Goal: Task Accomplishment & Management: Manage account settings

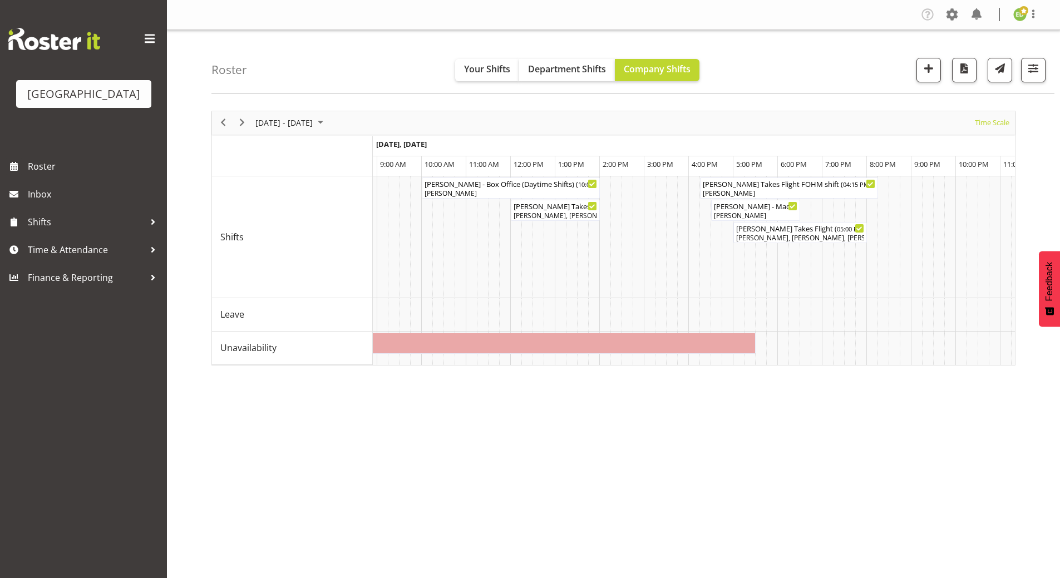
scroll to position [0, 2541]
click at [327, 125] on span "August 2025" at bounding box center [320, 123] width 13 height 14
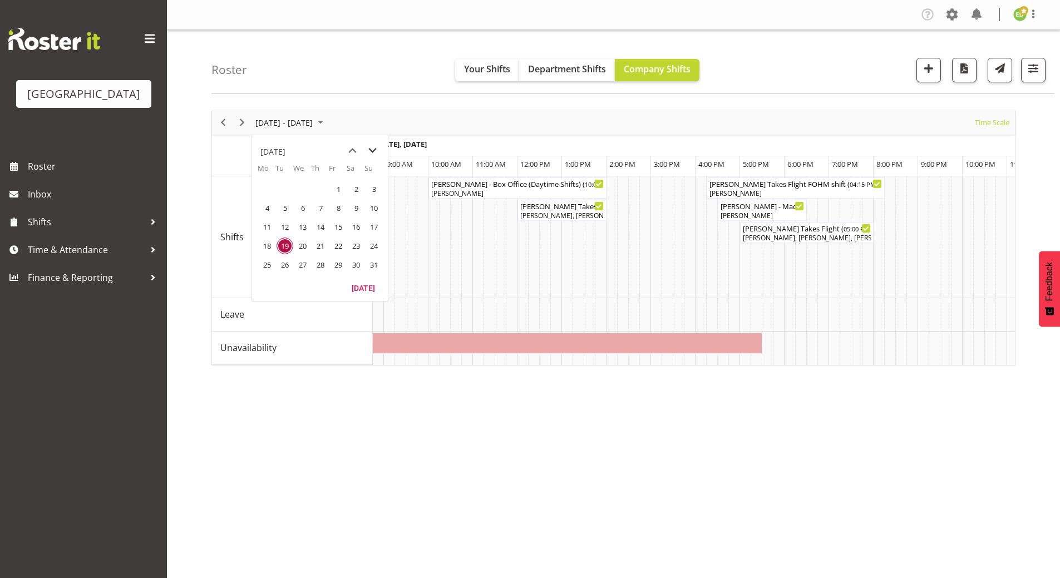
click at [371, 150] on span "next month" at bounding box center [372, 151] width 19 height 20
click at [269, 209] on span "8" at bounding box center [267, 208] width 17 height 17
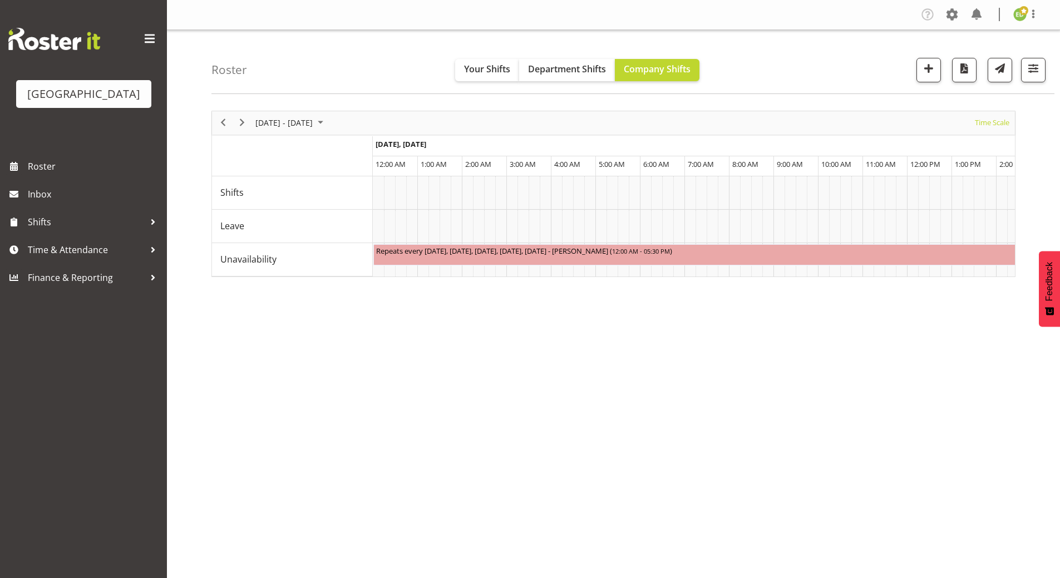
click at [424, 431] on div "[DATE] - [DATE] [DATE] Timeline Day Timeline Week Timeline Fortnight Timeline M…" at bounding box center [635, 324] width 849 height 445
click at [475, 421] on div "[DATE] - [DATE] [DATE] Timeline Day Timeline Week Timeline Fortnight Timeline M…" at bounding box center [635, 324] width 849 height 445
click at [154, 230] on div at bounding box center [153, 222] width 17 height 17
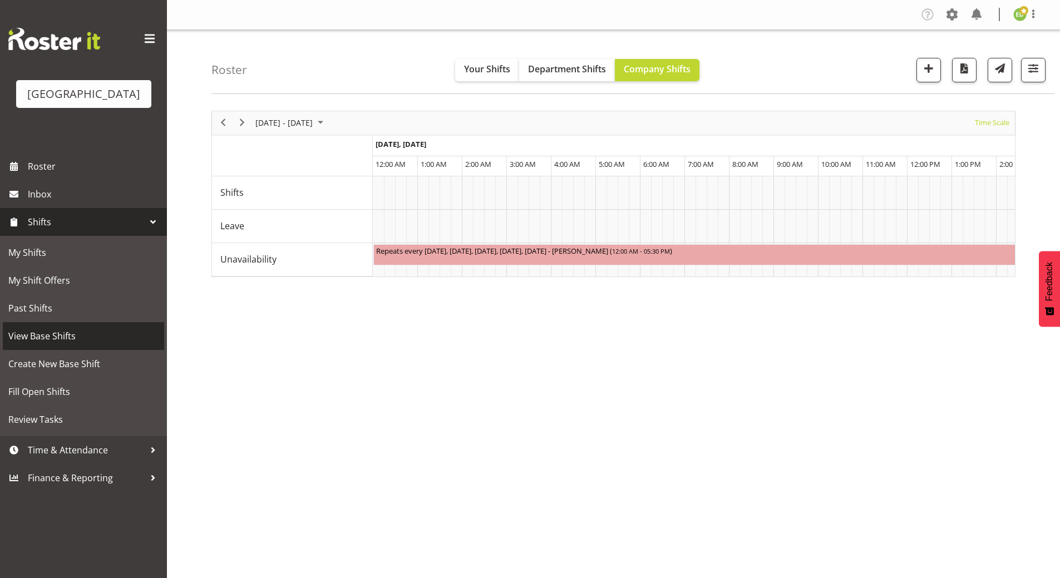
click at [53, 344] on span "View Base Shifts" at bounding box center [83, 336] width 150 height 17
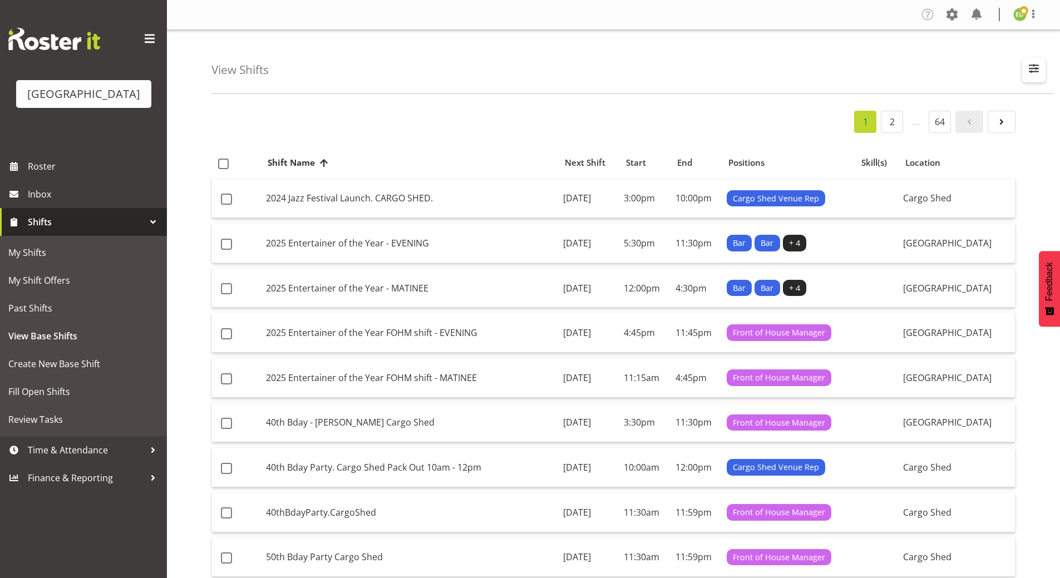
click at [1043, 67] on button "button" at bounding box center [1033, 70] width 23 height 24
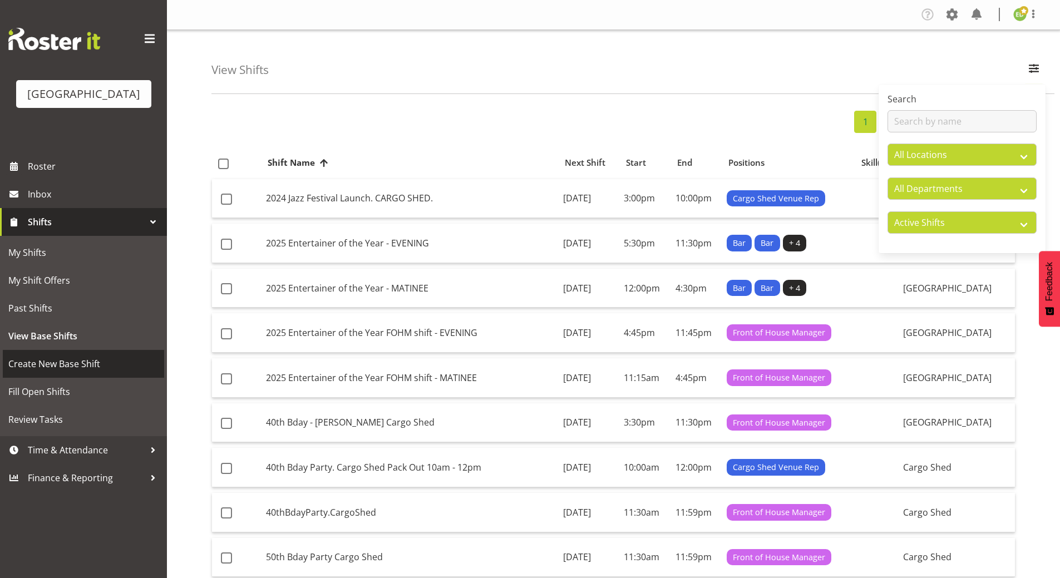
click at [63, 372] on span "Create New Base Shift" at bounding box center [83, 364] width 150 height 17
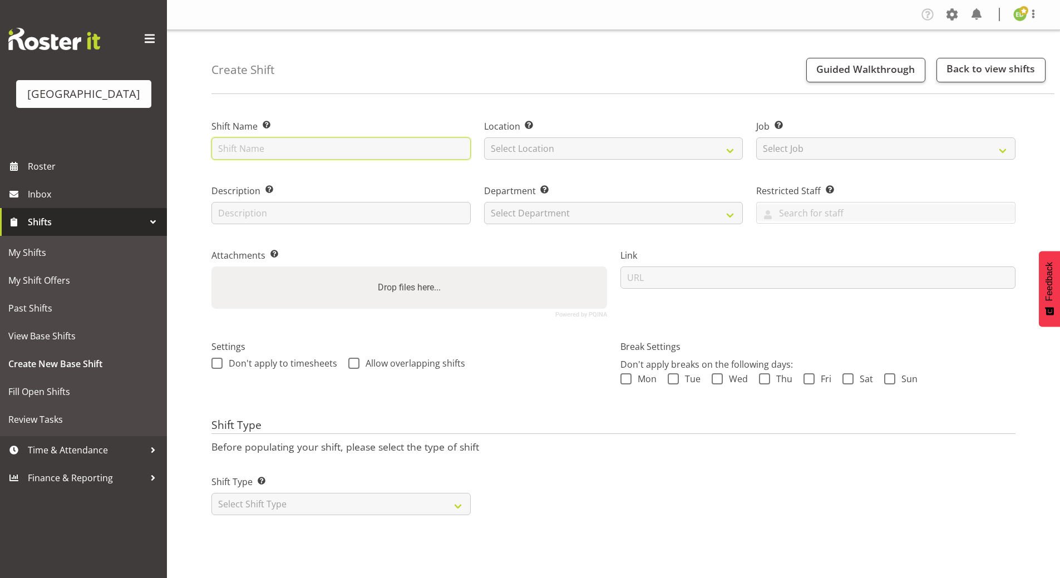
click at [223, 145] on input "text" at bounding box center [340, 148] width 259 height 22
type input "Taste & Tourism"
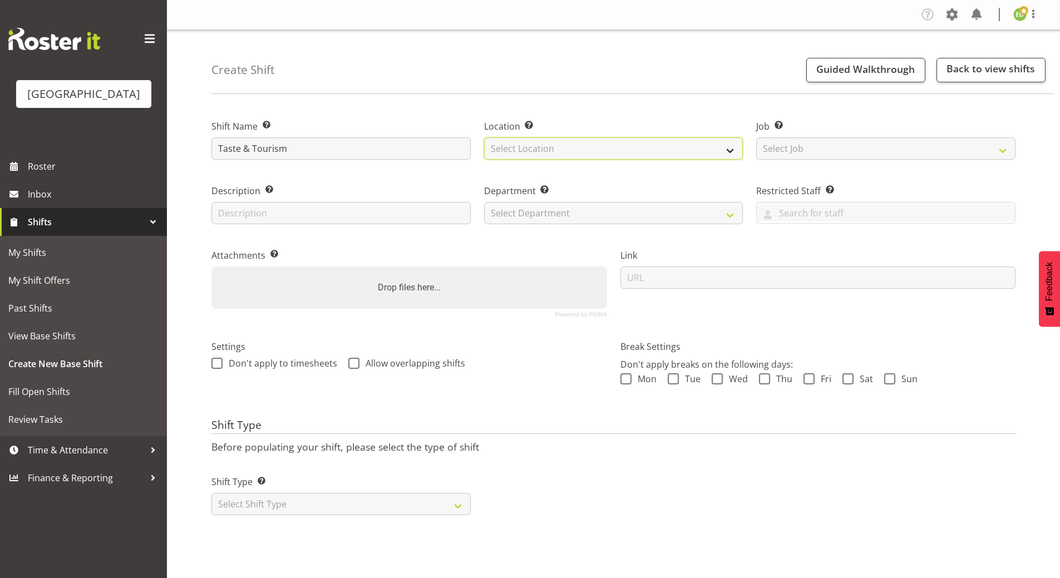
click at [730, 149] on select "Select Location Historic Village Baycourt Community and Arts Centre" at bounding box center [613, 148] width 259 height 22
select select "1118"
click at [484, 137] on select "Select Location Historic Village Baycourt Community and Arts Centre" at bounding box center [613, 148] width 259 height 22
click at [264, 218] on input "text" at bounding box center [340, 213] width 259 height 22
click at [734, 214] on select "Select Department Historic Village Baycourt Front of House" at bounding box center [613, 213] width 259 height 22
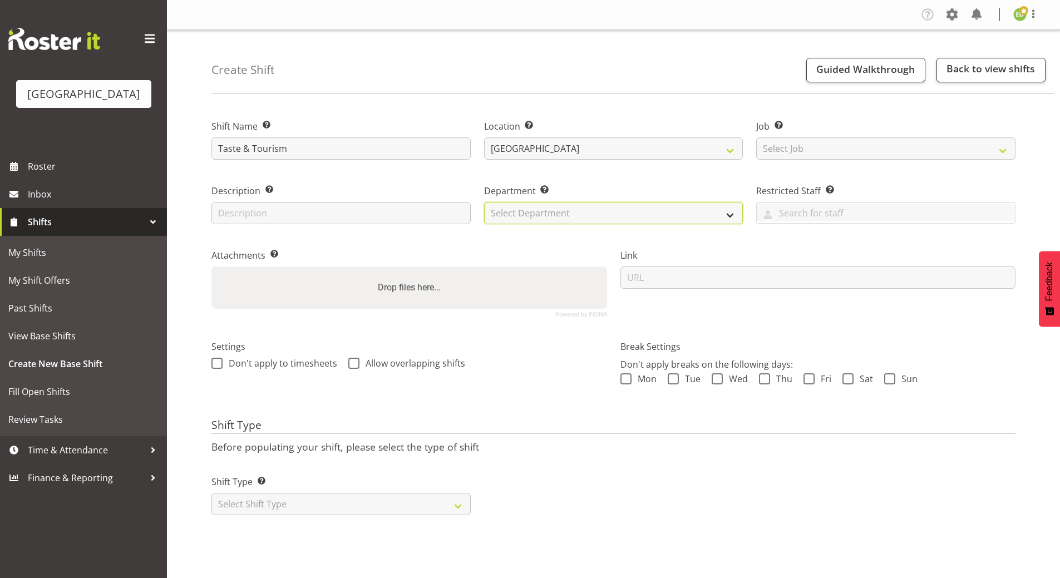
click at [734, 214] on select "Select Department Historic Village Baycourt Front of House" at bounding box center [613, 213] width 259 height 22
click at [301, 205] on input "text" at bounding box center [340, 213] width 259 height 22
click at [347, 215] on input "text" at bounding box center [340, 213] width 259 height 22
type input "TBC"
click at [728, 216] on select "Select Department Historic Village Baycourt Front of House" at bounding box center [613, 213] width 259 height 22
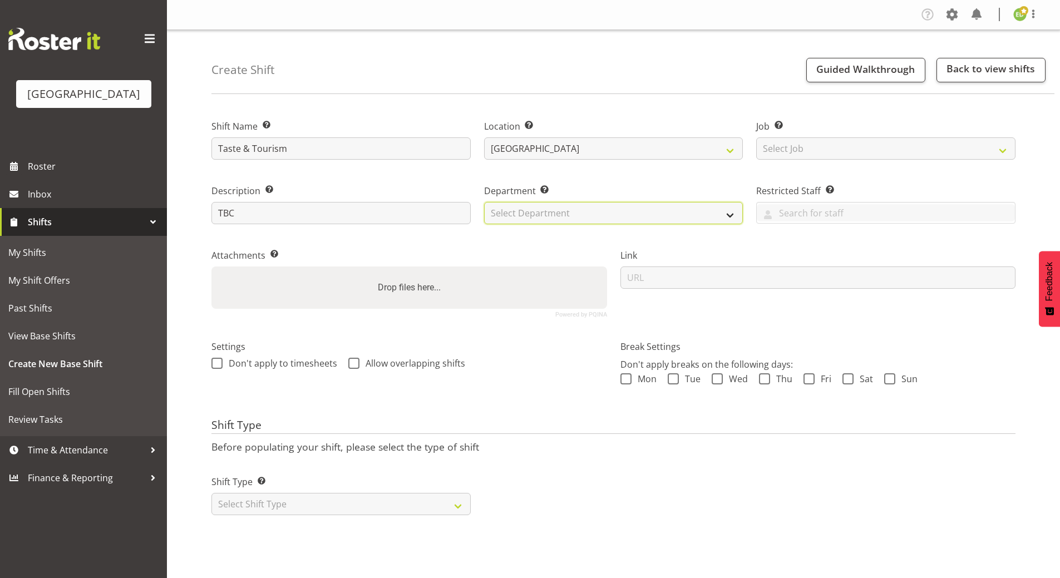
select select "791"
click at [484, 202] on select "Select Department Historic Village Baycourt Front of House" at bounding box center [613, 213] width 259 height 22
drag, startPoint x: 619, startPoint y: 377, endPoint x: 626, endPoint y: 377, distance: 6.1
click at [619, 377] on div "Break Settings Don't apply breaks on the following days: Mon Tue Wed Thu Fri Sa…" at bounding box center [818, 368] width 409 height 88
click at [675, 381] on span at bounding box center [673, 378] width 11 height 11
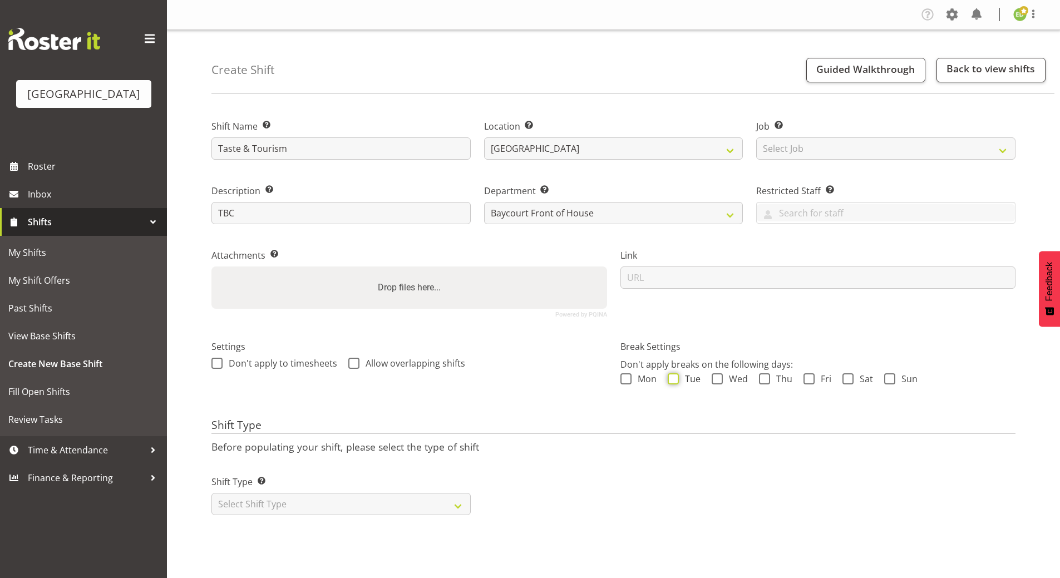
click at [675, 381] on input "Tue" at bounding box center [671, 378] width 7 height 7
checkbox input "true"
click at [626, 380] on span at bounding box center [626, 378] width 11 height 11
click at [626, 380] on input "Mon" at bounding box center [624, 378] width 7 height 7
checkbox input "true"
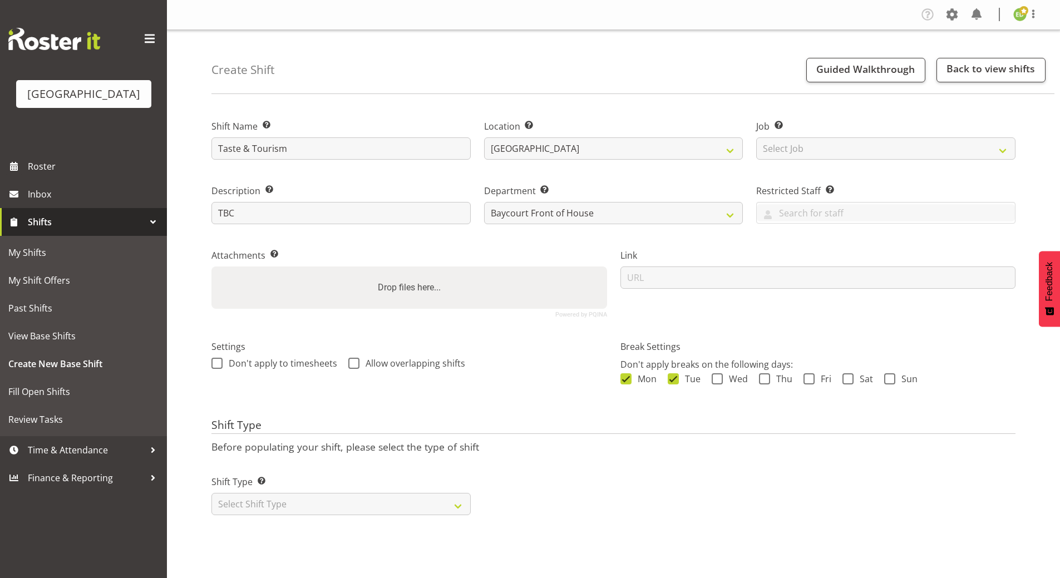
click at [721, 371] on p "Don't apply breaks on the following days:" at bounding box center [819, 364] width 396 height 13
click at [719, 376] on span at bounding box center [717, 378] width 11 height 11
click at [719, 376] on input "Wed" at bounding box center [715, 378] width 7 height 7
checkbox input "true"
click at [764, 380] on span at bounding box center [764, 378] width 11 height 11
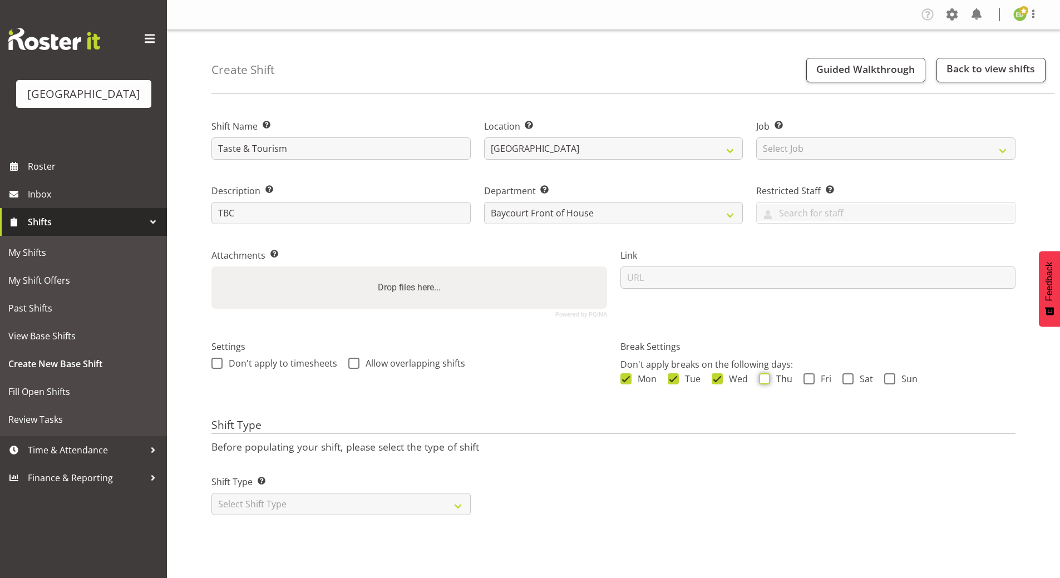
click at [764, 380] on input "Thu" at bounding box center [762, 378] width 7 height 7
checkbox input "true"
drag, startPoint x: 810, startPoint y: 377, endPoint x: 828, endPoint y: 381, distance: 18.2
click at [810, 377] on span at bounding box center [809, 378] width 11 height 11
click at [810, 377] on input "Fri" at bounding box center [807, 378] width 7 height 7
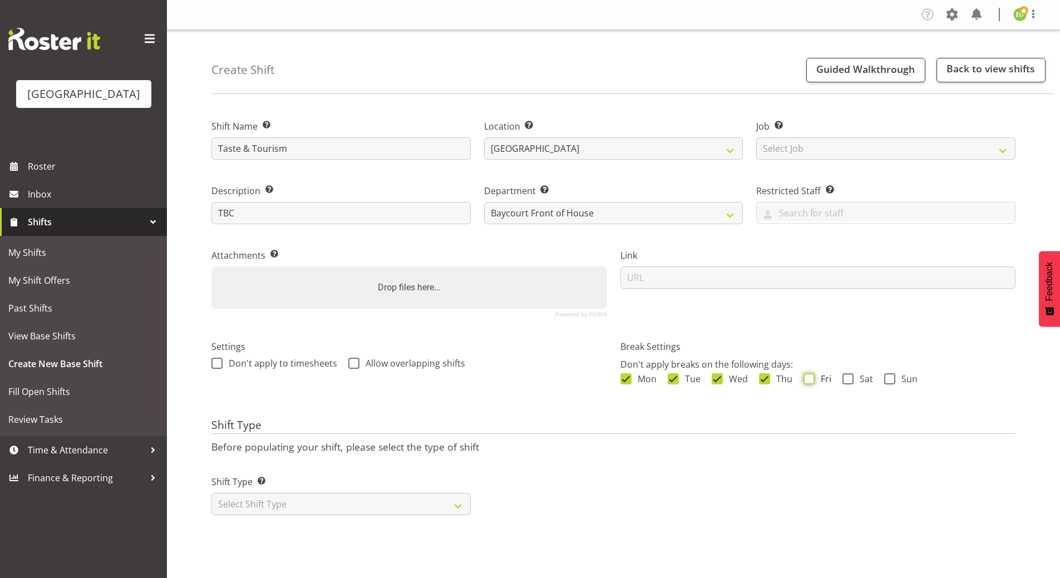
checkbox input "true"
click at [844, 381] on span at bounding box center [848, 378] width 11 height 11
click at [844, 381] on input "Sat" at bounding box center [846, 378] width 7 height 7
checkbox input "true"
click at [885, 375] on span at bounding box center [889, 378] width 11 height 11
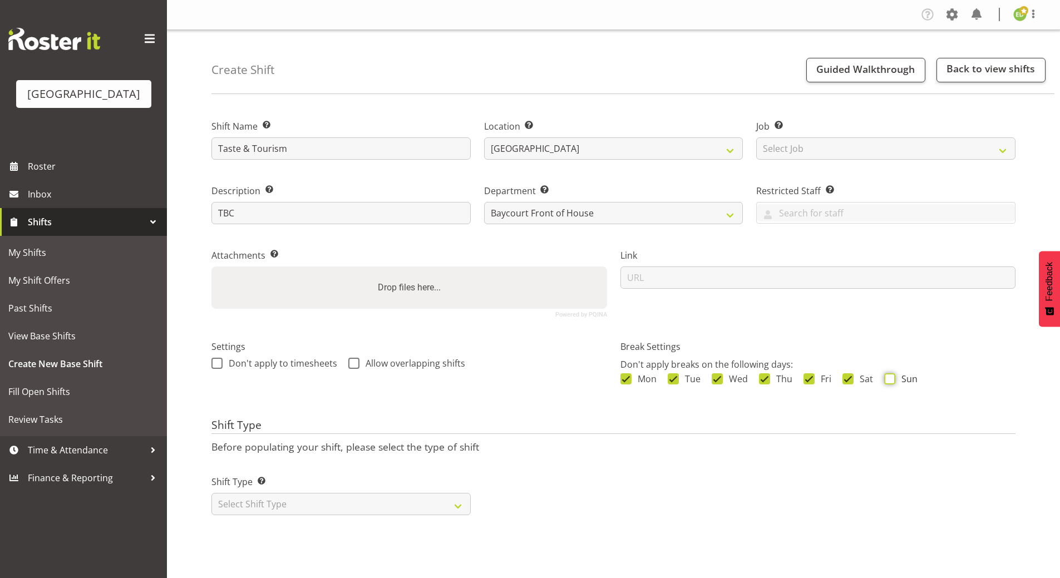
click at [885, 375] on input "Sun" at bounding box center [887, 378] width 7 height 7
checkbox input "true"
click at [1001, 377] on div "Mon Tue Wed Thu Fri Sat Sun" at bounding box center [819, 380] width 396 height 14
click at [271, 223] on input "TBC" at bounding box center [340, 213] width 259 height 22
drag, startPoint x: 211, startPoint y: 211, endPoint x: 191, endPoint y: 210, distance: 20.6
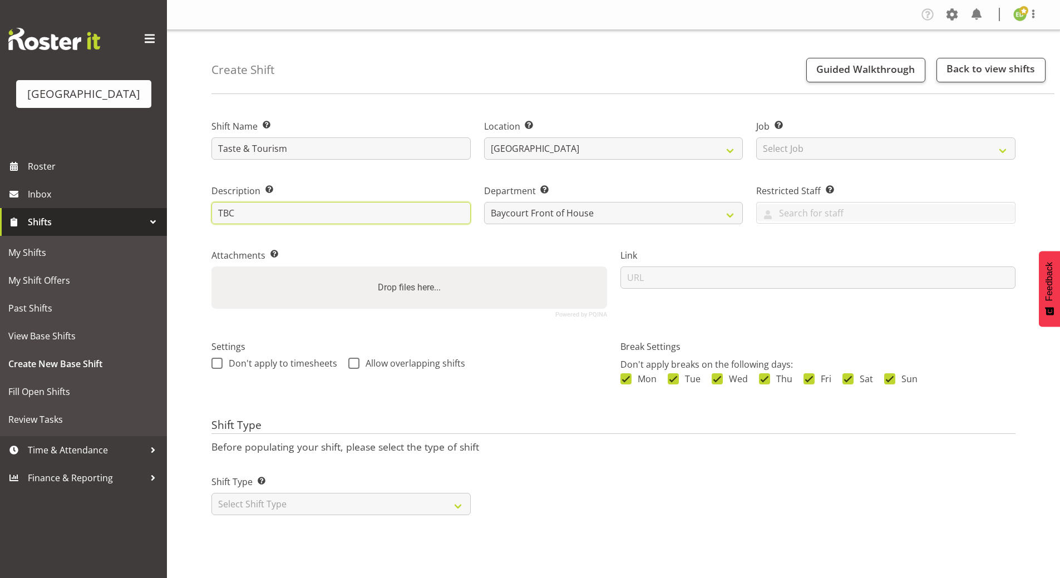
click at [196, 211] on div "Create Shift Guided Walkthrough Back to view shifts Shift Name Enter a name for…" at bounding box center [613, 289] width 893 height 518
click at [304, 214] on input "Catered event" at bounding box center [340, 213] width 259 height 22
click at [280, 211] on input "Catered event TBC" at bounding box center [340, 213] width 259 height 22
click at [280, 213] on input "Catered event Details TBC" at bounding box center [340, 213] width 259 height 22
type input "Catered event (Details TBC)"
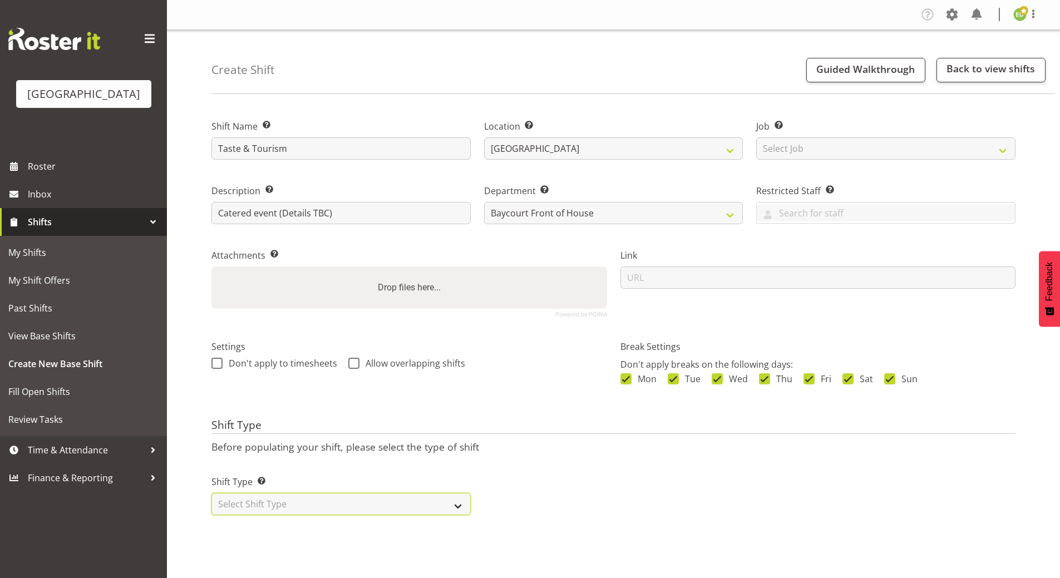
click at [458, 509] on select "Select Shift Type One Off Shift Recurring Shift Rotating Shift" at bounding box center [340, 504] width 259 height 22
select select "one_off"
click at [211, 493] on select "Select Shift Type One Off Shift Recurring Shift Rotating Shift" at bounding box center [340, 504] width 259 height 22
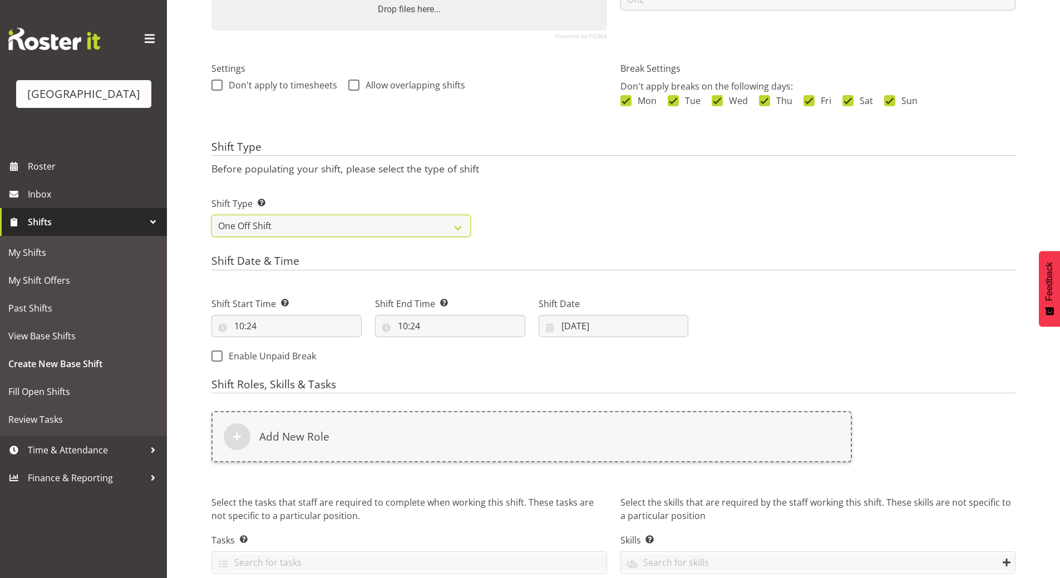
scroll to position [329, 0]
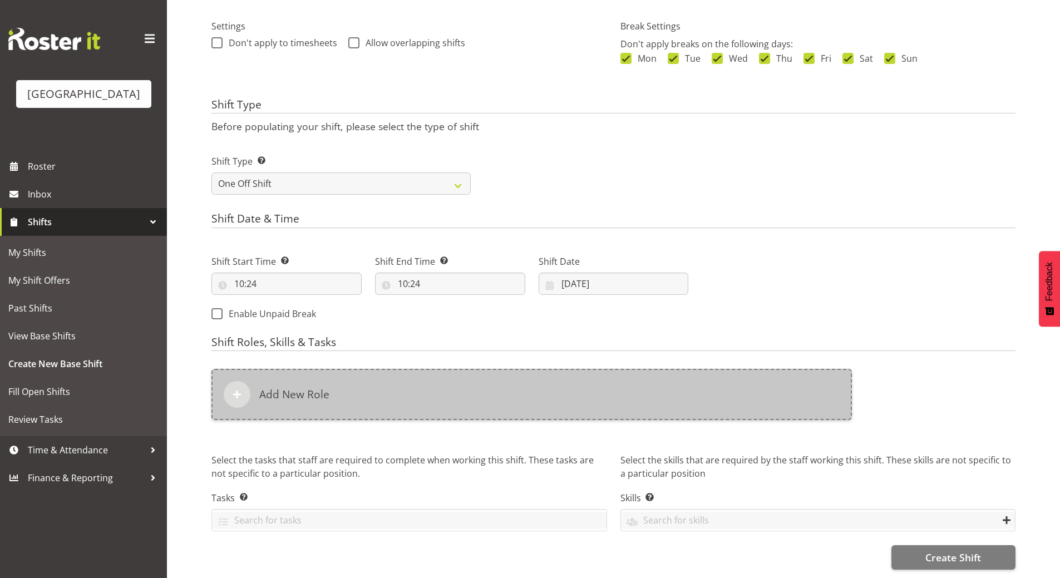
click at [240, 388] on span at bounding box center [236, 394] width 13 height 13
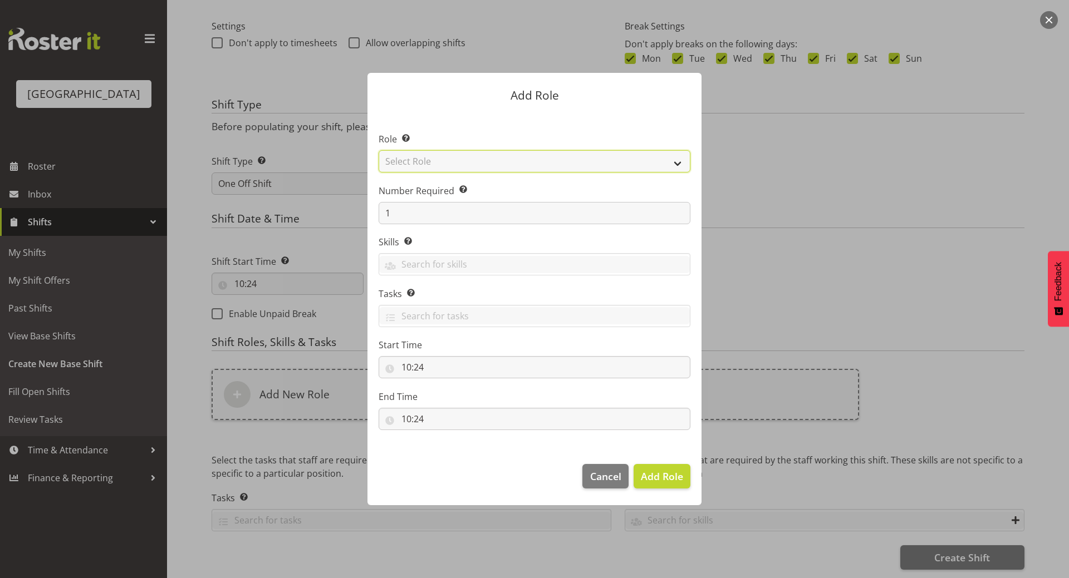
click at [675, 161] on select "Select Role Audio Bar Bar Runner Bar Training Box Office Cargo Shed Venue Rep C…" at bounding box center [534, 161] width 312 height 22
select select "1397"
click at [378, 150] on select "Select Role Audio Bar Bar Runner Bar Training Box Office Cargo Shed Venue Rep C…" at bounding box center [534, 161] width 312 height 22
click at [422, 368] on input "10:24" at bounding box center [534, 367] width 312 height 22
click at [453, 396] on select "00 01 02 03 04 05 06 07 08 09 10 11 12 13 14 15 16 17 18 19 20 21 22 23" at bounding box center [454, 396] width 25 height 22
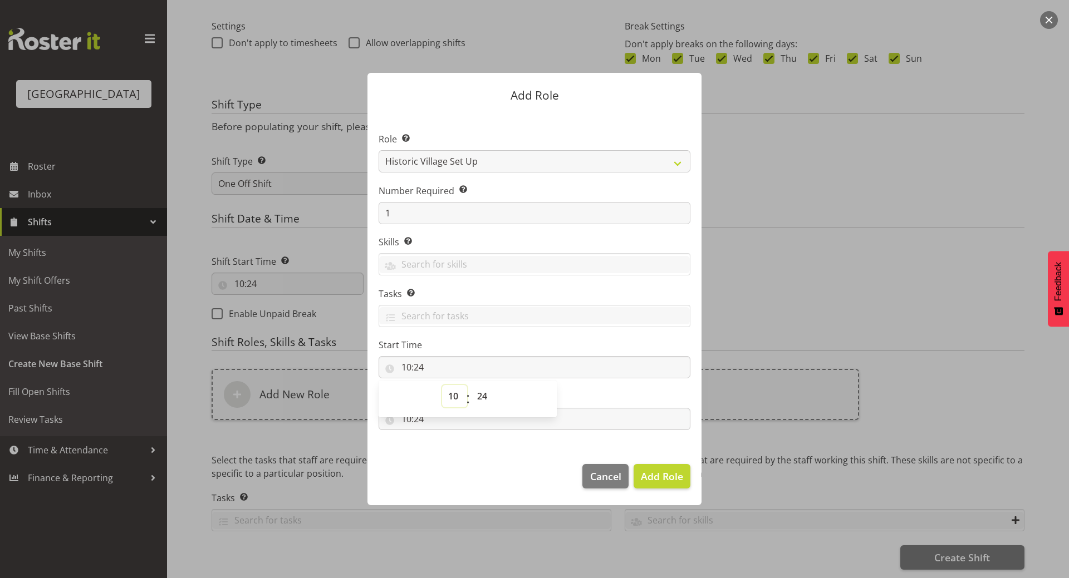
select select "14"
click at [442, 385] on select "00 01 02 03 04 05 06 07 08 09 10 11 12 13 14 15 16 17 18 19 20 21 22 23" at bounding box center [454, 396] width 25 height 22
type input "14:24"
click at [484, 397] on select "00 01 02 03 04 05 06 07 08 09 10 11 12 13 14 15 16 17 18 19 20 21 22 23 24 25 2…" at bounding box center [483, 396] width 25 height 22
select select "0"
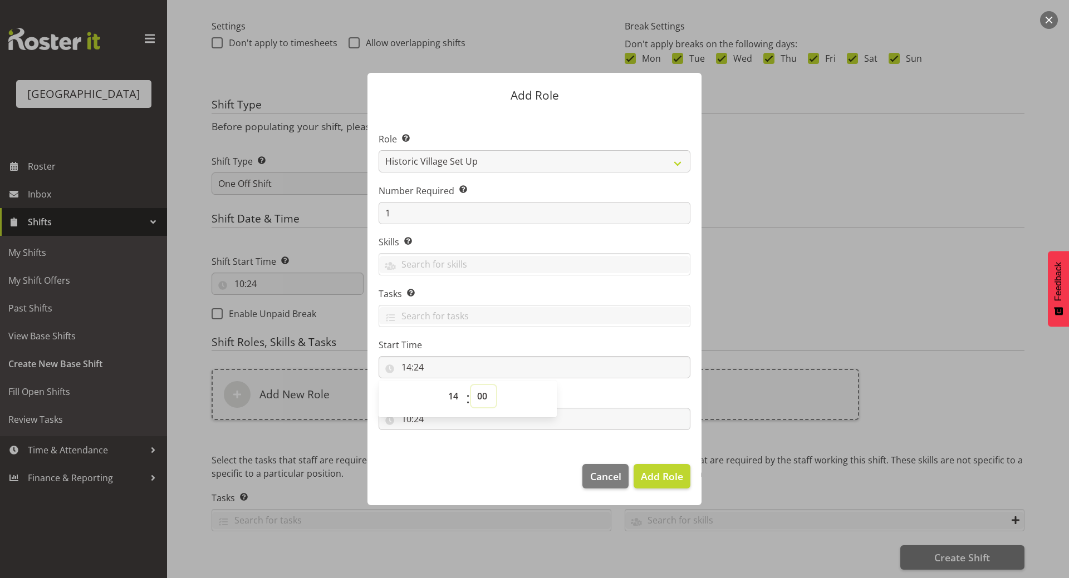
click at [471, 385] on select "00 01 02 03 04 05 06 07 08 09 10 11 12 13 14 15 16 17 18 19 20 21 22 23 24 25 2…" at bounding box center [483, 396] width 25 height 22
type input "14:00"
click at [450, 447] on section "Role Select the role you wish to add to the shift. Audio Bar Bar Runner Bar Tra…" at bounding box center [534, 282] width 334 height 341
click at [407, 421] on input "10:24" at bounding box center [534, 419] width 312 height 22
click at [456, 447] on select "00 01 02 03 04 05 06 07 08 09 10 11 12 13 14 15 16 17 18 19 20 21 22 23" at bounding box center [454, 448] width 25 height 22
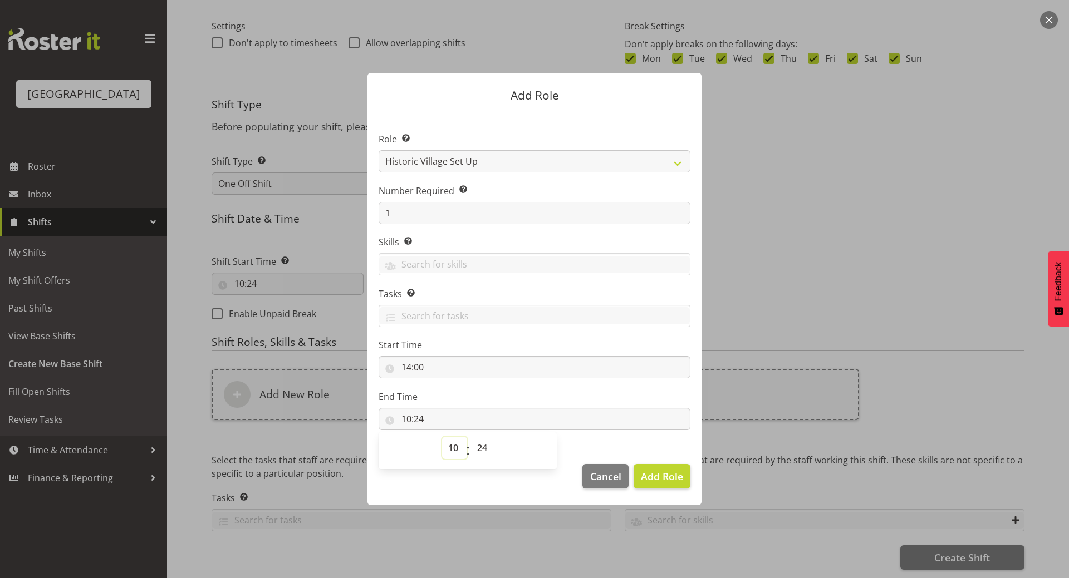
select select "20"
click at [442, 437] on select "00 01 02 03 04 05 06 07 08 09 10 11 12 13 14 15 16 17 18 19 20 21 22 23" at bounding box center [454, 448] width 25 height 22
type input "20:24"
click at [483, 448] on select "00 01 02 03 04 05 06 07 08 09 10 11 12 13 14 15 16 17 18 19 20 21 22 23 24 25 2…" at bounding box center [483, 448] width 25 height 22
select select "0"
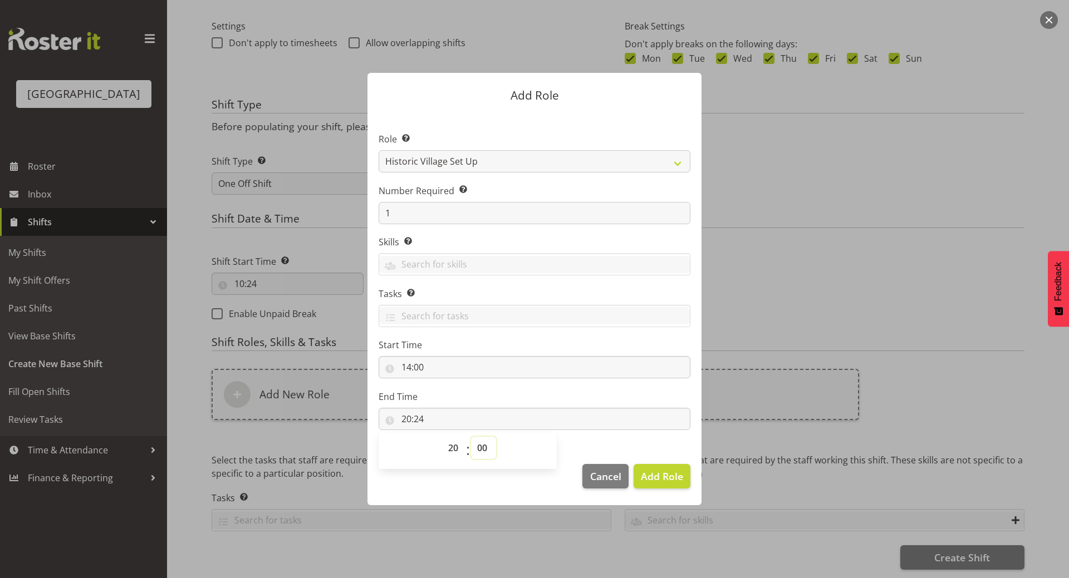
click at [471, 437] on select "00 01 02 03 04 05 06 07 08 09 10 11 12 13 14 15 16 17 18 19 20 21 22 23 24 25 2…" at bounding box center [483, 448] width 25 height 22
type input "20:00"
click at [441, 488] on footer "Cancel Add Role" at bounding box center [534, 479] width 334 height 52
click at [410, 367] on input "14:00" at bounding box center [534, 367] width 312 height 22
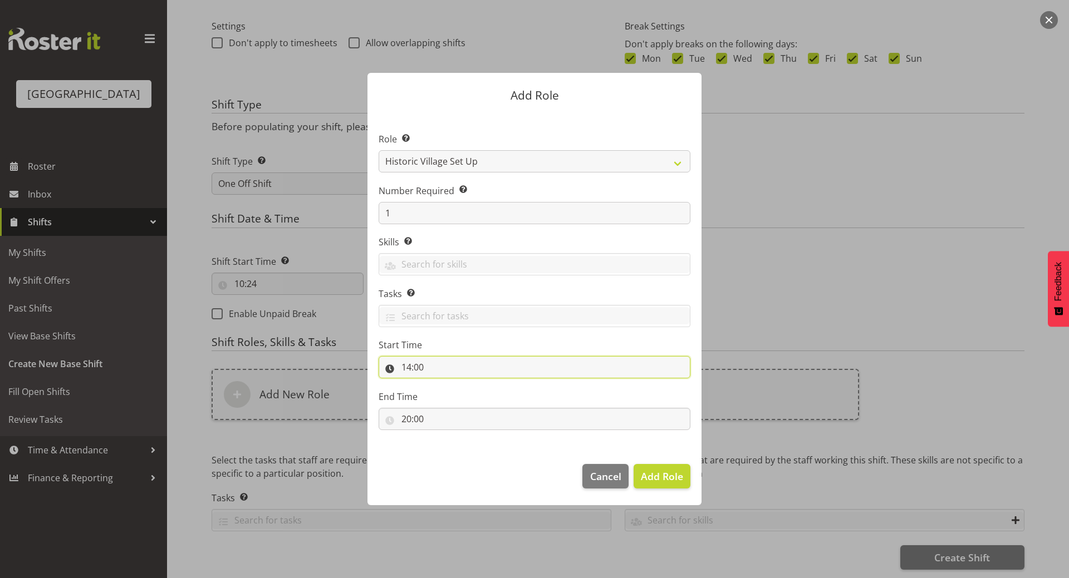
click at [406, 366] on input "14:00" at bounding box center [534, 367] width 312 height 22
click at [454, 398] on select "00 01 02 03 04 05 06 07 08 09 10 11 12 13 14 15 16 17 18 19 20 21 22 23" at bounding box center [454, 396] width 25 height 22
select select "13"
click at [442, 385] on select "00 01 02 03 04 05 06 07 08 09 10 11 12 13 14 15 16 17 18 19 20 21 22 23" at bounding box center [454, 396] width 25 height 22
type input "13:00"
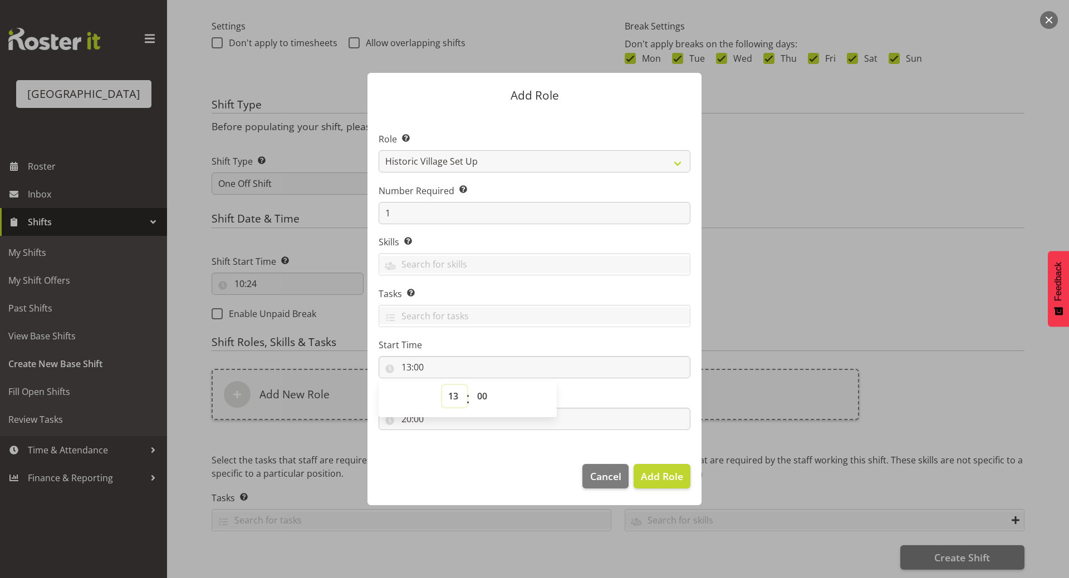
click at [452, 396] on select "00 01 02 03 04 05 06 07 08 09 10 11 12 13 14 15 16 17 18 19 20 21 22 23" at bounding box center [454, 396] width 25 height 22
select select "15"
click at [442, 385] on select "00 01 02 03 04 05 06 07 08 09 10 11 12 13 14 15 16 17 18 19 20 21 22 23" at bounding box center [454, 396] width 25 height 22
type input "15:00"
click at [470, 475] on footer "Cancel Add Role" at bounding box center [534, 479] width 334 height 52
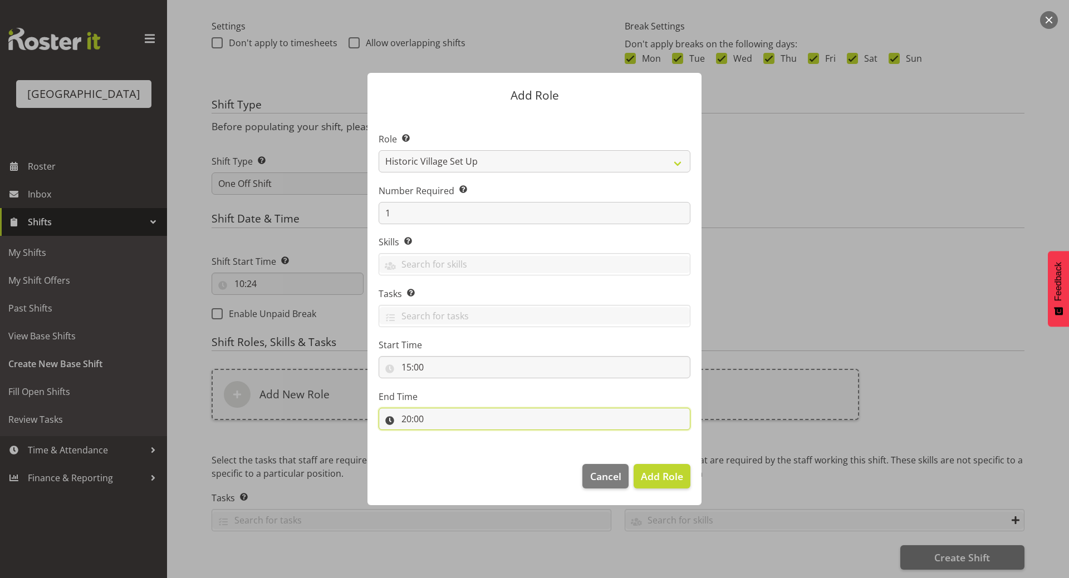
click at [405, 420] on input "20:00" at bounding box center [534, 419] width 312 height 22
click at [487, 446] on select "00 01 02 03 04 05 06 07 08 09 10 11 12 13 14 15 16 17 18 19 20 21 22 23 24 25 2…" at bounding box center [483, 448] width 25 height 22
select select "30"
click at [471, 437] on select "00 01 02 03 04 05 06 07 08 09 10 11 12 13 14 15 16 17 18 19 20 21 22 23 24 25 2…" at bounding box center [483, 448] width 25 height 22
type input "20:30"
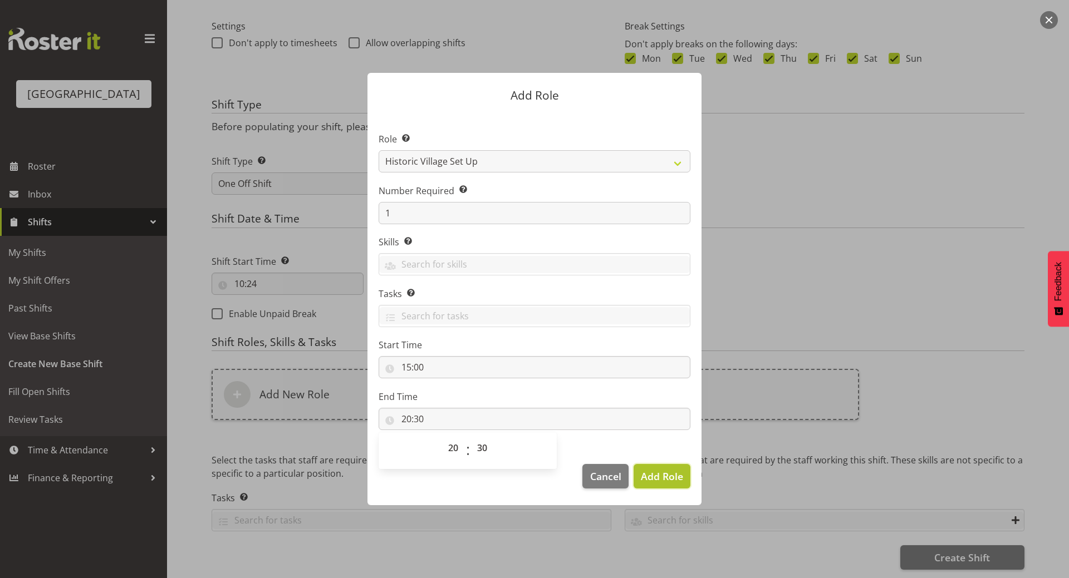
click at [670, 483] on span "Add Role" at bounding box center [662, 476] width 42 height 14
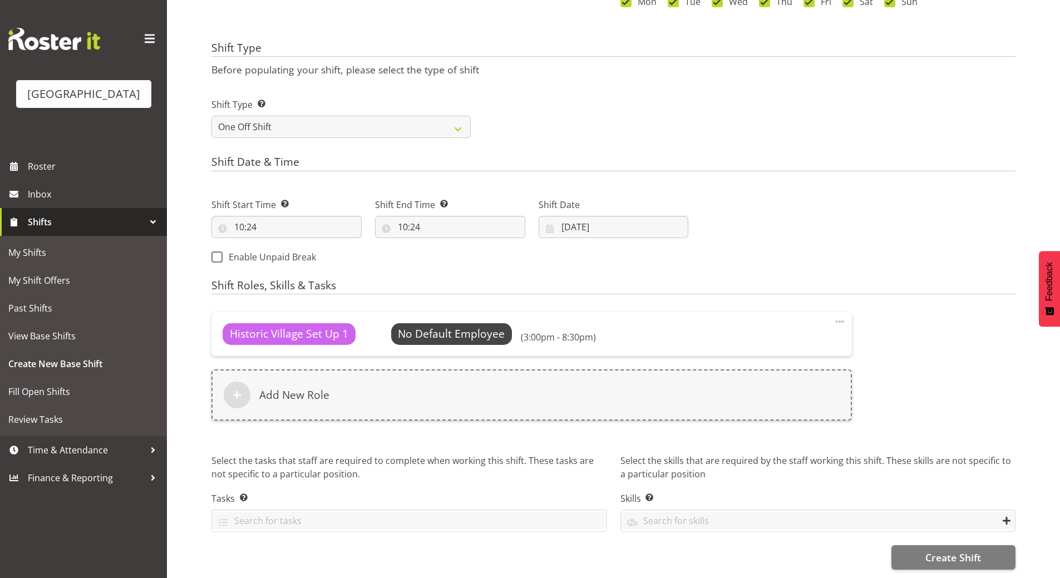
scroll to position [386, 0]
click at [934, 550] on span "Create Shift" at bounding box center [954, 557] width 56 height 14
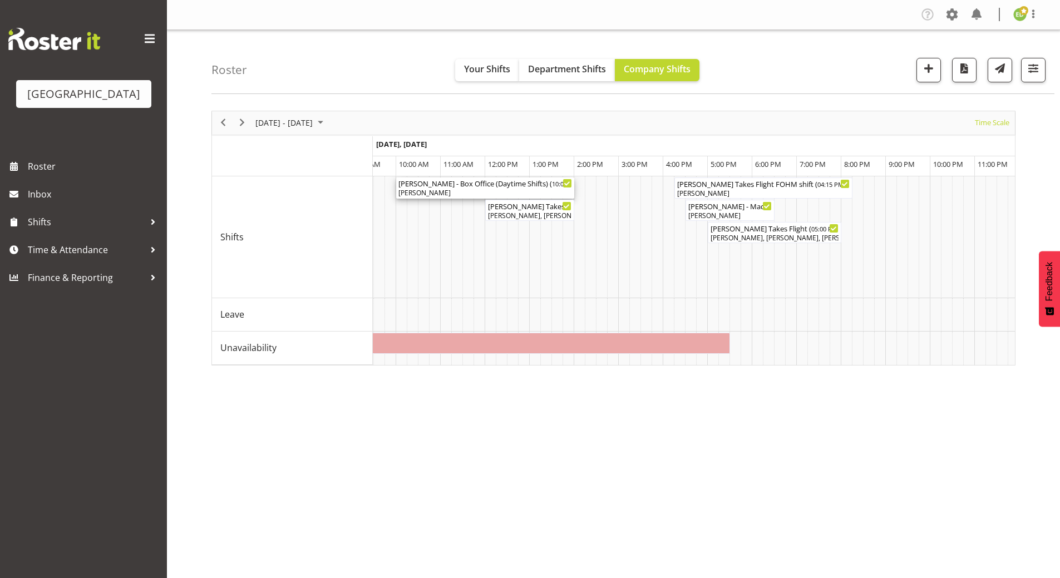
click at [484, 181] on div "Lisa - Box Office (Daytime Shifts) ( 10:00 AM - 02:00 PM )" at bounding box center [485, 183] width 174 height 11
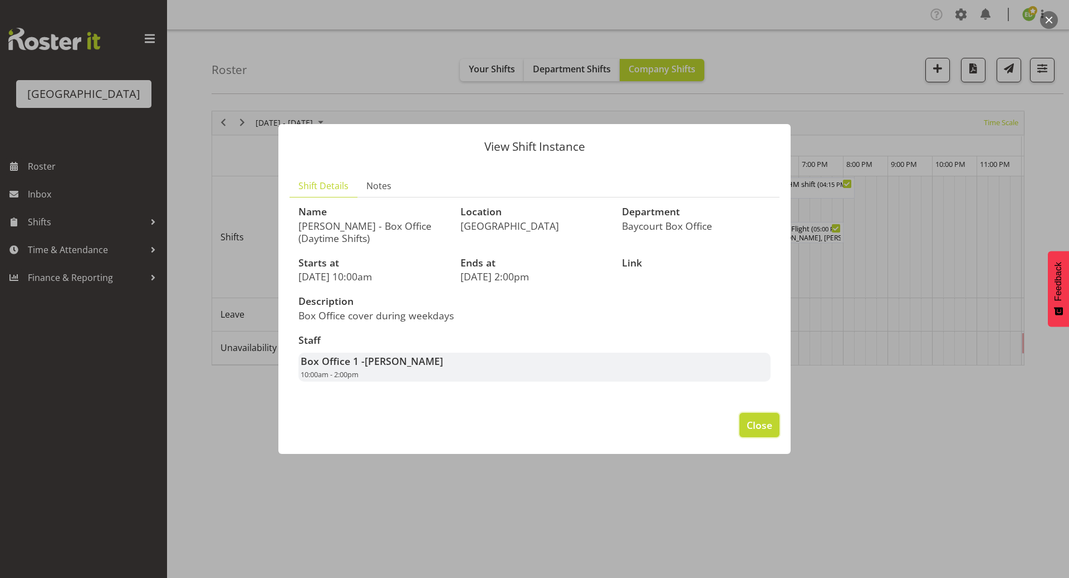
click at [748, 426] on span "Close" at bounding box center [759, 425] width 26 height 14
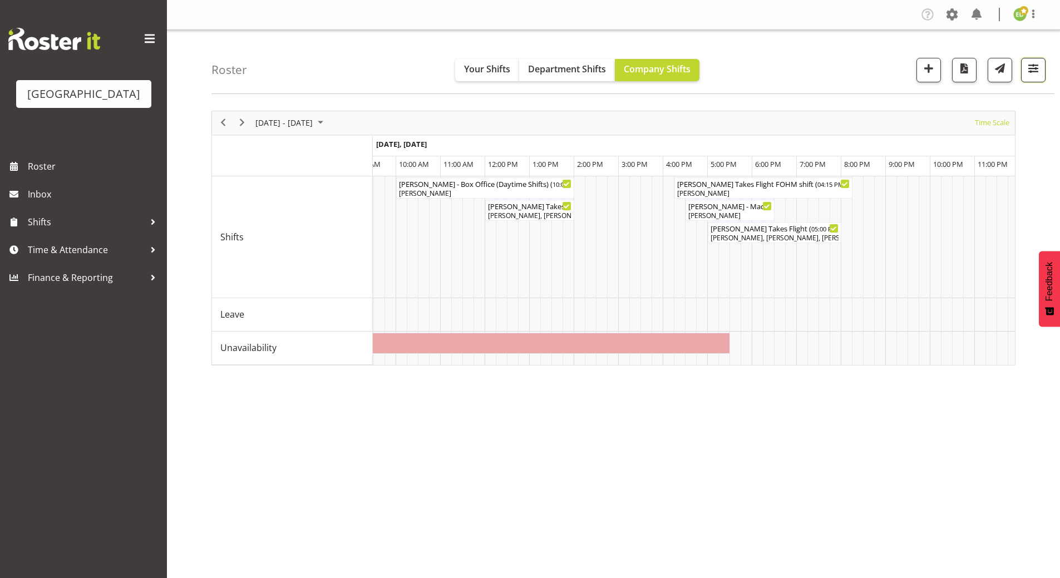
click at [1032, 72] on span "button" at bounding box center [1033, 68] width 14 height 14
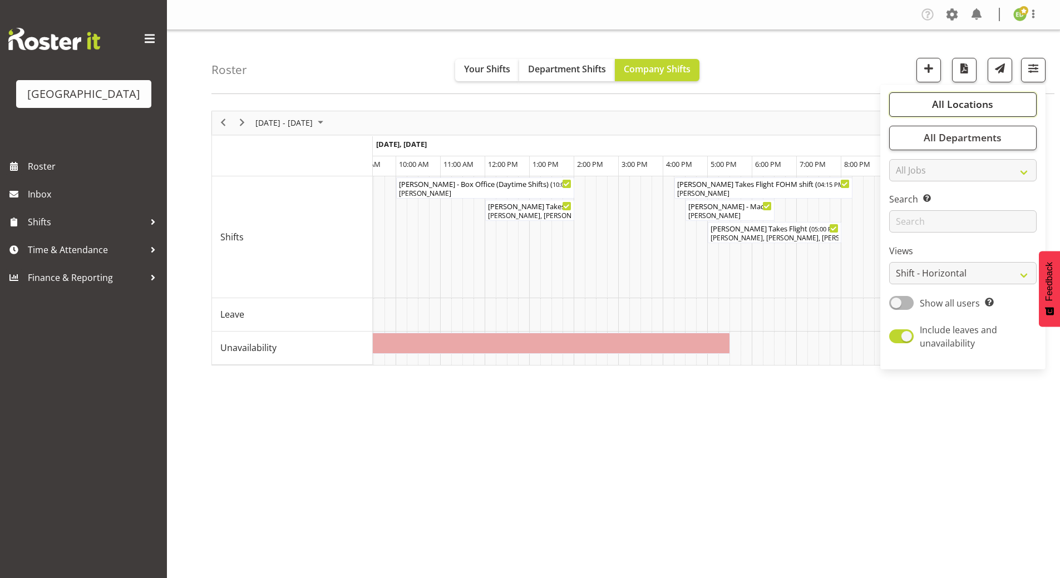
click at [988, 107] on span "All Locations" at bounding box center [962, 103] width 61 height 13
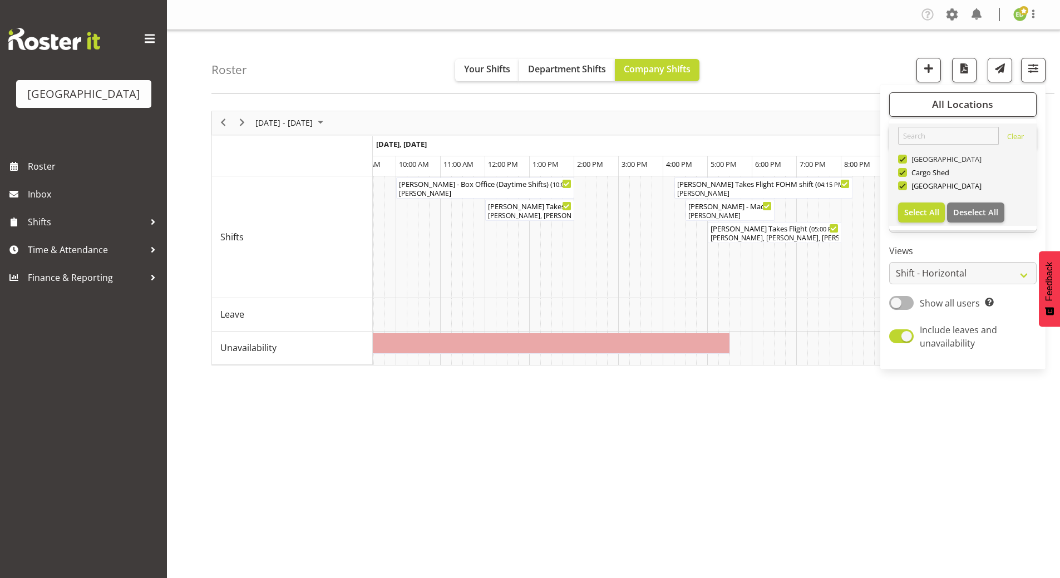
click at [904, 157] on span at bounding box center [902, 159] width 9 height 9
click at [904, 157] on input "[GEOGRAPHIC_DATA]" at bounding box center [901, 158] width 7 height 7
checkbox input "false"
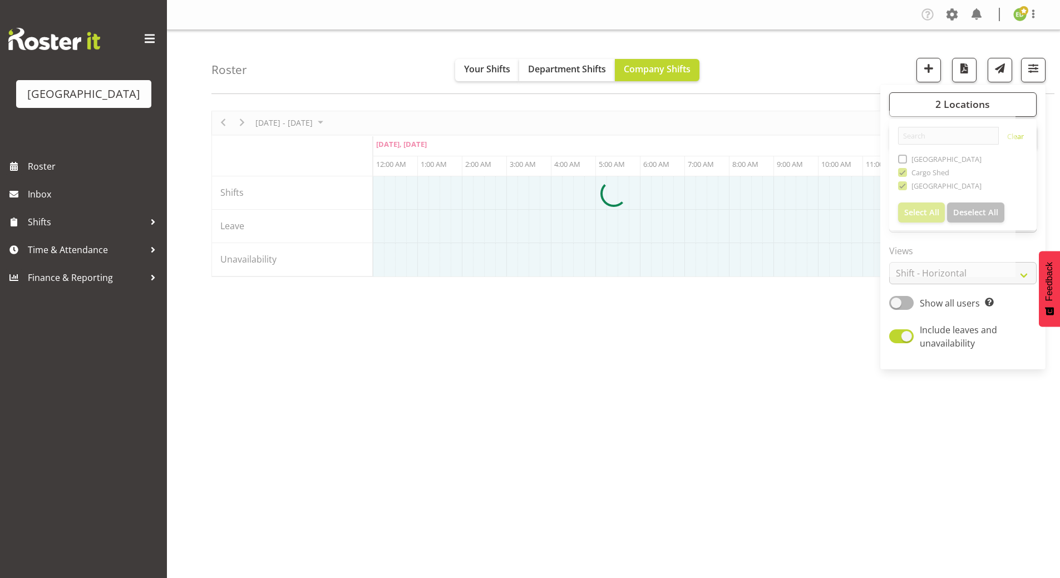
click at [903, 168] on div at bounding box center [613, 194] width 804 height 166
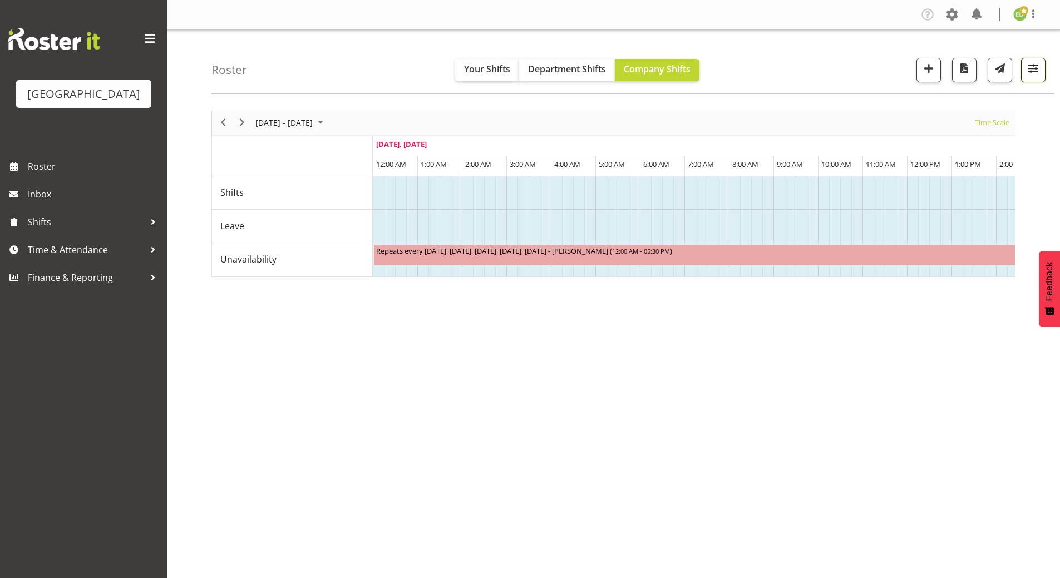
click at [1035, 67] on span "button" at bounding box center [1033, 68] width 14 height 14
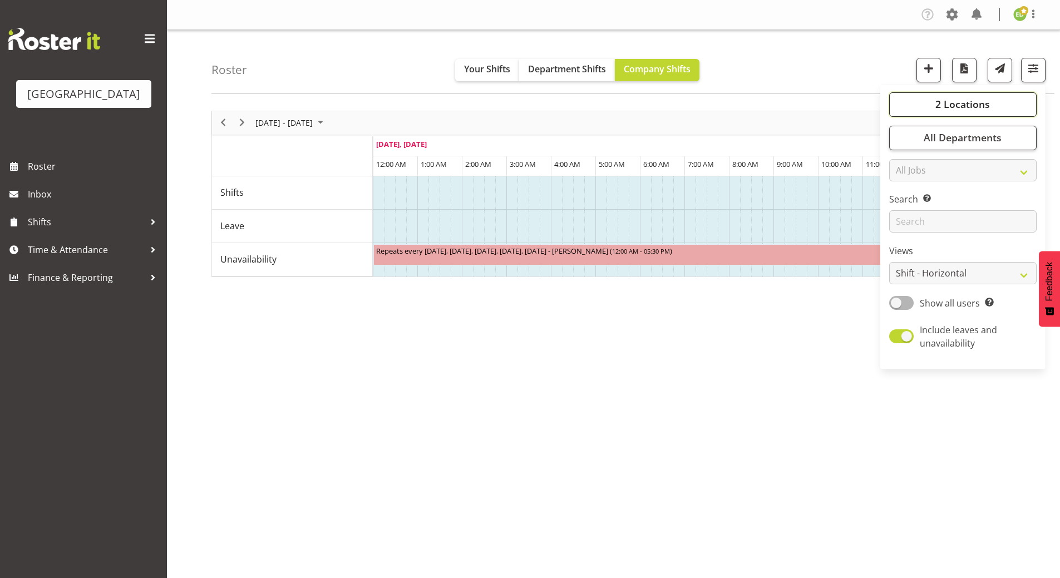
click at [931, 106] on button "2 Locations" at bounding box center [962, 104] width 147 height 24
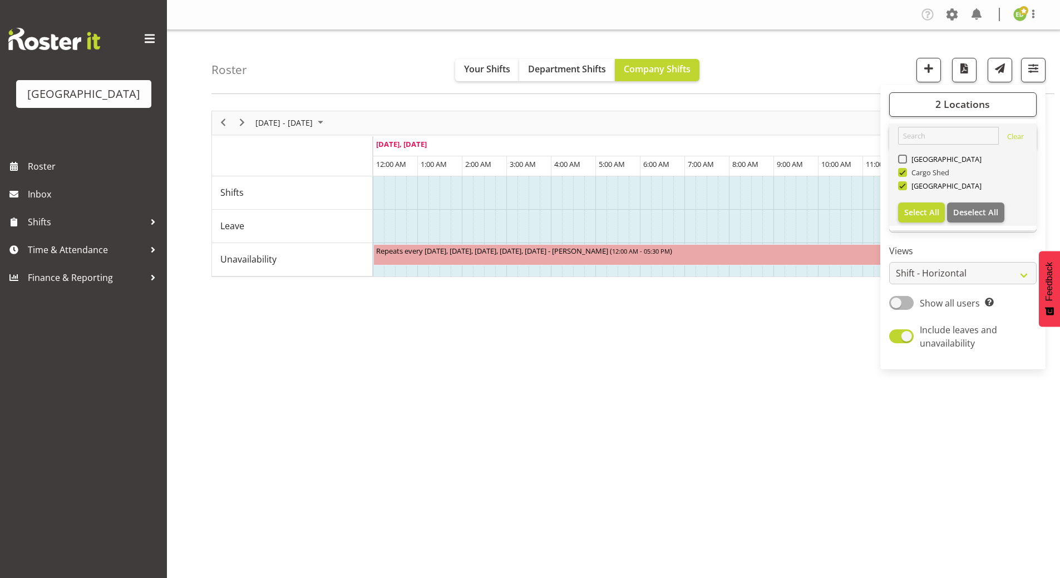
click at [908, 171] on span "Cargo Shed" at bounding box center [928, 172] width 43 height 9
click at [905, 171] on input "Cargo Shed" at bounding box center [901, 172] width 7 height 7
checkbox input "false"
click at [788, 387] on div "August 18 - 24, 2025 Today Timeline Day Timeline Week Timeline Fortnight Timeli…" at bounding box center [635, 324] width 849 height 445
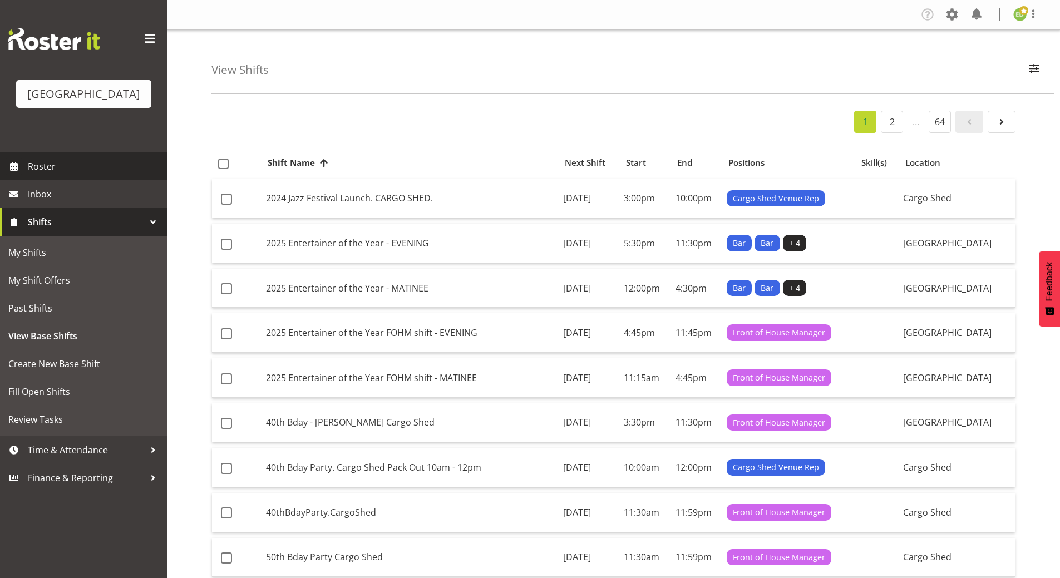
click at [33, 175] on span "Roster" at bounding box center [95, 166] width 134 height 17
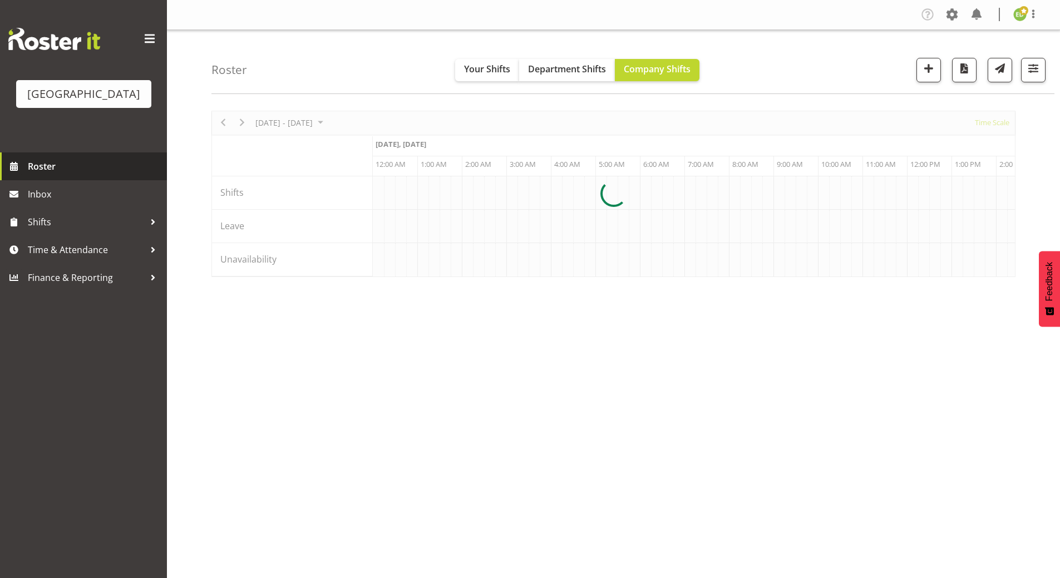
scroll to position [0, 1069]
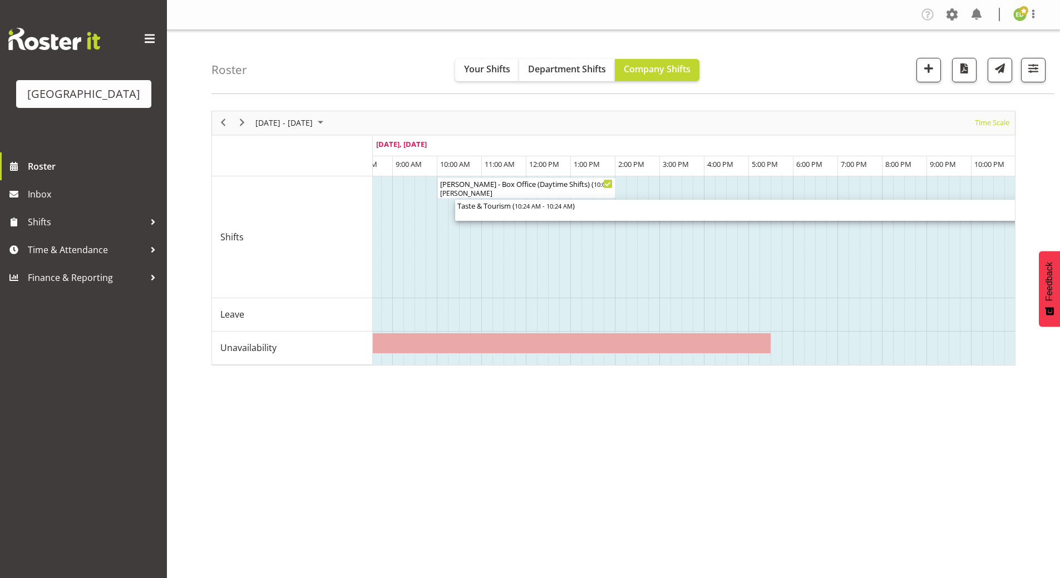
click at [538, 212] on div "Taste & Tourism ( 10:24 AM - 10:24 AM )" at bounding box center [989, 210] width 1064 height 21
click at [0, 0] on div at bounding box center [0, 0] width 0 height 0
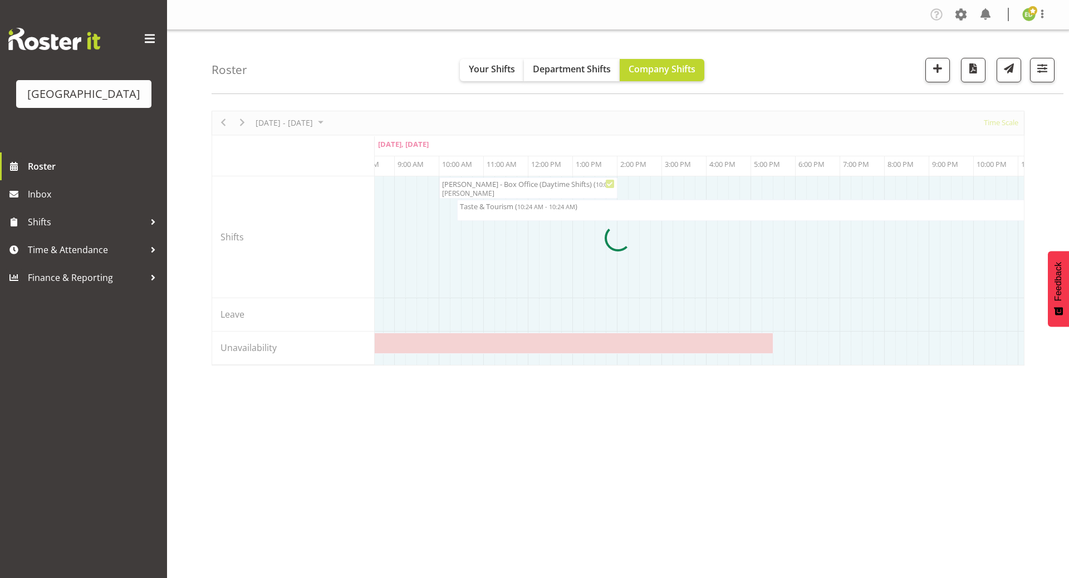
select select "7"
select select "2025"
select select "10"
select select "24"
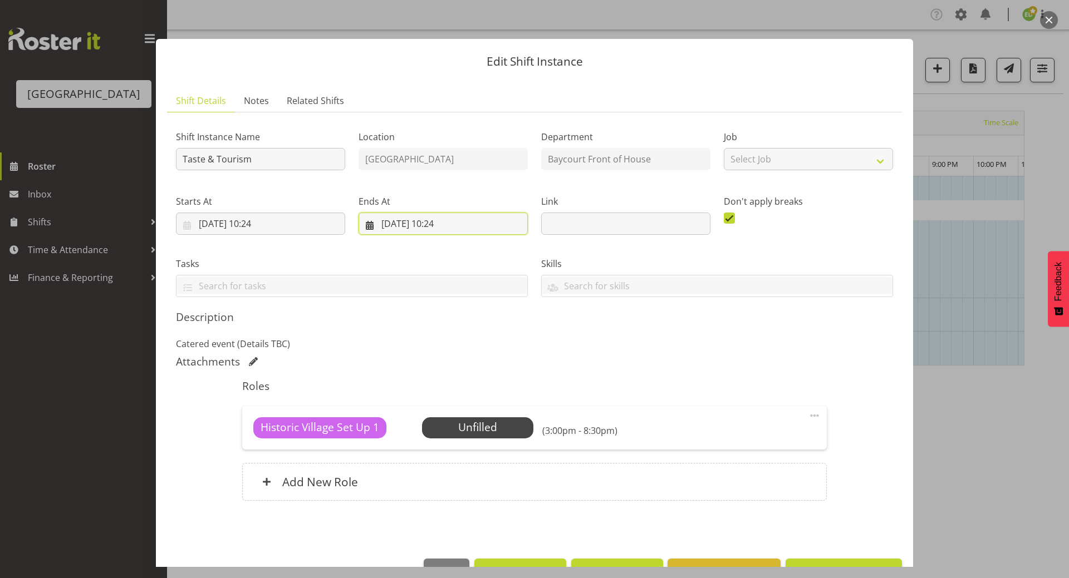
click at [383, 223] on input "20/08/2025, 10:24" at bounding box center [442, 224] width 169 height 22
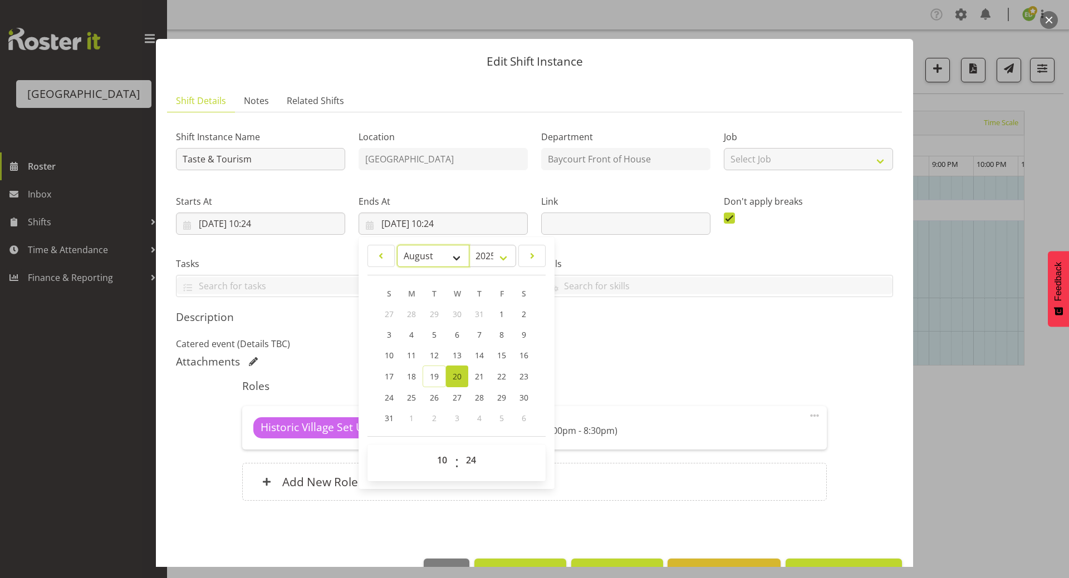
click at [455, 257] on select "January February March April May June July August September October November De…" at bounding box center [433, 256] width 73 height 22
select select "8"
click at [397, 245] on select "January February March April May June July August September October November De…" at bounding box center [433, 256] width 73 height 22
click at [410, 336] on span "8" at bounding box center [412, 334] width 4 height 11
type input "08/09/2025, 10:24"
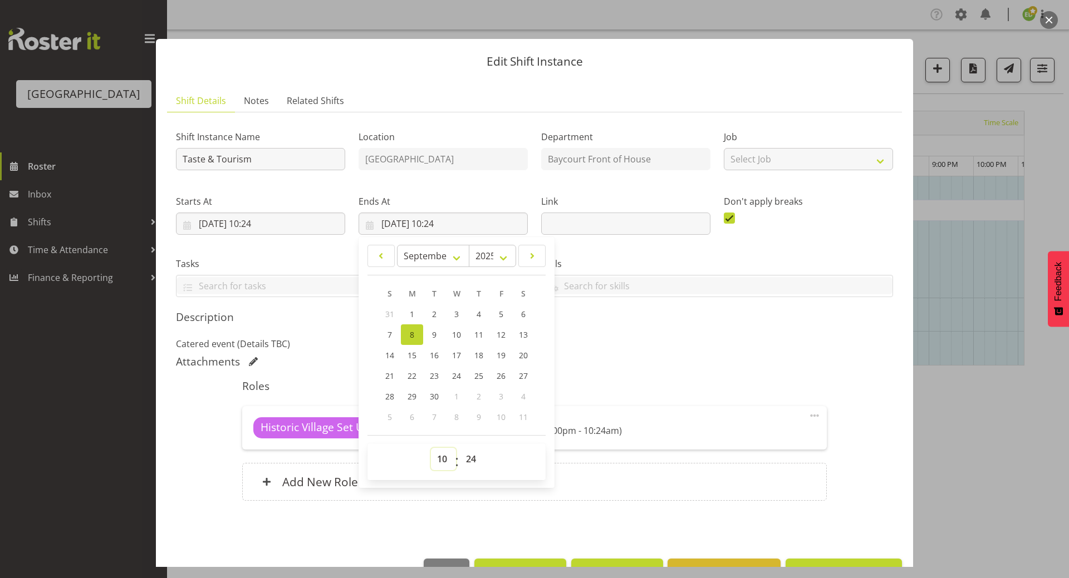
click at [439, 457] on select "00 01 02 03 04 05 06 07 08 09 10 11 12 13 14 15 16 17 18 19 20 21 22 23" at bounding box center [443, 459] width 25 height 22
select select "16"
click at [431, 448] on select "00 01 02 03 04 05 06 07 08 09 10 11 12 13 14 15 16 17 18 19 20 21 22 23" at bounding box center [443, 459] width 25 height 22
type input "08/09/2025, 16:24"
click at [470, 458] on select "00 01 02 03 04 05 06 07 08 09 10 11 12 13 14 15 16 17 18 19 20 21 22 23 24 25 2…" at bounding box center [472, 459] width 25 height 22
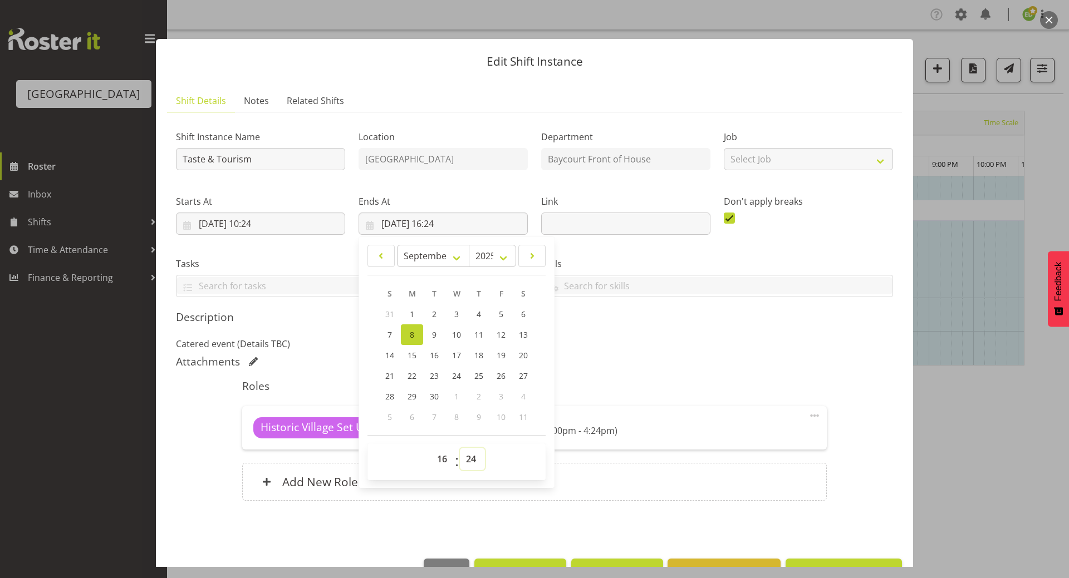
select select "30"
click at [460, 448] on select "00 01 02 03 04 05 06 07 08 09 10 11 12 13 14 15 16 17 18 19 20 21 22 23 24 25 2…" at bounding box center [472, 459] width 25 height 22
type input "08/09/2025, 16:30"
click at [214, 216] on input "19/08/2025, 10:24" at bounding box center [260, 224] width 169 height 22
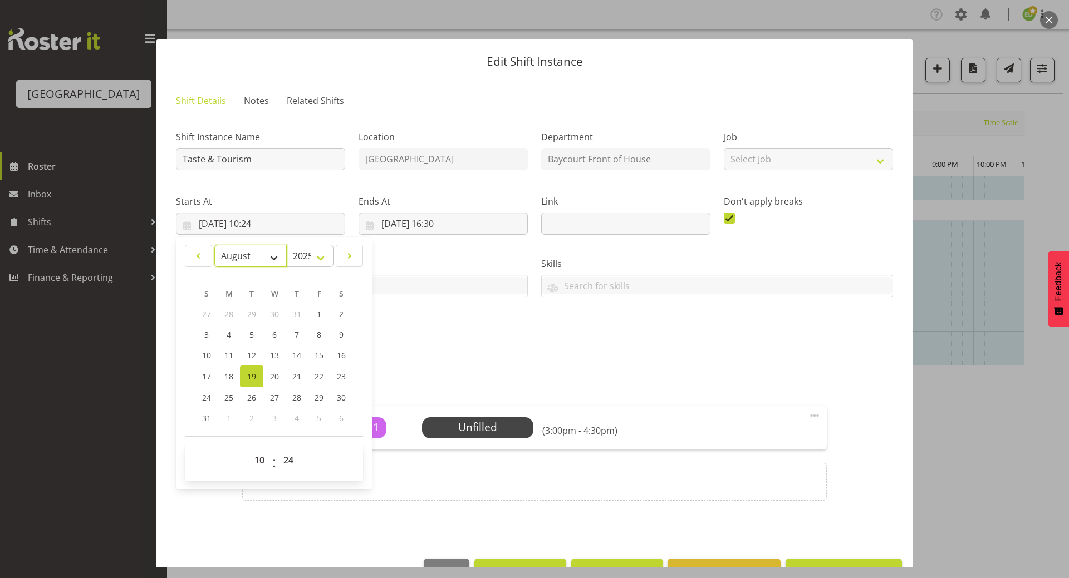
click at [275, 259] on select "January February March April May June July August September October November De…" at bounding box center [250, 256] width 73 height 22
select select "8"
click at [214, 245] on select "January February March April May June July August September October November De…" at bounding box center [250, 256] width 73 height 22
click at [224, 336] on link "8" at bounding box center [229, 334] width 22 height 21
type input "08/09/2025, 10:24"
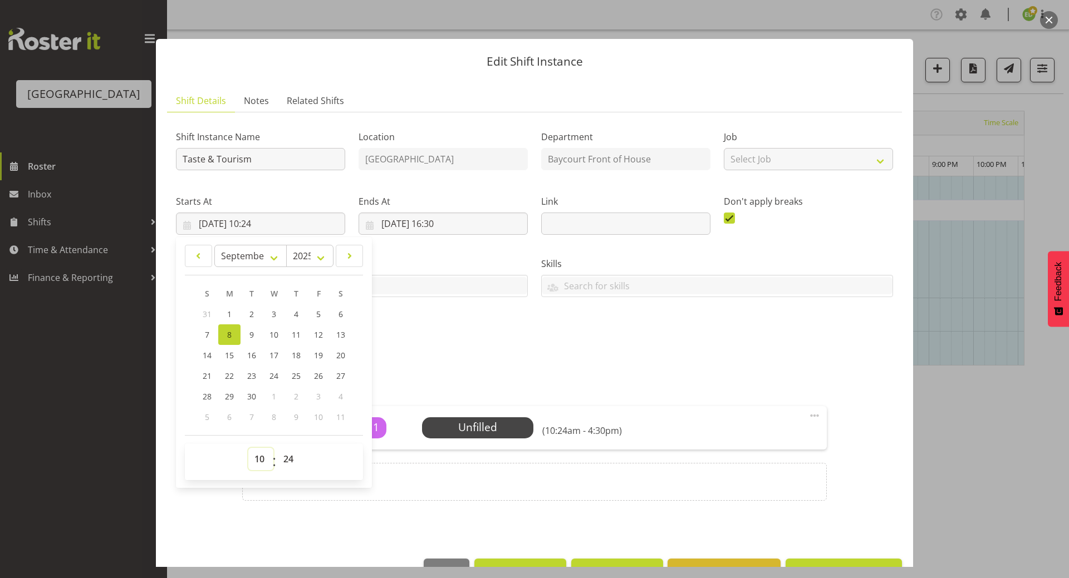
click at [258, 457] on select "00 01 02 03 04 05 06 07 08 09 10 11 12 13 14 15 16 17 18 19 20 21 22 23" at bounding box center [260, 459] width 25 height 22
select select "15"
click at [248, 448] on select "00 01 02 03 04 05 06 07 08 09 10 11 12 13 14 15 16 17 18 19 20 21 22 23" at bounding box center [260, 459] width 25 height 22
type input "08/09/2025, 15:24"
click at [285, 456] on select "00 01 02 03 04 05 06 07 08 09 10 11 12 13 14 15 16 17 18 19 20 21 22 23 24 25 2…" at bounding box center [289, 459] width 25 height 22
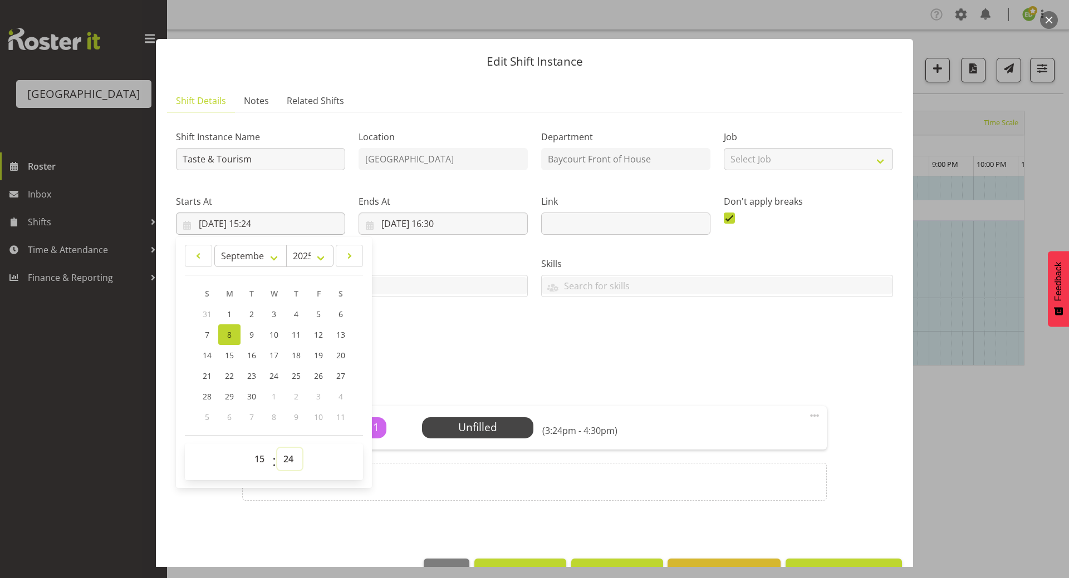
select select "0"
click at [277, 448] on select "00 01 02 03 04 05 06 07 08 09 10 11 12 13 14 15 16 17 18 19 20 21 22 23 24 25 2…" at bounding box center [289, 459] width 25 height 22
type input "08/09/2025, 15:00"
click at [315, 511] on div "Roles Historic Village Set Up 1 Unfilled Select Employee (3:00pm - 4:30pm) Edit…" at bounding box center [533, 443] width 597 height 141
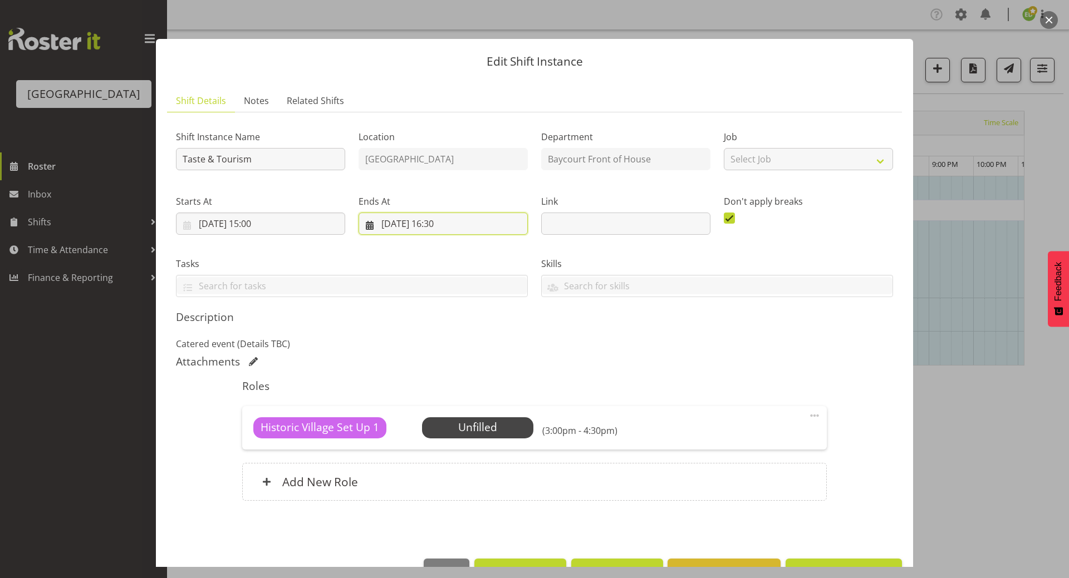
click at [422, 227] on input "08/09/2025, 16:30" at bounding box center [442, 224] width 169 height 22
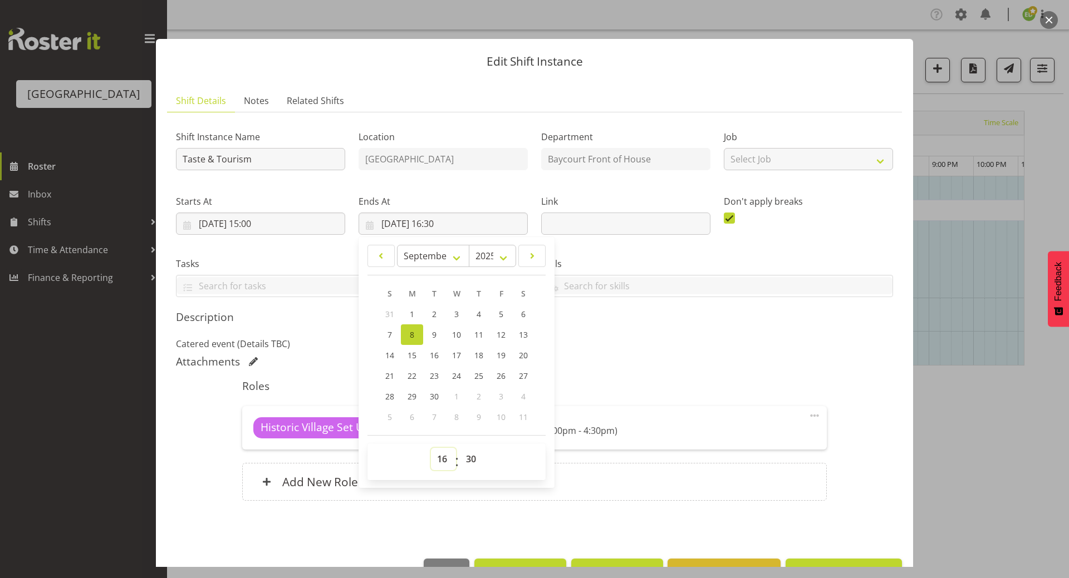
click at [437, 459] on select "00 01 02 03 04 05 06 07 08 09 10 11 12 13 14 15 16 17 18 19 20 21 22 23" at bounding box center [443, 459] width 25 height 22
click at [424, 499] on div "Add New Role" at bounding box center [534, 482] width 584 height 38
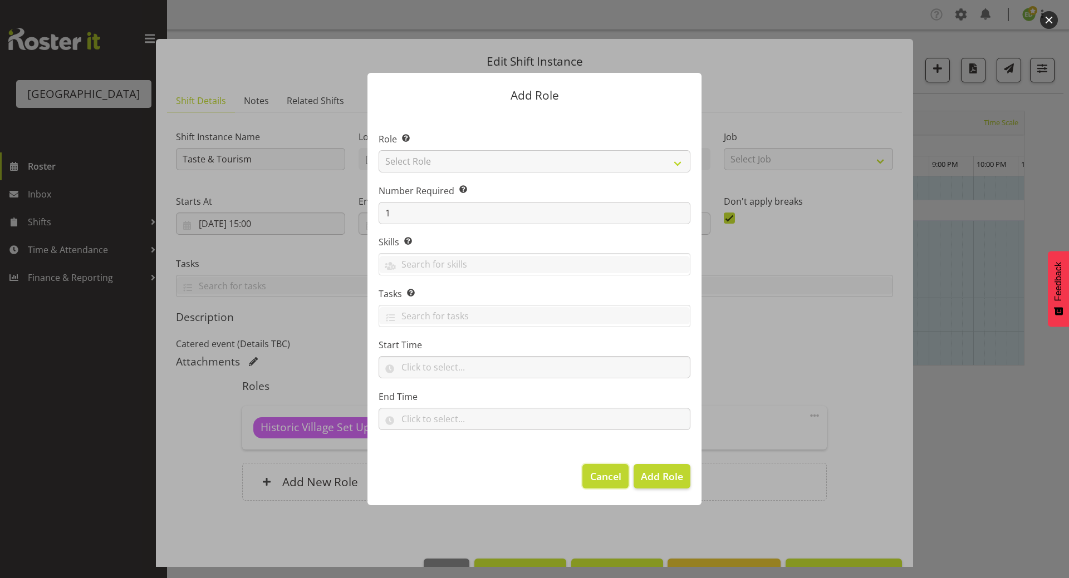
click at [612, 475] on span "Cancel" at bounding box center [605, 476] width 31 height 14
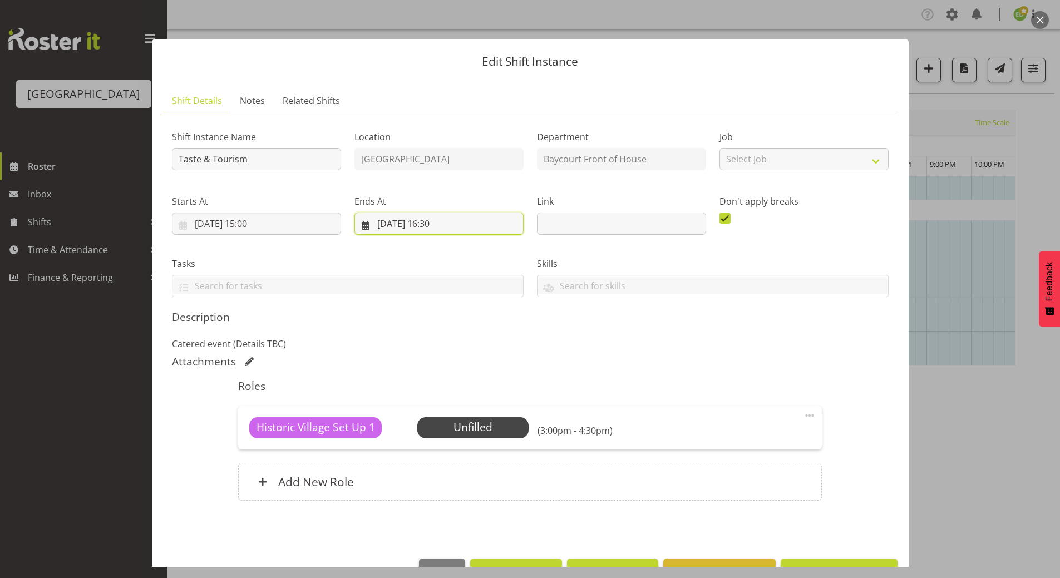
click at [438, 227] on input "08/09/2025, 16:30" at bounding box center [439, 224] width 169 height 22
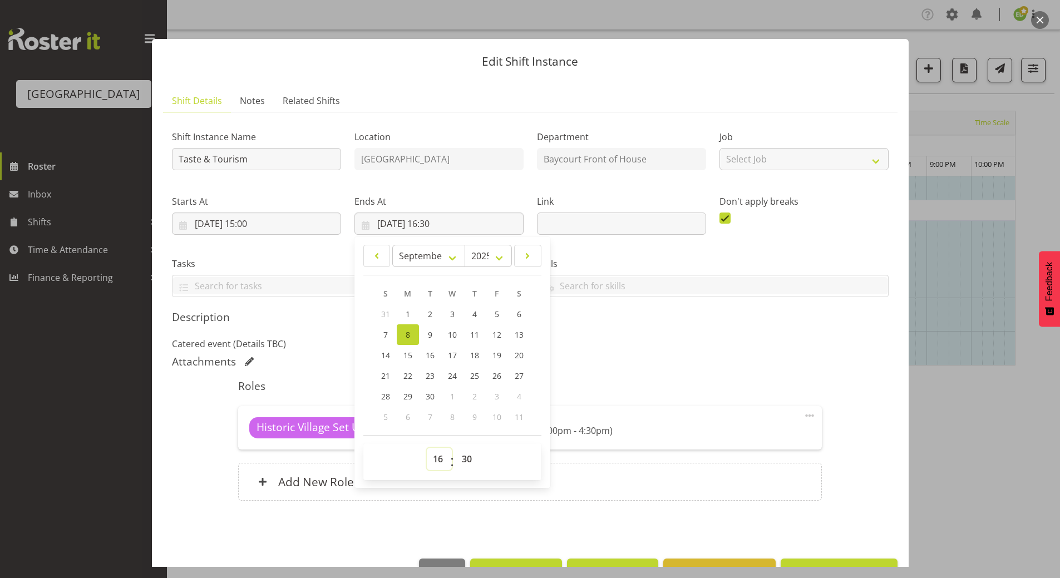
click at [432, 457] on select "00 01 02 03 04 05 06 07 08 09 10 11 12 13 14 15 16 17 18 19 20 21 22 23" at bounding box center [439, 459] width 25 height 22
select select "20"
click at [427, 448] on select "00 01 02 03 04 05 06 07 08 09 10 11 12 13 14 15 16 17 18 19 20 21 22 23" at bounding box center [439, 459] width 25 height 22
type input "08/09/2025, 20:30"
click at [445, 501] on div "Roles Historic Village Set Up 1 Unfilled Select Employee (3:00pm - 8:30pm) Edit…" at bounding box center [530, 443] width 597 height 141
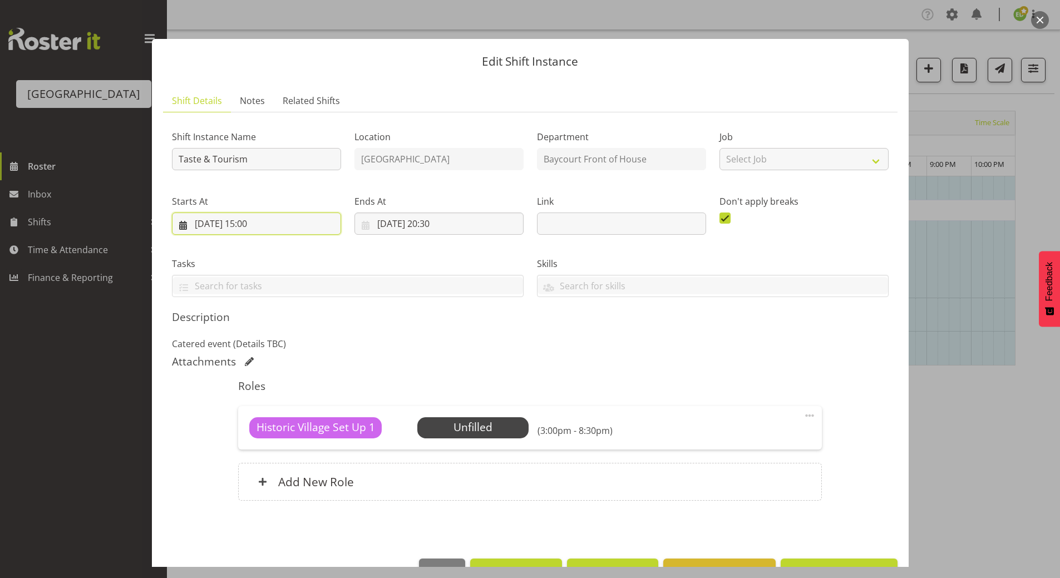
click at [256, 227] on input "08/09/2025, 15:00" at bounding box center [256, 224] width 169 height 22
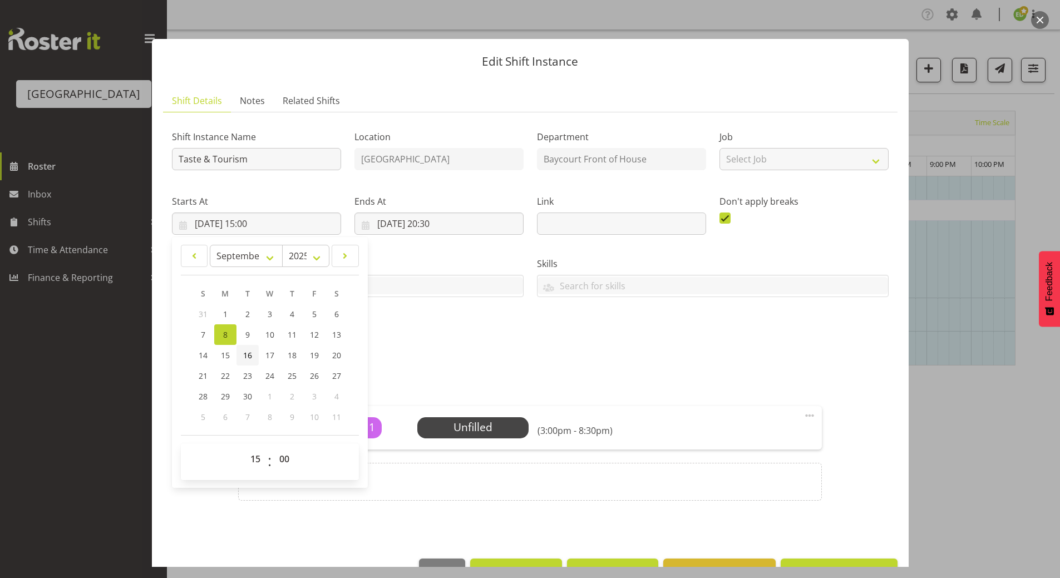
click at [250, 357] on span "16" at bounding box center [247, 355] width 9 height 11
click at [225, 334] on span "8" at bounding box center [225, 334] width 4 height 11
type input "08/09/2025, 15:00"
click at [254, 458] on select "00 01 02 03 04 05 06 07 08 09 10 11 12 13 14 15 16 17 18 19 20 21 22 23" at bounding box center [256, 459] width 25 height 22
select select "16"
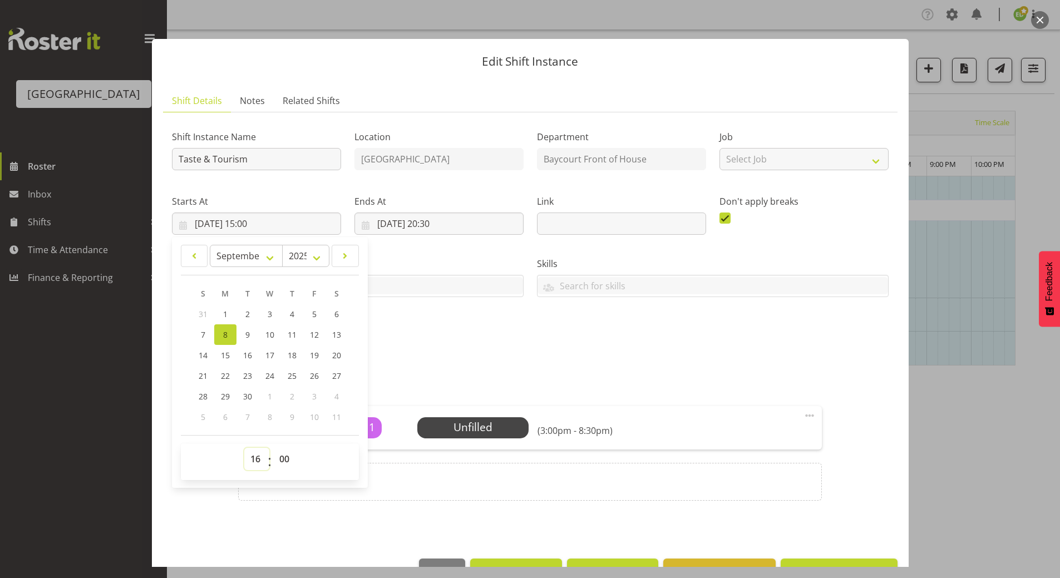
click at [244, 448] on select "00 01 02 03 04 05 06 07 08 09 10 11 12 13 14 15 16 17 18 19 20 21 22 23" at bounding box center [256, 459] width 25 height 22
type input "08/09/2025, 16:00"
click at [411, 225] on input "08/09/2025, 20:30" at bounding box center [439, 224] width 169 height 22
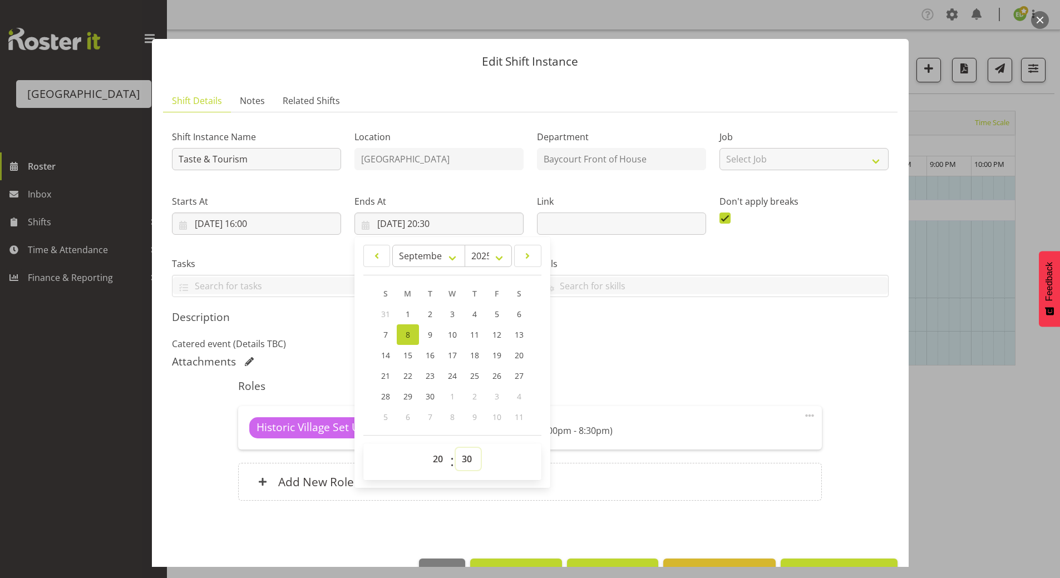
click at [470, 458] on select "00 01 02 03 04 05 06 07 08 09 10 11 12 13 14 15 16 17 18 19 20 21 22 23 24 25 2…" at bounding box center [468, 459] width 25 height 22
select select "0"
click at [456, 448] on select "00 01 02 03 04 05 06 07 08 09 10 11 12 13 14 15 16 17 18 19 20 21 22 23 24 25 2…" at bounding box center [468, 459] width 25 height 22
type input "08/09/2025, 20:00"
click at [472, 511] on div "Roles Historic Village Set Up 1 Unfilled Select Employee (4:00pm - 8:00pm) Edit…" at bounding box center [530, 443] width 597 height 141
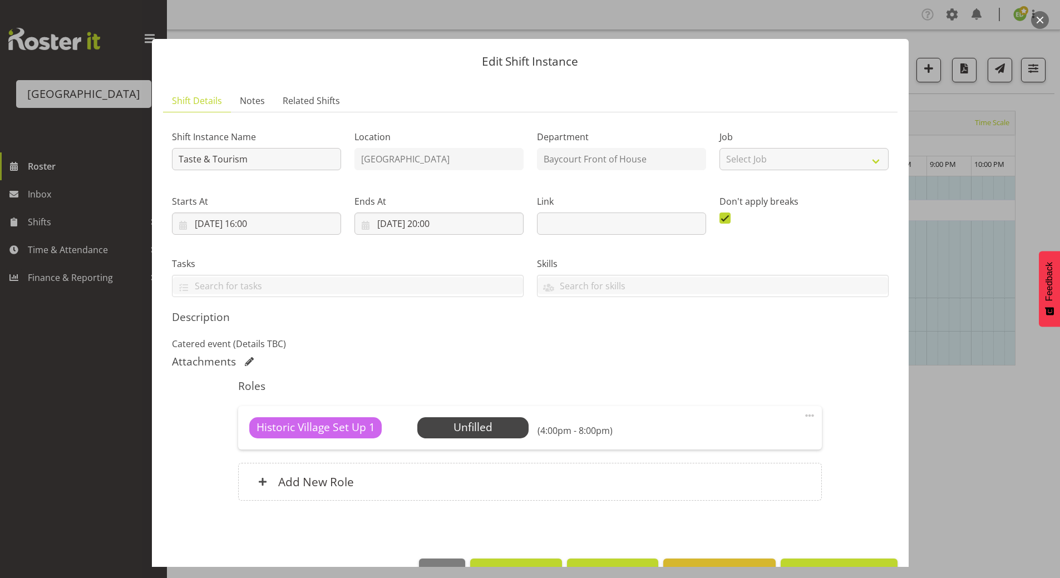
scroll to position [33, 0]
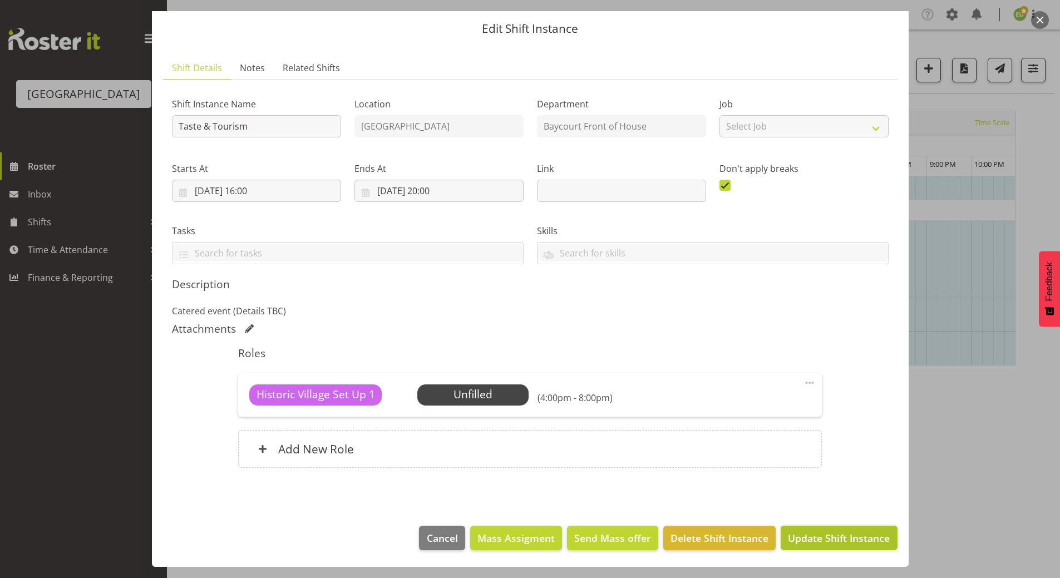
click at [813, 543] on span "Update Shift Instance" at bounding box center [839, 538] width 102 height 14
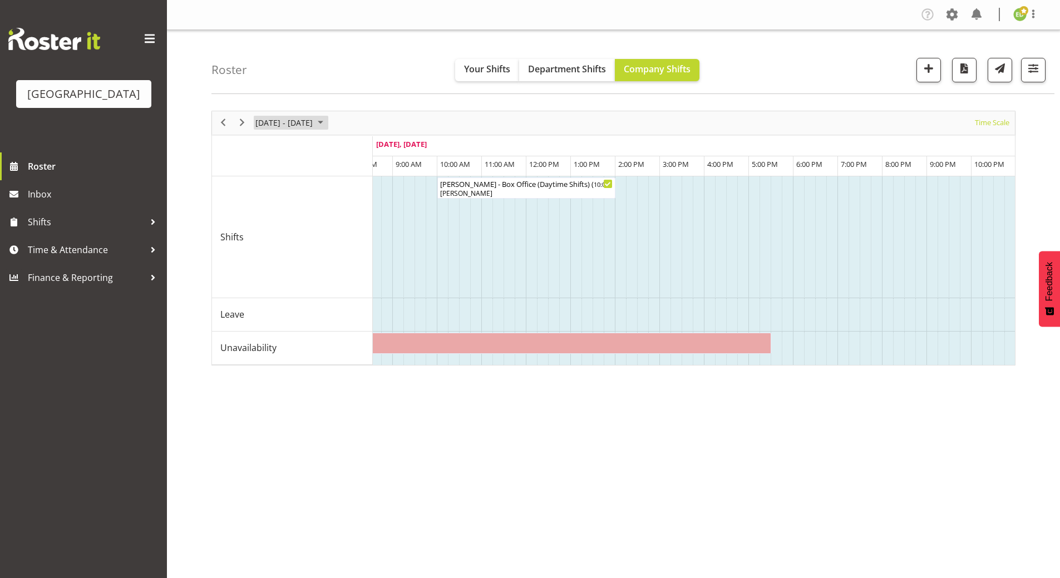
click at [327, 122] on span "August 2025" at bounding box center [320, 123] width 13 height 14
click at [372, 152] on span "next month" at bounding box center [372, 151] width 19 height 20
click at [269, 211] on span "8" at bounding box center [267, 208] width 17 height 17
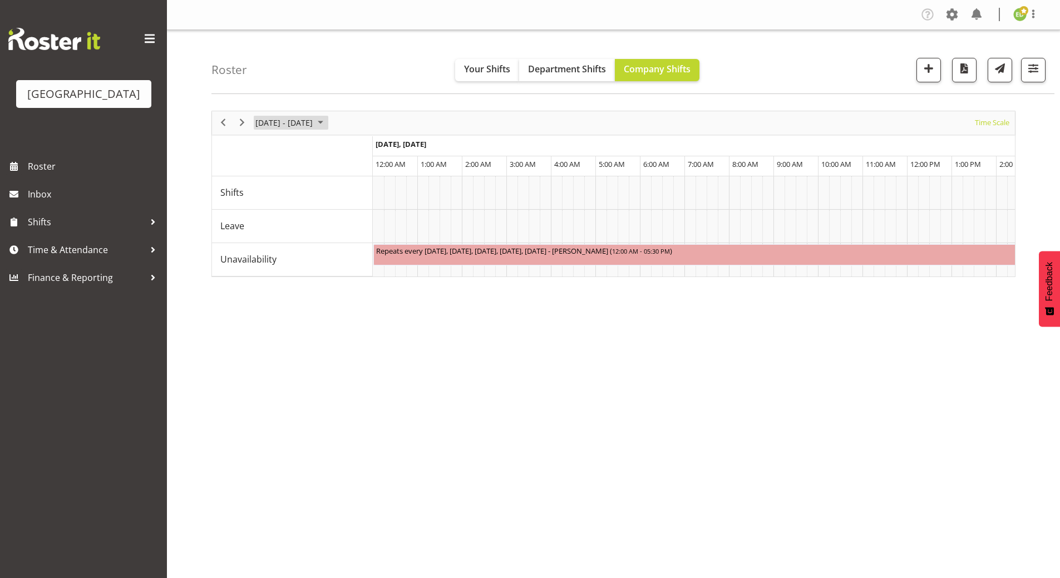
click at [314, 124] on span "[DATE] - [DATE]" at bounding box center [284, 123] width 60 height 14
click at [373, 150] on span "next month" at bounding box center [372, 151] width 19 height 20
click at [371, 150] on span "next month" at bounding box center [372, 151] width 19 height 20
click at [354, 149] on span "previous month" at bounding box center [352, 151] width 19 height 20
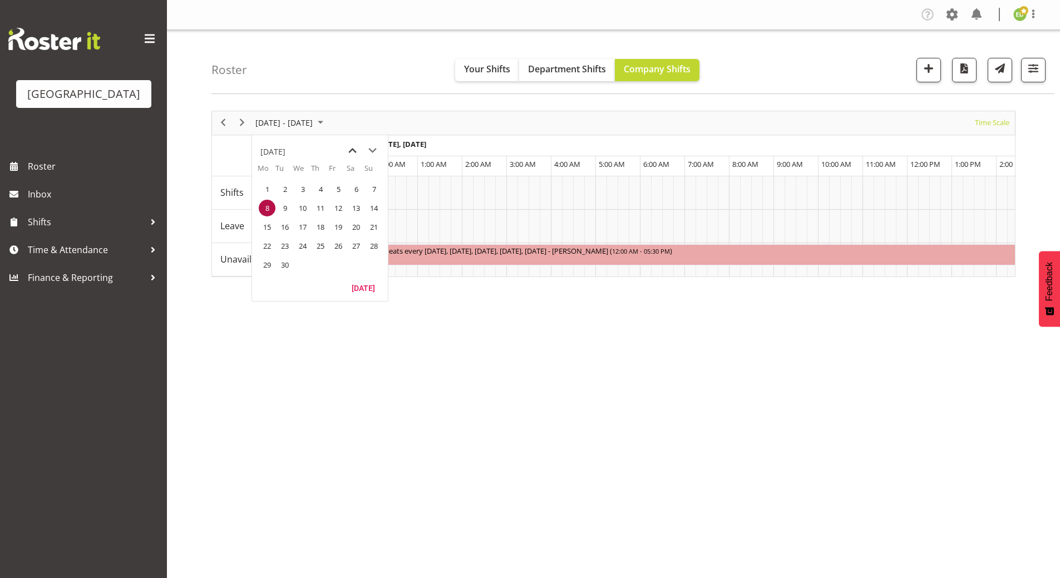
click at [354, 149] on span "previous month" at bounding box center [352, 151] width 19 height 20
drag, startPoint x: 281, startPoint y: 245, endPoint x: 248, endPoint y: 293, distance: 58.8
click at [282, 245] on span "19" at bounding box center [285, 246] width 17 height 17
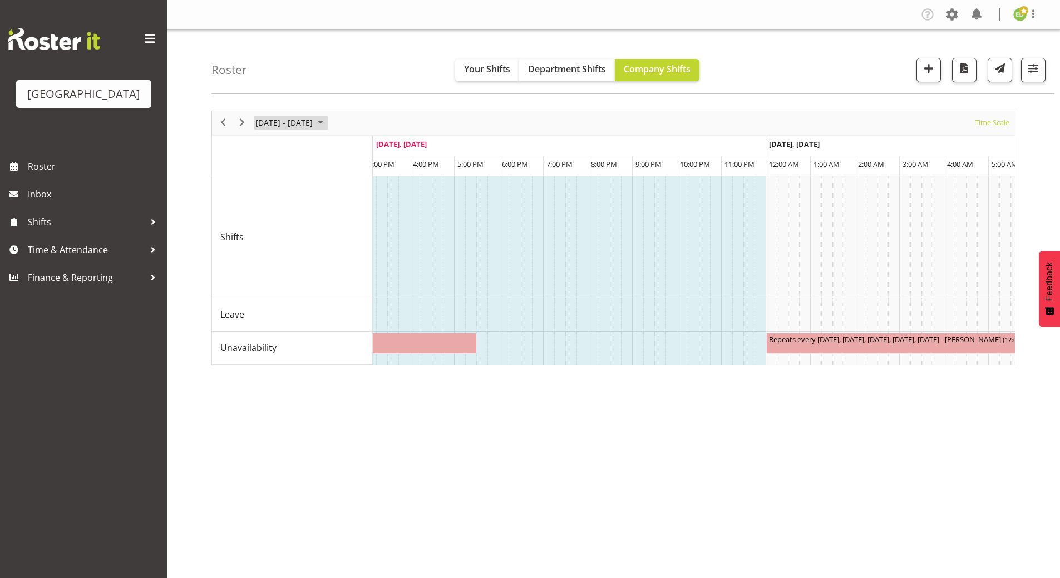
click at [327, 121] on span "September 2025" at bounding box center [320, 123] width 13 height 14
click at [375, 150] on span "next month" at bounding box center [372, 151] width 19 height 20
click at [272, 210] on span "8" at bounding box center [267, 208] width 17 height 17
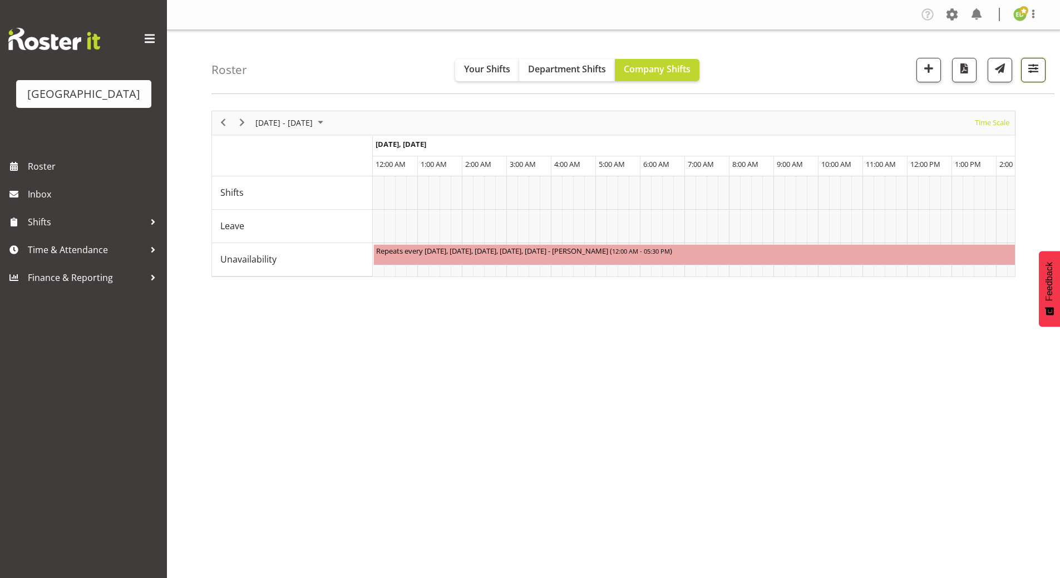
click at [1037, 71] on span "button" at bounding box center [1033, 68] width 14 height 14
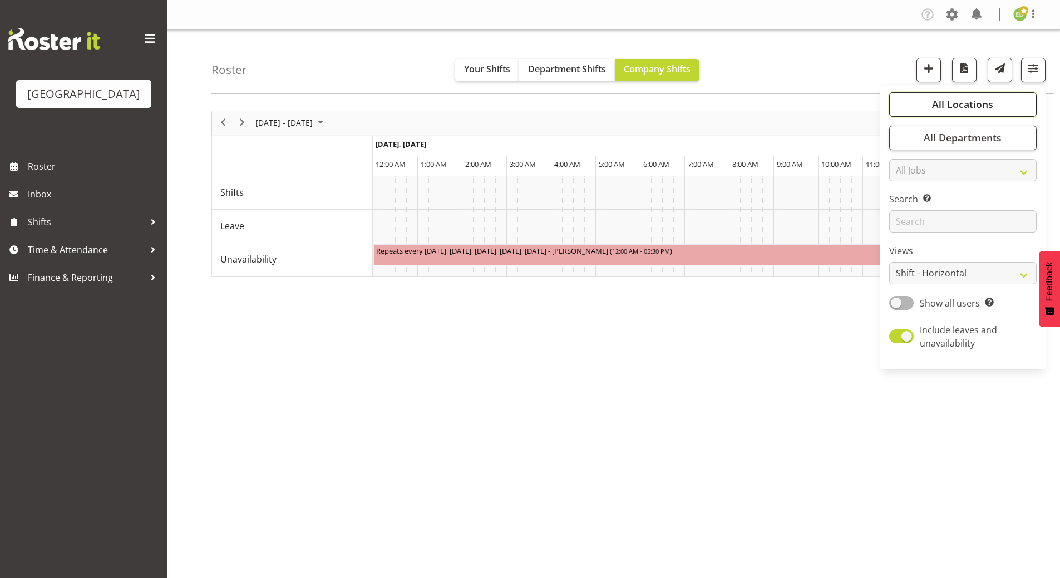
click at [964, 109] on span "All Locations" at bounding box center [962, 103] width 61 height 13
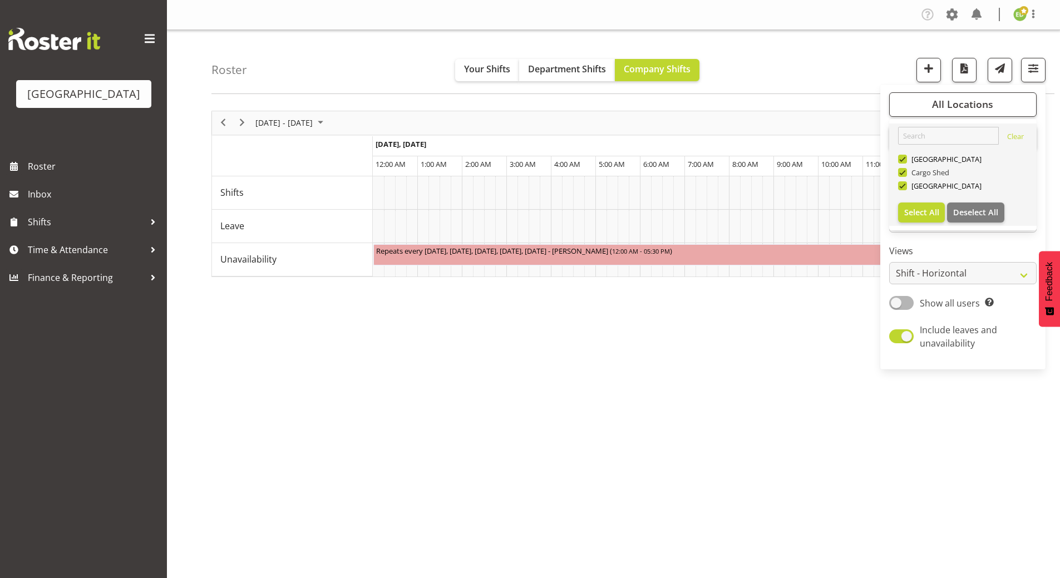
click at [905, 170] on span at bounding box center [902, 172] width 9 height 9
click at [905, 170] on input "Cargo Shed" at bounding box center [901, 172] width 7 height 7
checkbox input "false"
click at [903, 160] on span at bounding box center [902, 159] width 9 height 9
click at [903, 160] on input "[GEOGRAPHIC_DATA]" at bounding box center [901, 158] width 7 height 7
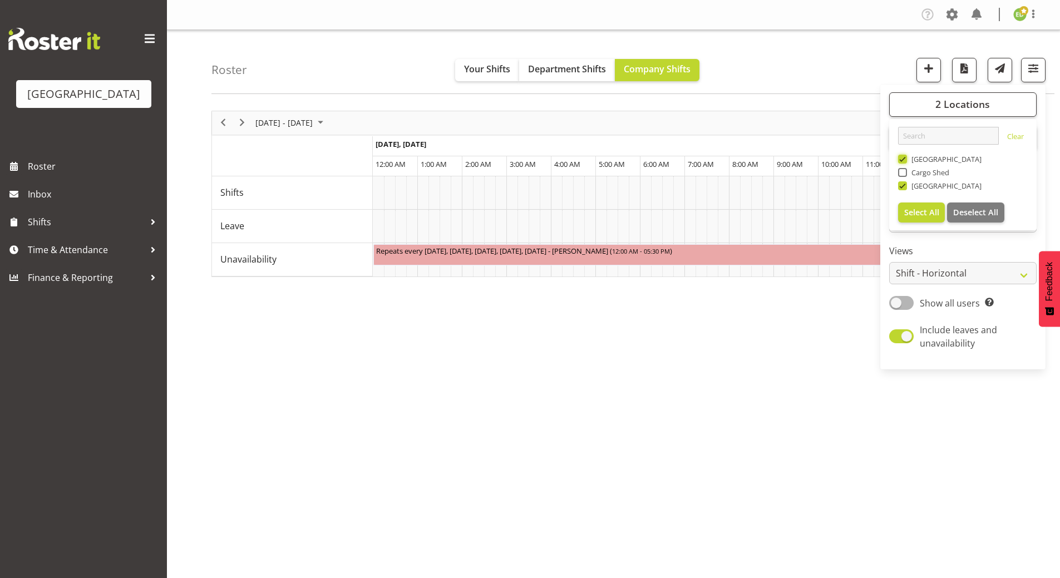
checkbox input "false"
click at [696, 389] on div "September 08 - 14, 2025 Today Timeline Day Timeline Week Timeline Fortnight Tim…" at bounding box center [635, 324] width 849 height 445
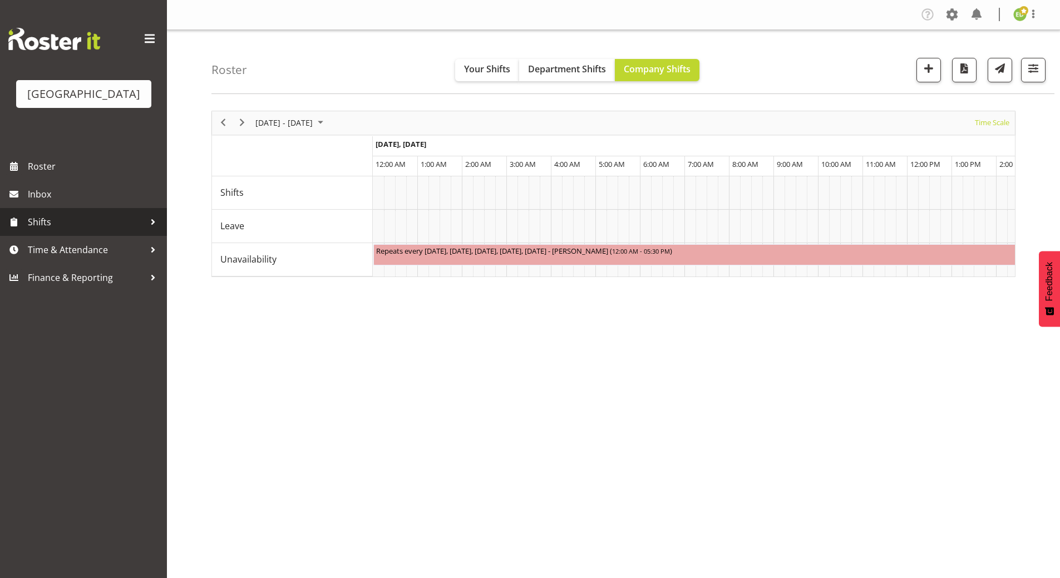
drag, startPoint x: 40, startPoint y: 231, endPoint x: 36, endPoint y: 245, distance: 15.1
click at [40, 230] on span "Shifts" at bounding box center [86, 222] width 117 height 17
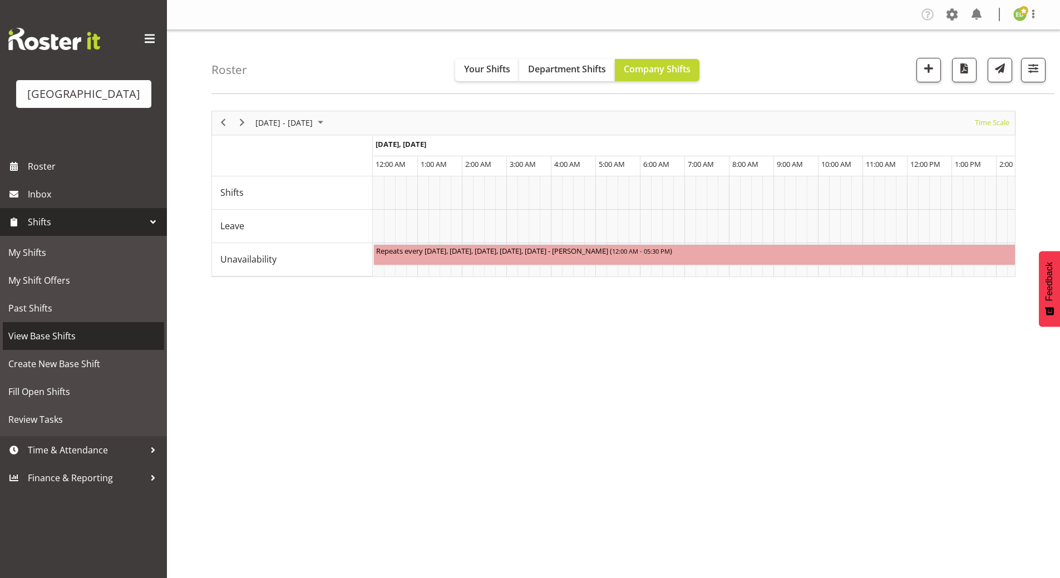
click at [73, 344] on span "View Base Shifts" at bounding box center [83, 336] width 150 height 17
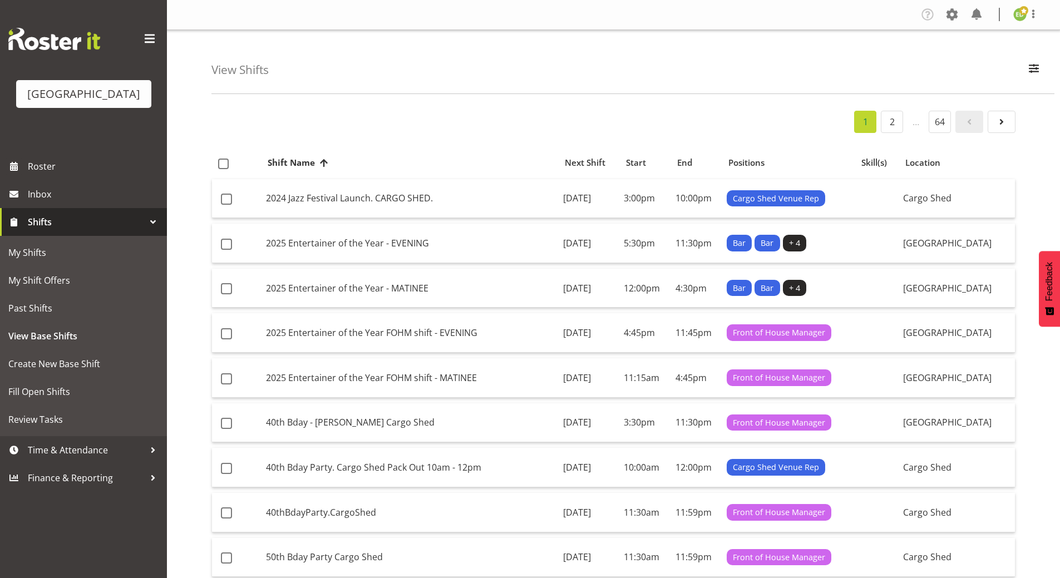
click at [470, 72] on div "View Shifts Search All Locations [GEOGRAPHIC_DATA] [GEOGRAPHIC_DATA] Cargo Shed…" at bounding box center [632, 62] width 843 height 64
click at [353, 72] on div "View Shifts Search All Locations [GEOGRAPHIC_DATA] [GEOGRAPHIC_DATA] Cargo Shed…" at bounding box center [632, 62] width 843 height 64
click at [1032, 75] on span "button" at bounding box center [1034, 68] width 14 height 14
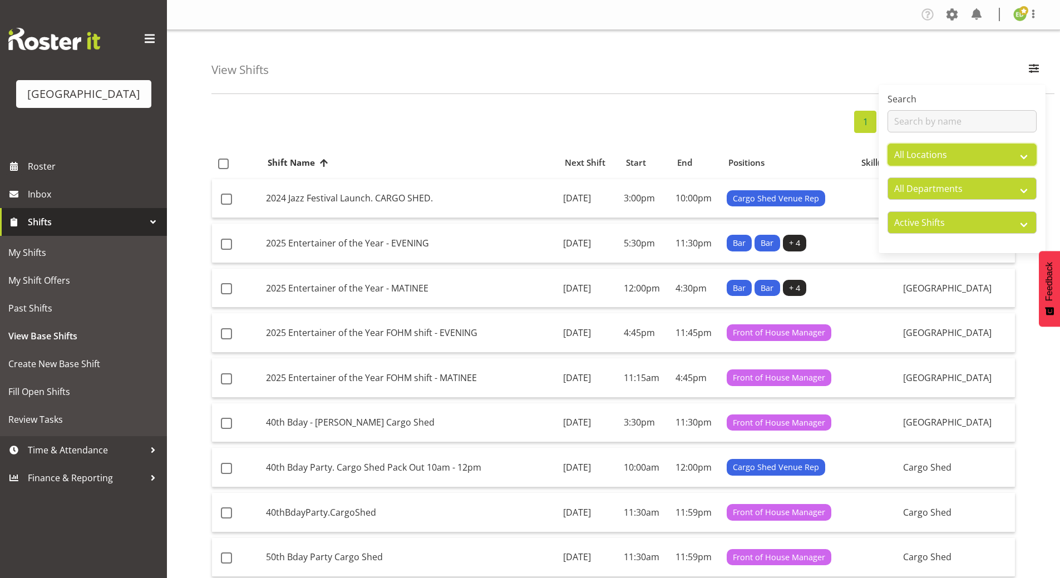
click at [942, 156] on select "All Locations [GEOGRAPHIC_DATA] [GEOGRAPHIC_DATA] Cargo Shed Historic Village" at bounding box center [962, 155] width 149 height 22
select select "1118"
click at [888, 144] on select "All Locations [GEOGRAPHIC_DATA] [GEOGRAPHIC_DATA] Cargo Shed Historic Village" at bounding box center [962, 155] width 149 height 22
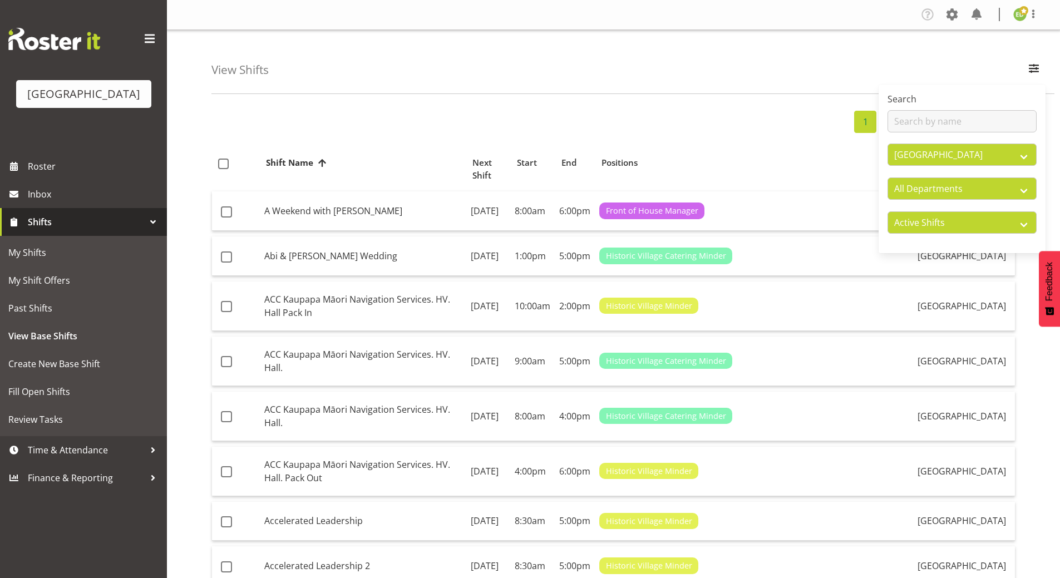
click at [278, 73] on div "View Shifts Search All Locations [GEOGRAPHIC_DATA] [GEOGRAPHIC_DATA] Cargo Shed…" at bounding box center [632, 62] width 843 height 64
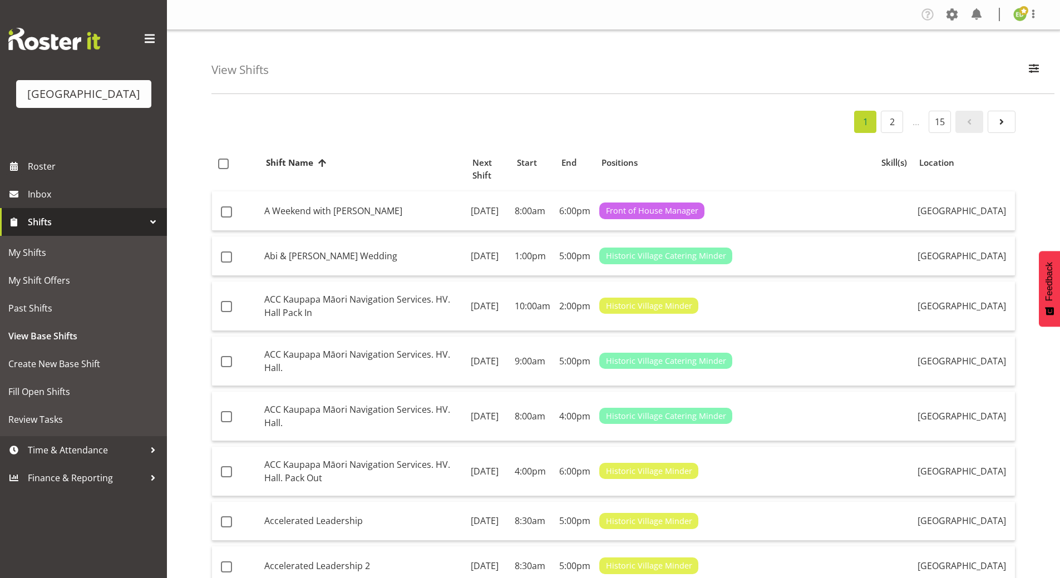
click at [238, 81] on div "View Shifts Search All Locations [GEOGRAPHIC_DATA] [GEOGRAPHIC_DATA] Cargo Shed…" at bounding box center [632, 62] width 843 height 64
drag, startPoint x: 233, startPoint y: 77, endPoint x: 312, endPoint y: 80, distance: 78.5
click at [234, 76] on h4 "View Shifts" at bounding box center [239, 69] width 57 height 13
click at [1032, 68] on span "button" at bounding box center [1034, 68] width 14 height 14
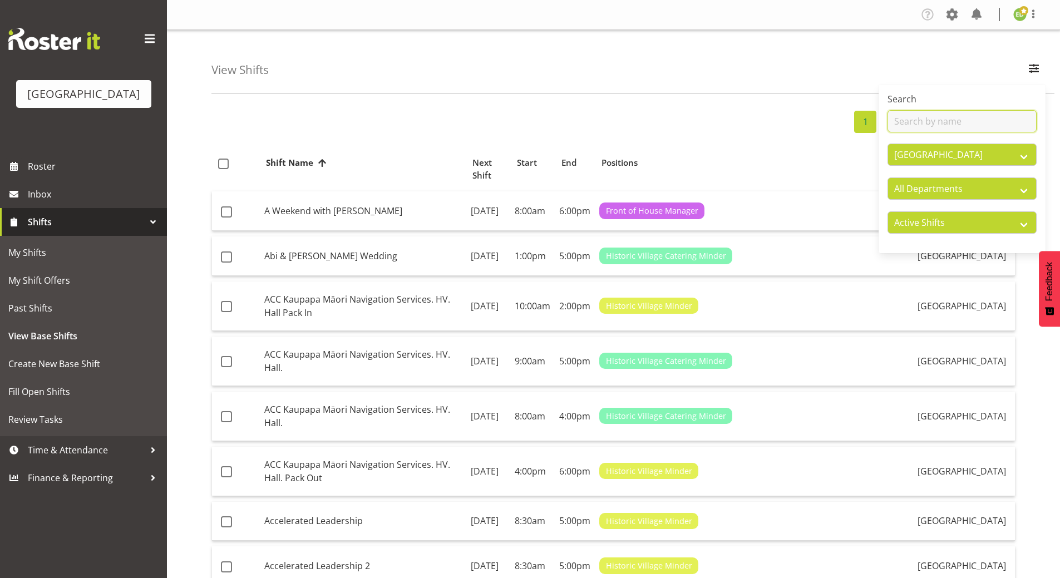
click at [923, 125] on input "text" at bounding box center [962, 121] width 149 height 22
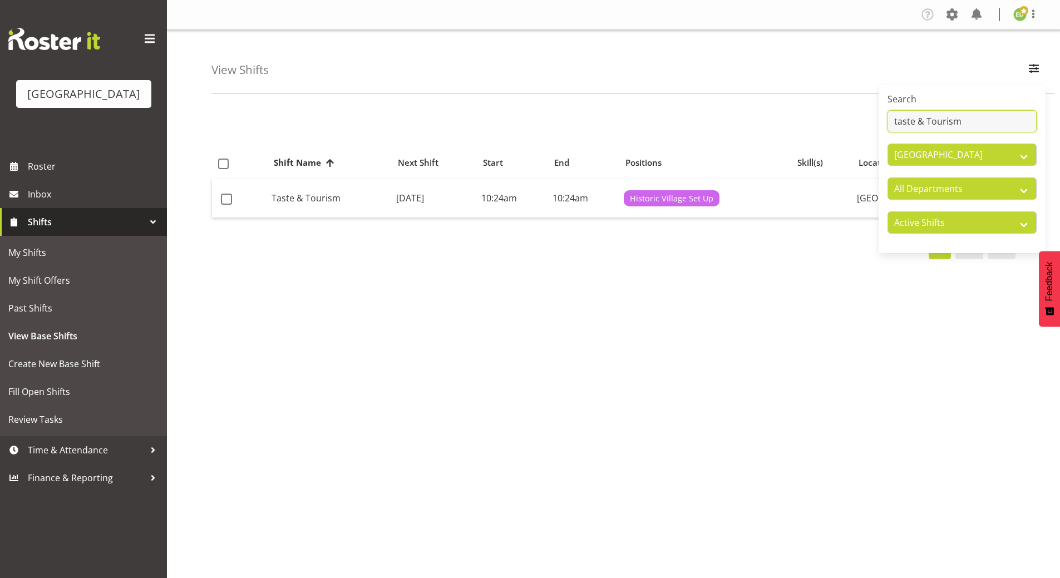
type input "taste & Tourism"
click at [889, 296] on div "1 Shift Name Location Shift Name Next Shift Start End Positions Skill(s) Locati…" at bounding box center [635, 324] width 849 height 445
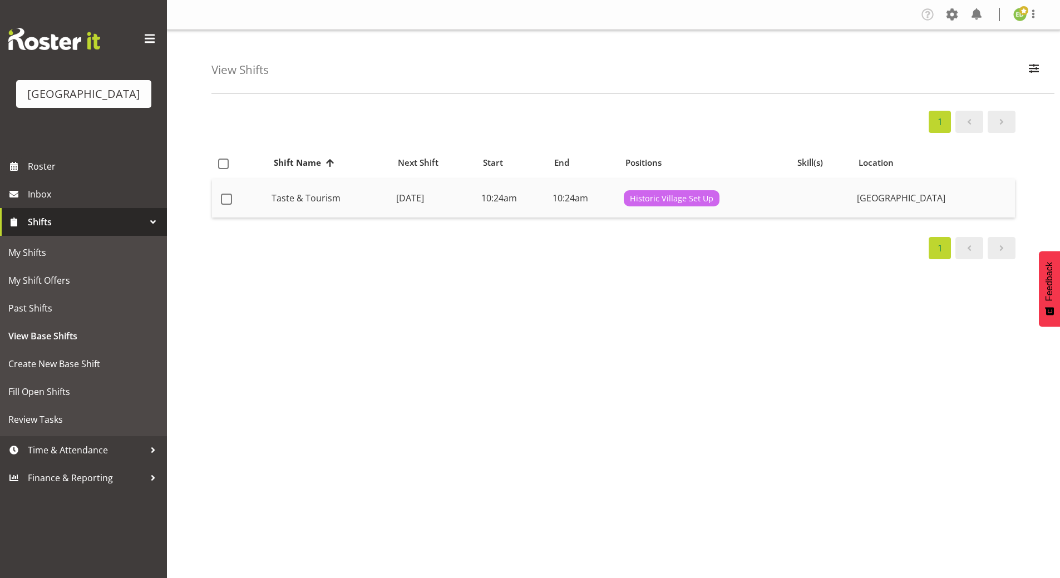
click at [222, 203] on span at bounding box center [226, 199] width 11 height 11
checkbox input "true"
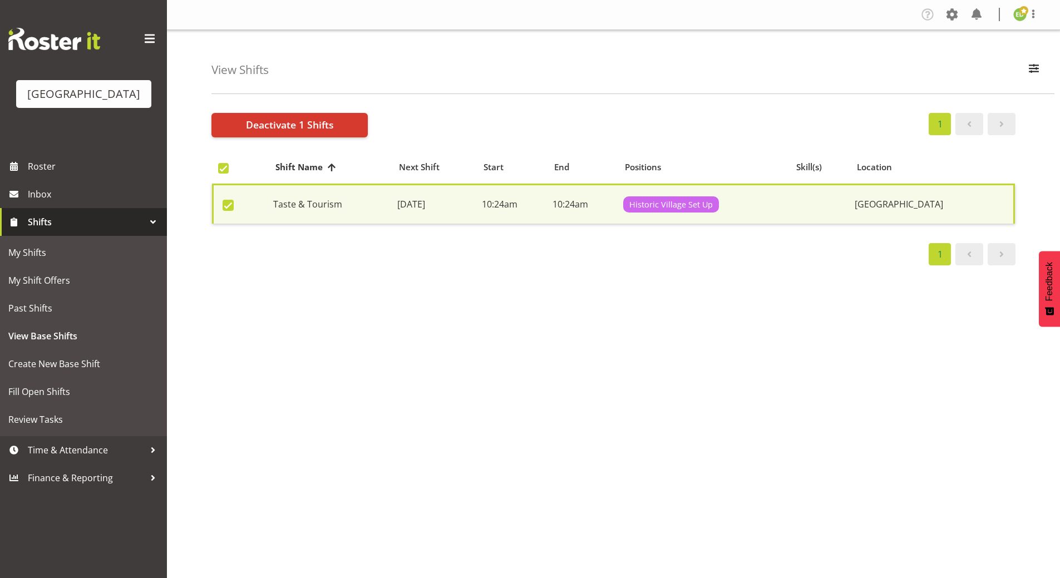
click at [397, 198] on td "Tuesday, 19th Aug 2025" at bounding box center [435, 204] width 85 height 41
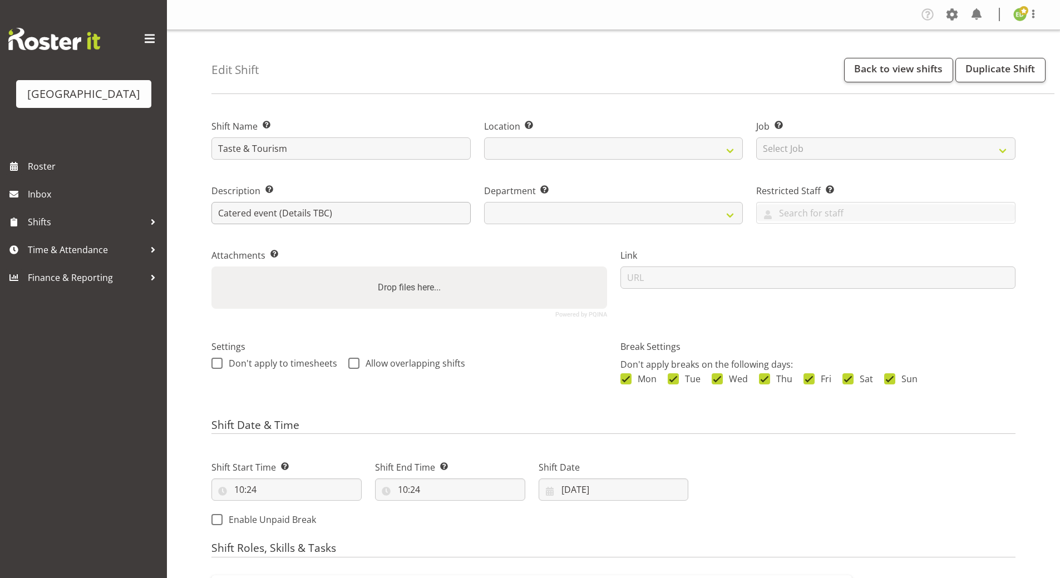
select select
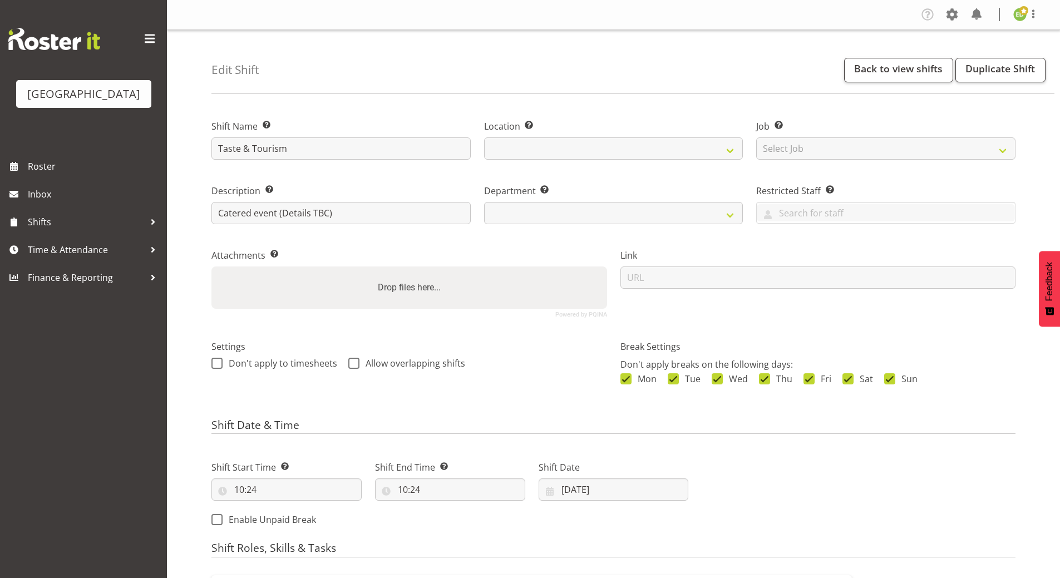
select select
select select "791"
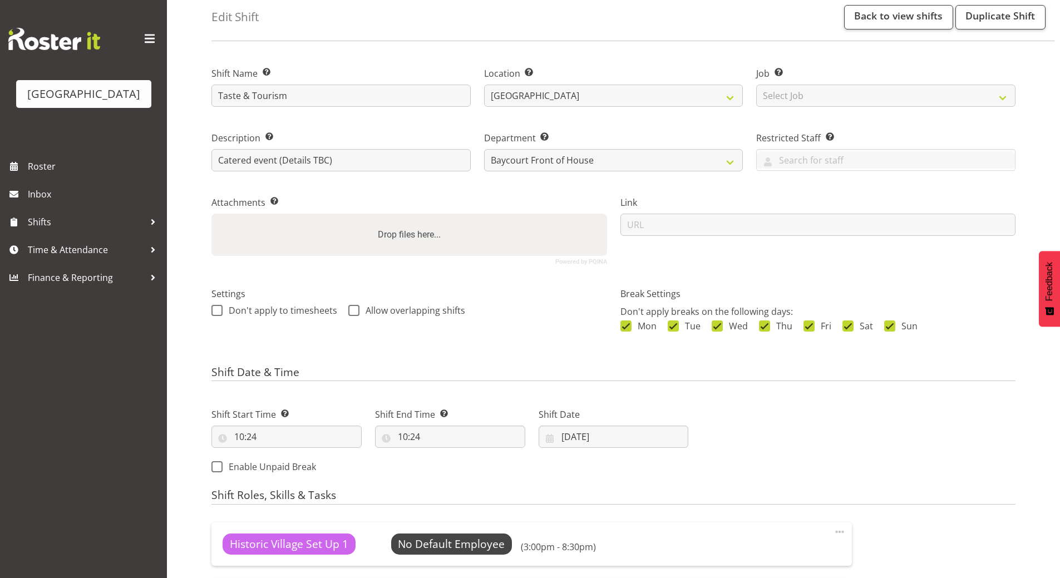
scroll to position [111, 0]
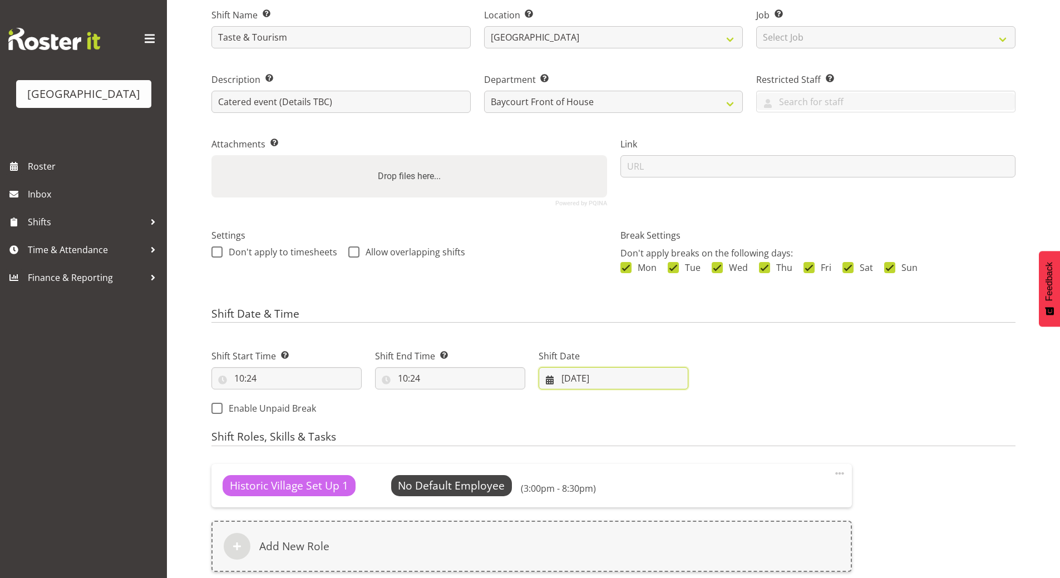
click at [550, 379] on input "[DATE]" at bounding box center [614, 378] width 150 height 22
click at [624, 412] on select "January February March April May June July August September October November De…" at bounding box center [607, 411] width 64 height 22
select select "8"
click at [575, 400] on select "January February March April May June July August September October November De…" at bounding box center [607, 411] width 64 height 22
click at [582, 489] on span "8" at bounding box center [583, 489] width 4 height 11
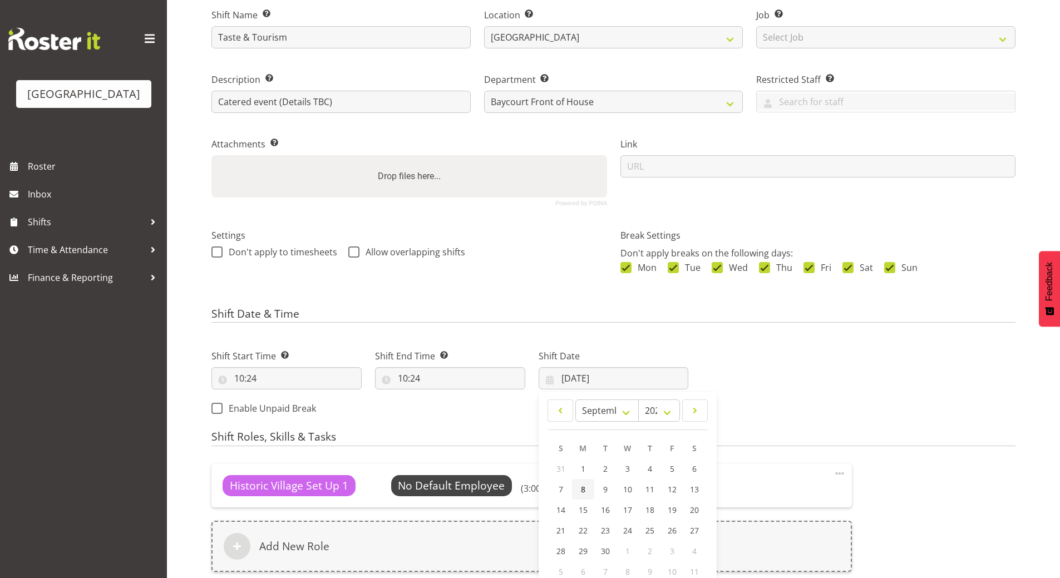
type input "[DATE]"
click at [258, 377] on input "10:24" at bounding box center [286, 378] width 150 height 22
click at [285, 411] on select "00 01 02 03 04 05 06 07 08 09 10 11 12 13 14 15 16 17 18 19 20 21 22 23" at bounding box center [287, 407] width 25 height 22
select select "16"
click at [275, 396] on select "00 01 02 03 04 05 06 07 08 09 10 11 12 13 14 15 16 17 18 19 20 21 22 23" at bounding box center [287, 407] width 25 height 22
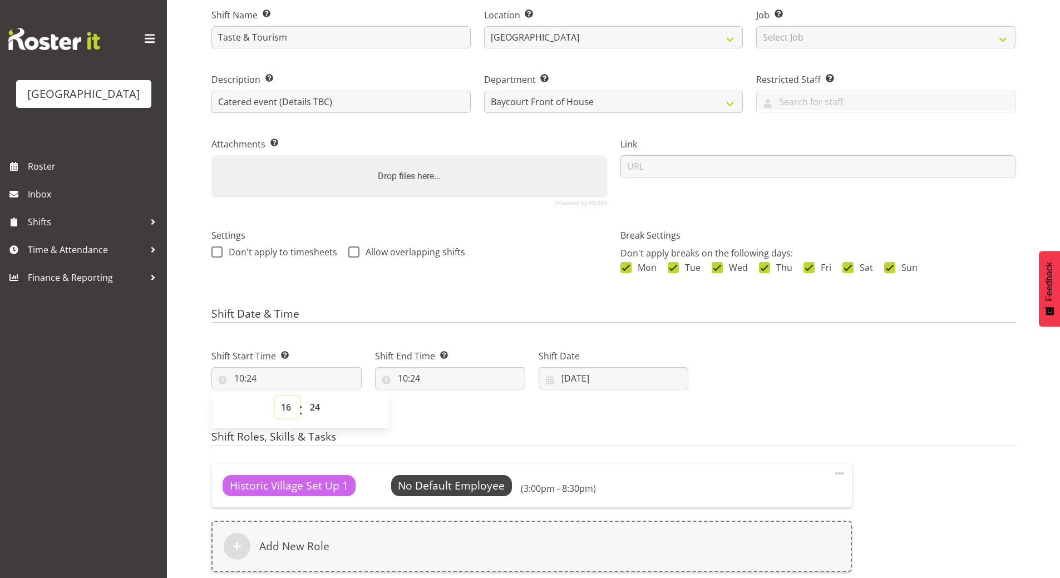
type input "16:24"
click at [315, 407] on select "00 01 02 03 04 05 06 07 08 09 10 11 12 13 14 15 16 17 18 19 20 21 22 23 24 25 2…" at bounding box center [316, 407] width 25 height 22
select select "0"
click at [304, 396] on select "00 01 02 03 04 05 06 07 08 09 10 11 12 13 14 15 16 17 18 19 20 21 22 23 24 25 2…" at bounding box center [316, 407] width 25 height 22
type input "16:00"
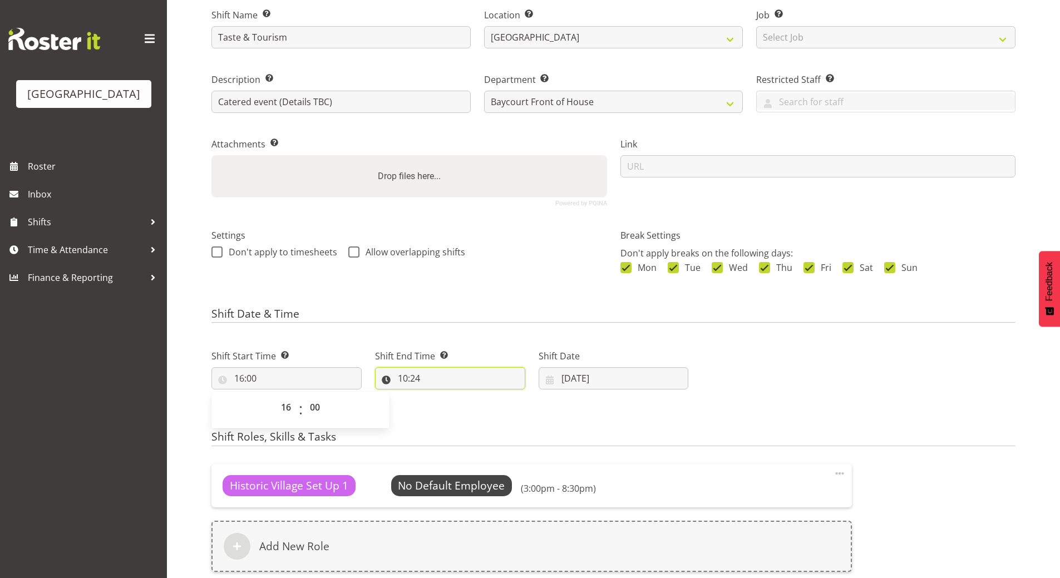
click at [406, 381] on input "10:24" at bounding box center [450, 378] width 150 height 22
click at [407, 377] on input "10:24" at bounding box center [450, 378] width 150 height 22
click at [397, 378] on input "10:24" at bounding box center [450, 378] width 150 height 22
click at [446, 408] on select "00 01 02 03 04 05 06 07 08 09 10 11 12 13 14 15 16 17 18 19 20 21 22 23" at bounding box center [451, 407] width 25 height 22
select select "20"
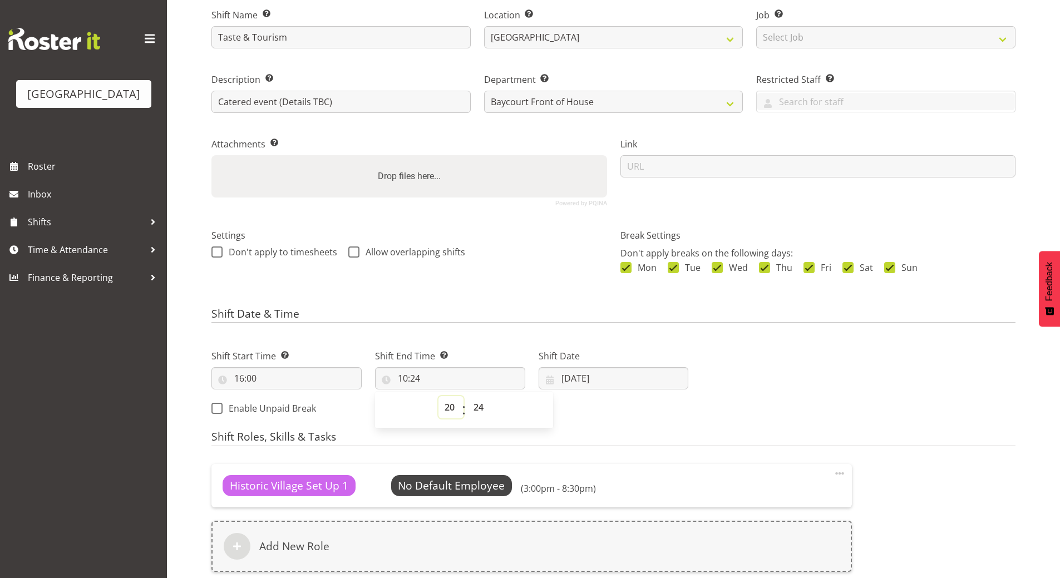
click at [439, 396] on select "00 01 02 03 04 05 06 07 08 09 10 11 12 13 14 15 16 17 18 19 20 21 22 23" at bounding box center [451, 407] width 25 height 22
type input "20:24"
click at [480, 407] on select "00 01 02 03 04 05 06 07 08 09 10 11 12 13 14 15 16 17 18 19 20 21 22 23 24 25 2…" at bounding box center [479, 407] width 25 height 22
select select "0"
click at [467, 396] on select "00 01 02 03 04 05 06 07 08 09 10 11 12 13 14 15 16 17 18 19 20 21 22 23 24 25 2…" at bounding box center [479, 407] width 25 height 22
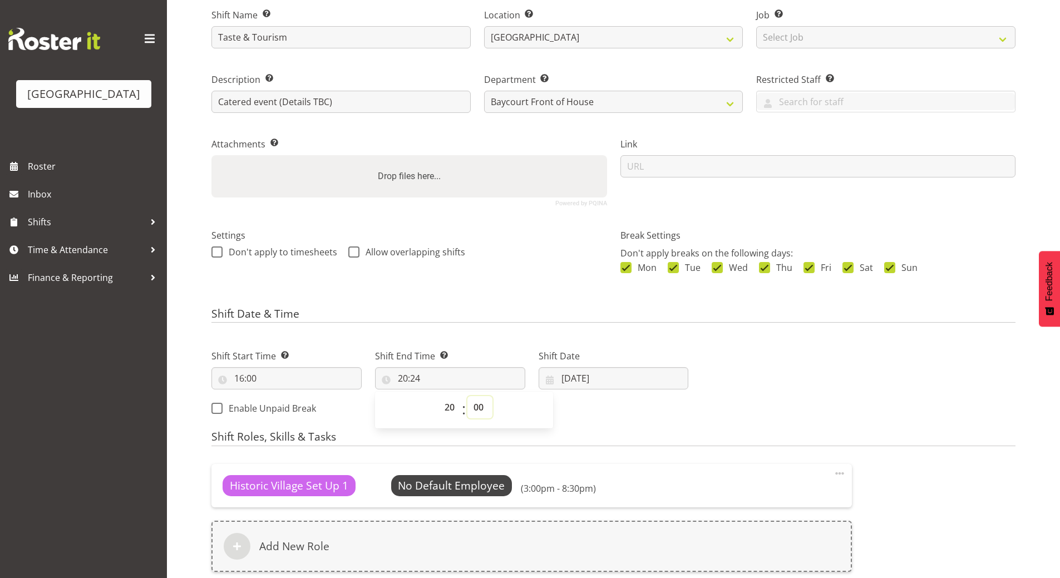
type input "20:00"
click at [589, 419] on div "Shift Start Time Set the time of the day you wish this shift to start 16:00 00 …" at bounding box center [450, 379] width 490 height 90
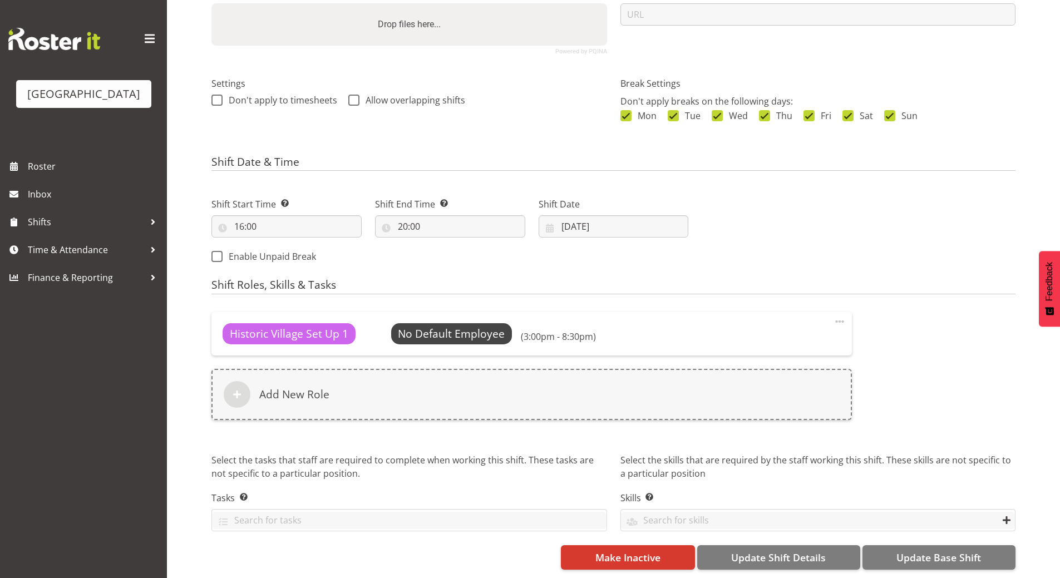
scroll to position [272, 0]
click at [797, 550] on span "Update Shift Details" at bounding box center [778, 557] width 95 height 14
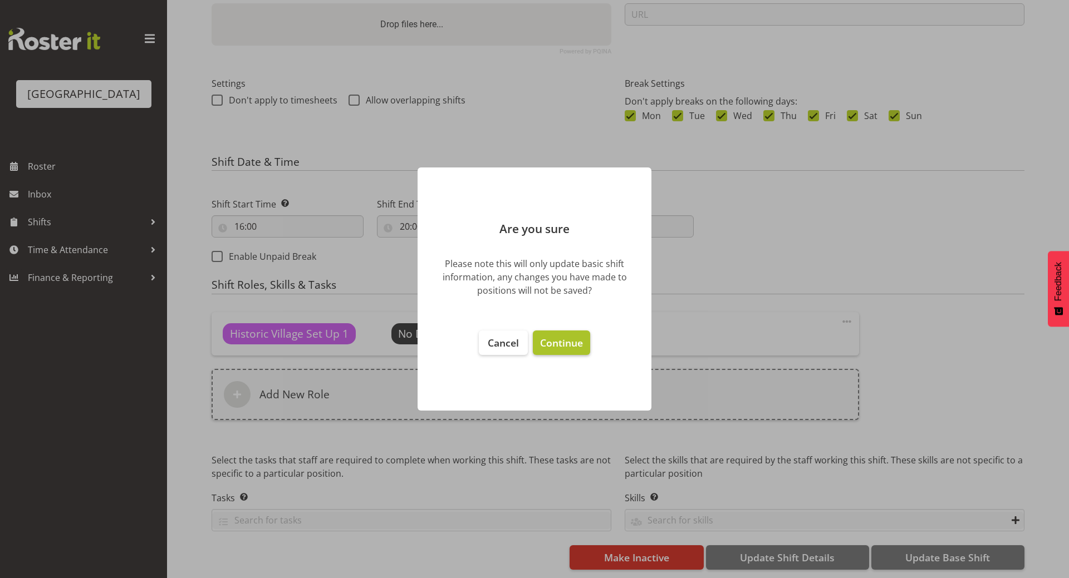
click at [564, 341] on span "Continue" at bounding box center [561, 342] width 43 height 13
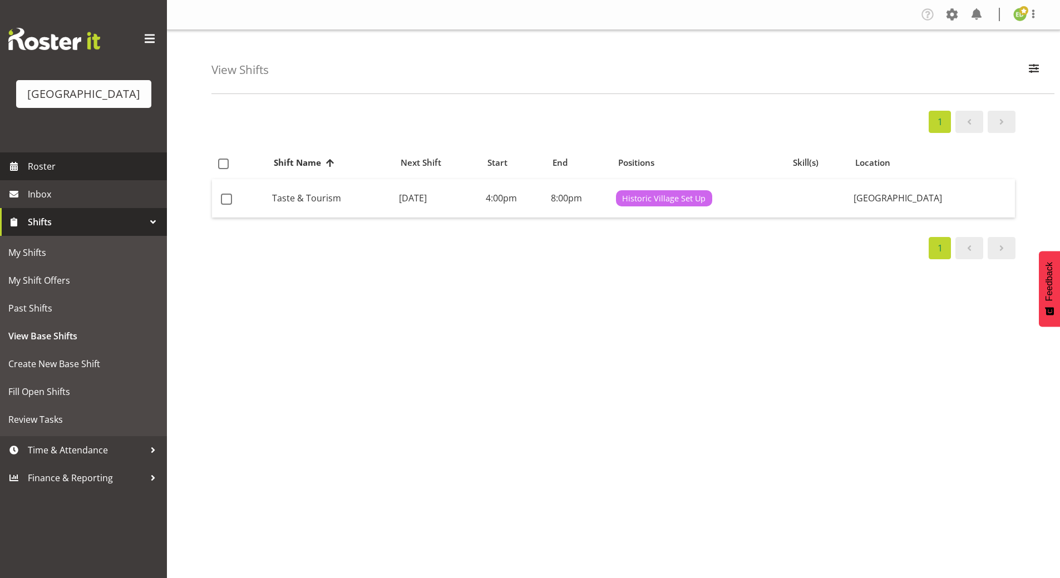
click at [70, 175] on span "Roster" at bounding box center [95, 166] width 134 height 17
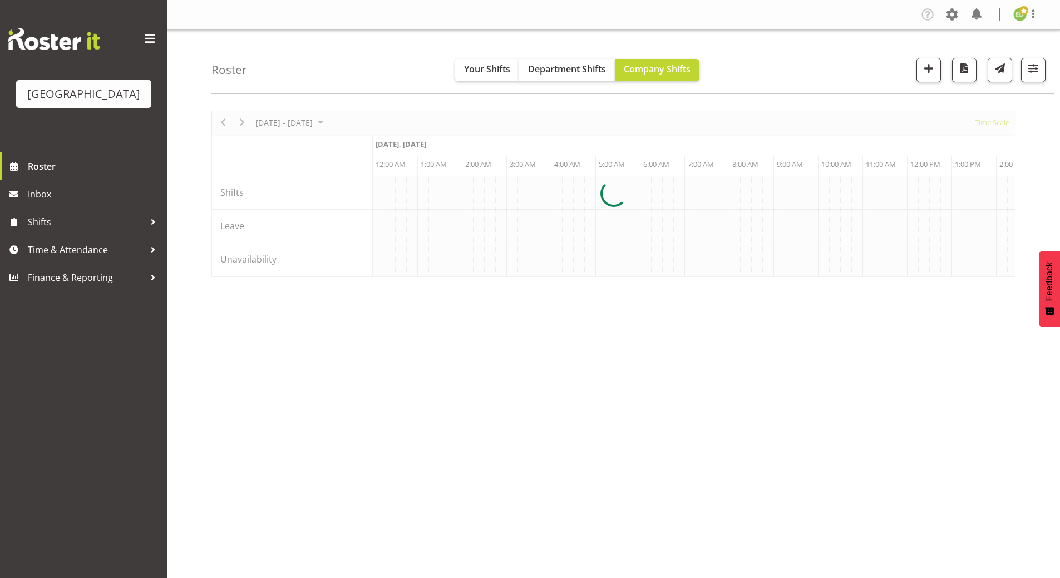
scroll to position [0, 1069]
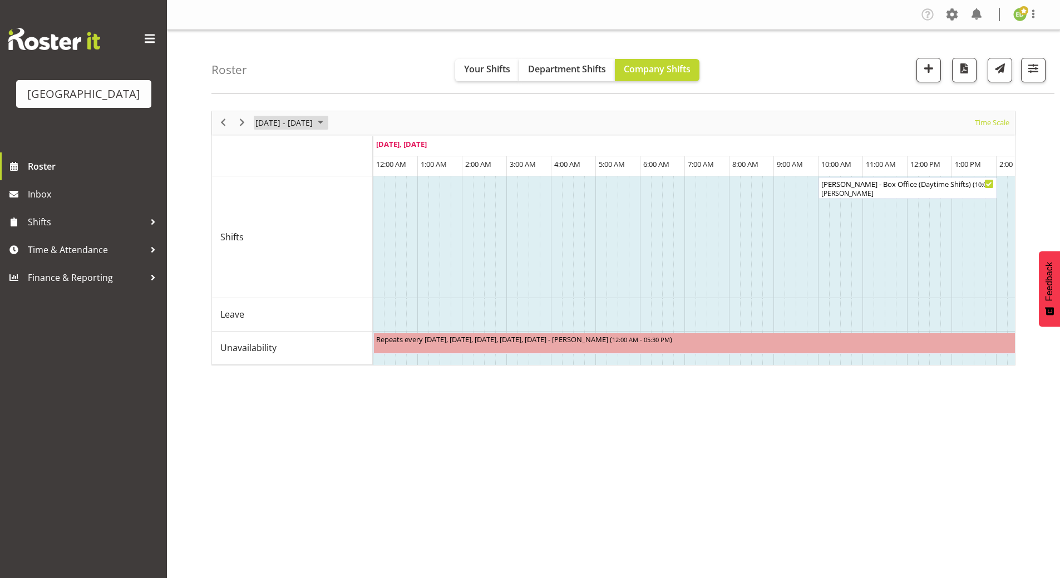
click at [327, 122] on span "August 2025" at bounding box center [320, 123] width 13 height 14
click at [366, 150] on span "next month" at bounding box center [372, 151] width 19 height 20
click at [268, 206] on span "8" at bounding box center [267, 208] width 17 height 17
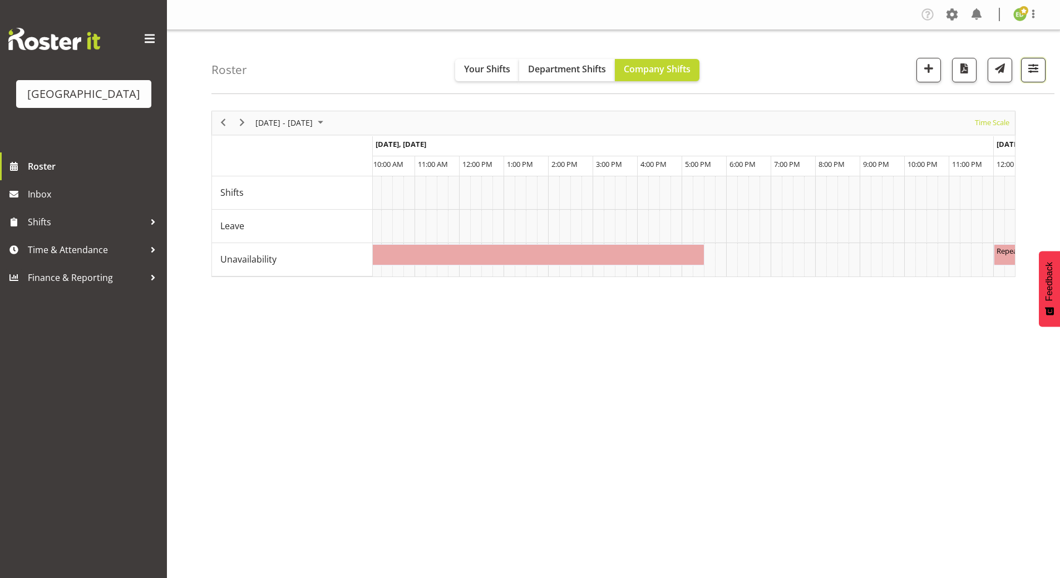
drag, startPoint x: 1031, startPoint y: 74, endPoint x: 1033, endPoint y: 61, distance: 13.0
click at [1032, 74] on span "button" at bounding box center [1033, 68] width 14 height 14
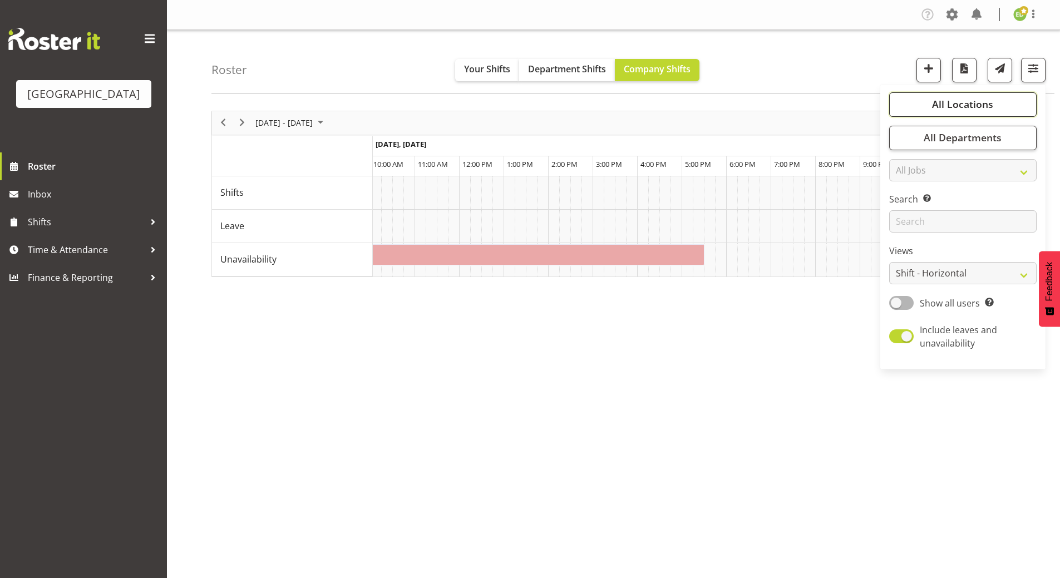
click at [924, 114] on button "All Locations" at bounding box center [962, 104] width 147 height 24
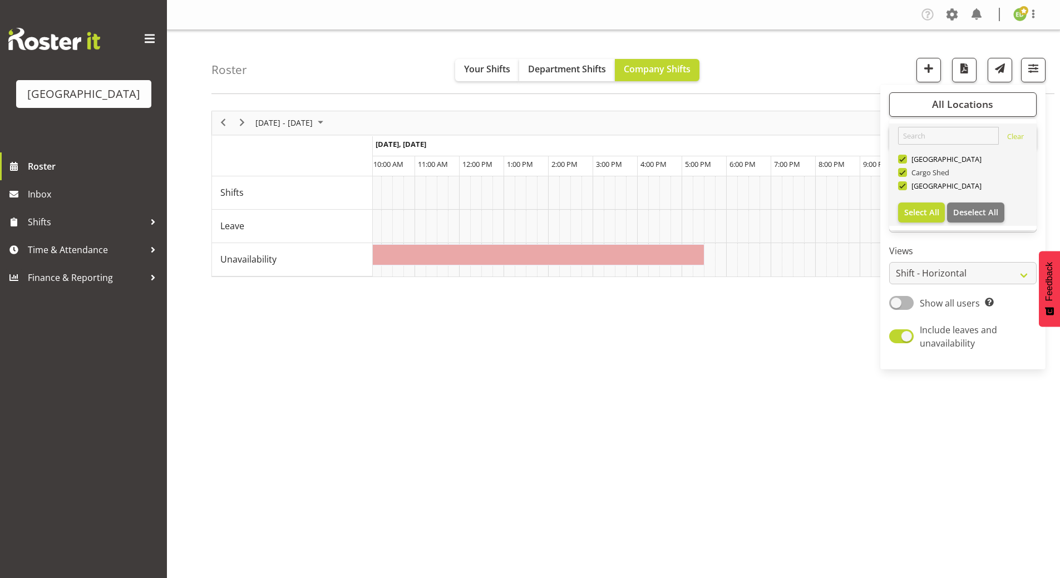
click at [905, 172] on span at bounding box center [902, 172] width 9 height 9
click at [905, 172] on input "Cargo Shed" at bounding box center [901, 172] width 7 height 7
checkbox input "false"
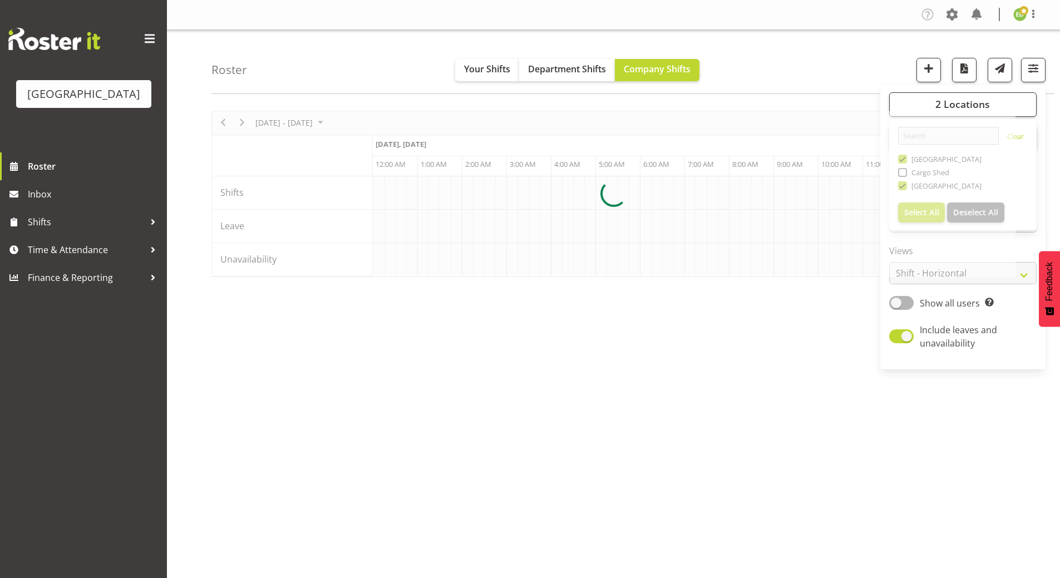
click at [904, 161] on div at bounding box center [613, 194] width 804 height 166
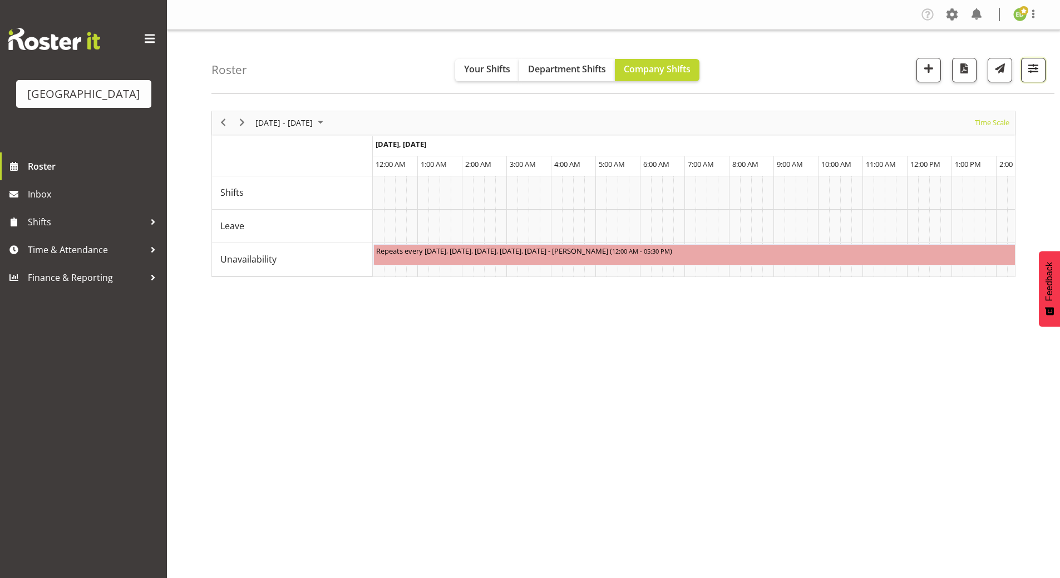
click at [1029, 69] on span "button" at bounding box center [1033, 68] width 14 height 14
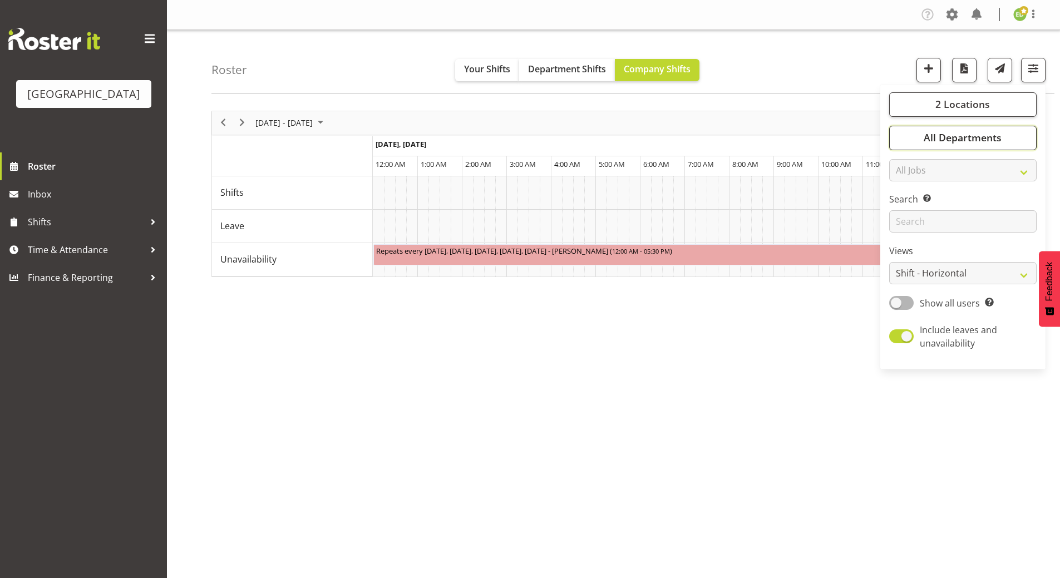
click at [961, 139] on span "All Departments" at bounding box center [963, 137] width 78 height 13
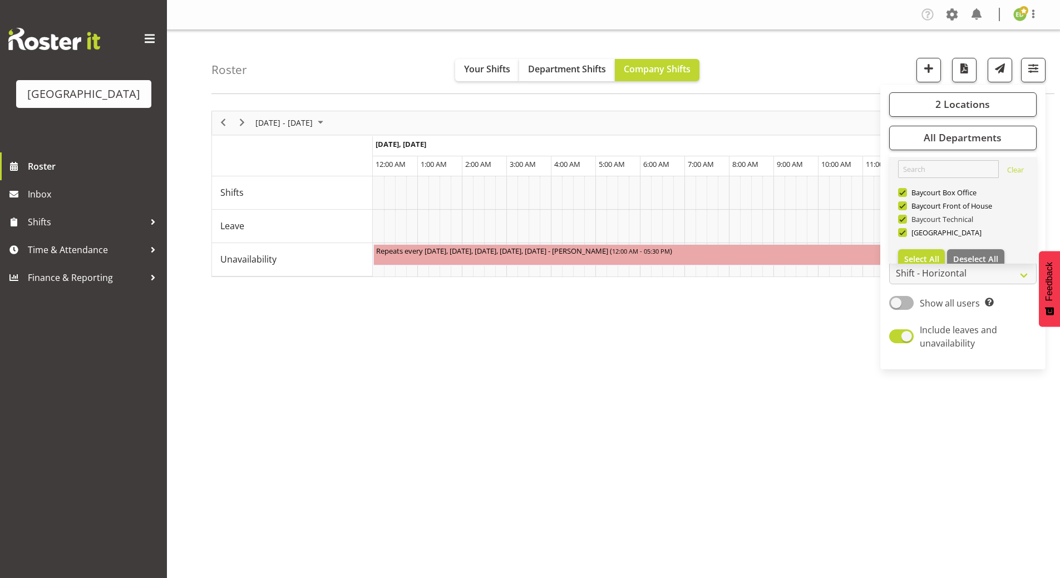
click at [909, 220] on span "Baycourt Technical" at bounding box center [940, 219] width 67 height 9
click at [905, 220] on input "Baycourt Technical" at bounding box center [901, 218] width 7 height 7
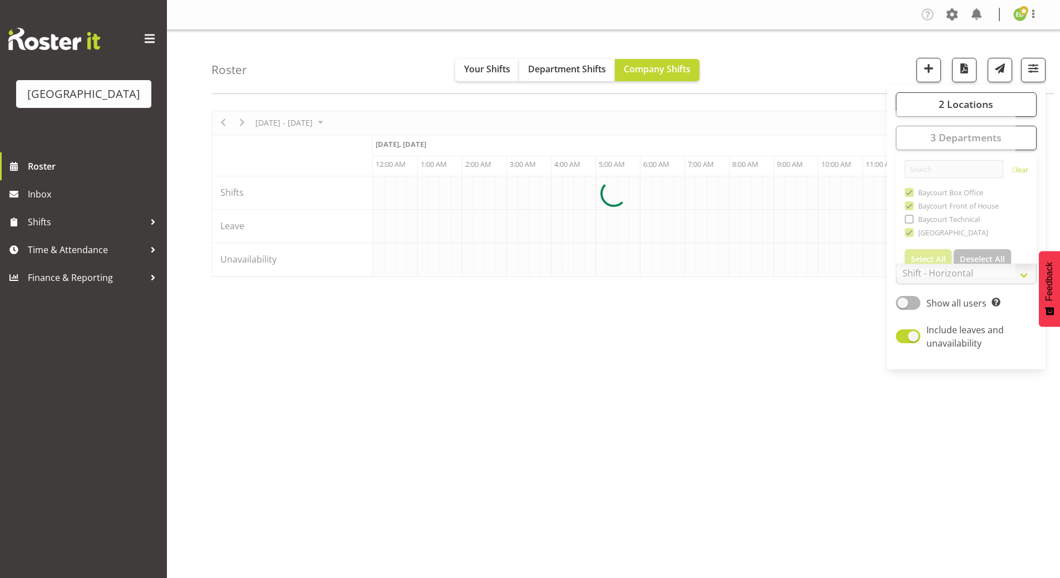
click at [913, 208] on div at bounding box center [613, 194] width 804 height 166
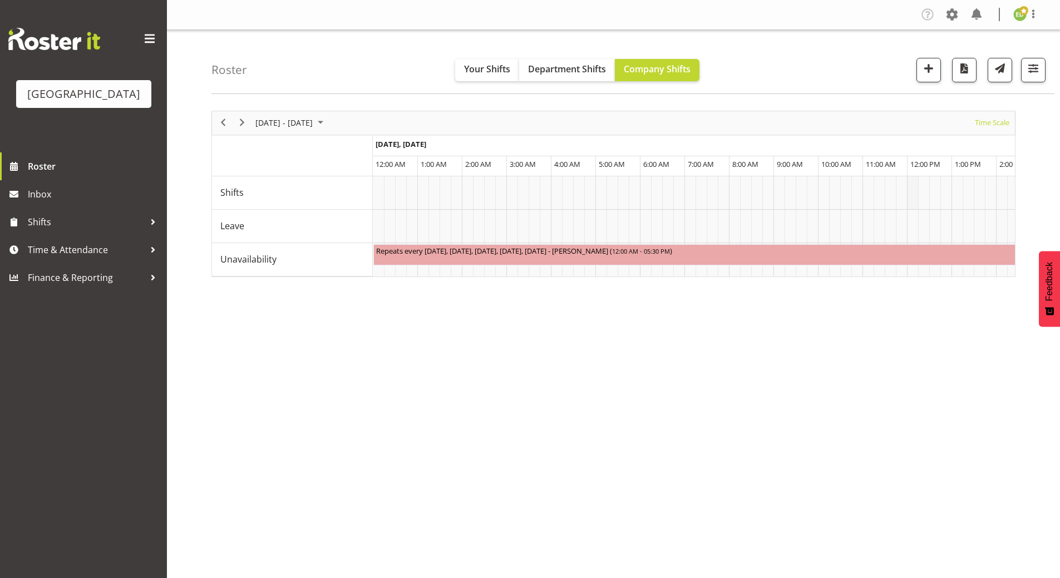
click at [907, 190] on td "Timeline Week of September 8, 2025" at bounding box center [912, 192] width 11 height 33
click at [794, 414] on div "[DATE] - [DATE] [DATE] Timeline Day Timeline Week Timeline Fortnight Timeline M…" at bounding box center [635, 324] width 849 height 445
click at [1040, 65] on span "button" at bounding box center [1033, 68] width 14 height 14
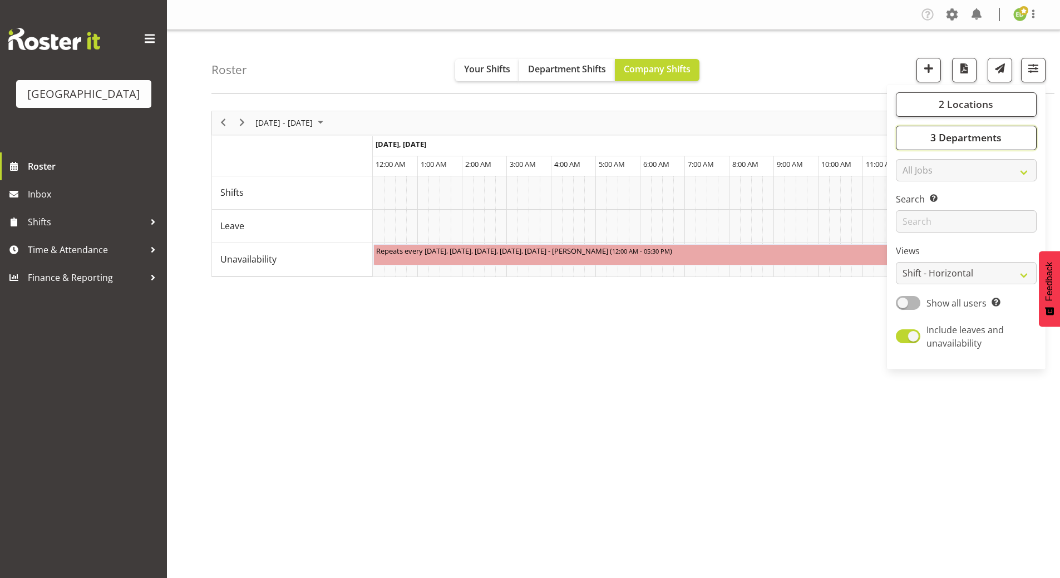
click at [964, 140] on span "3 Departments" at bounding box center [966, 137] width 71 height 13
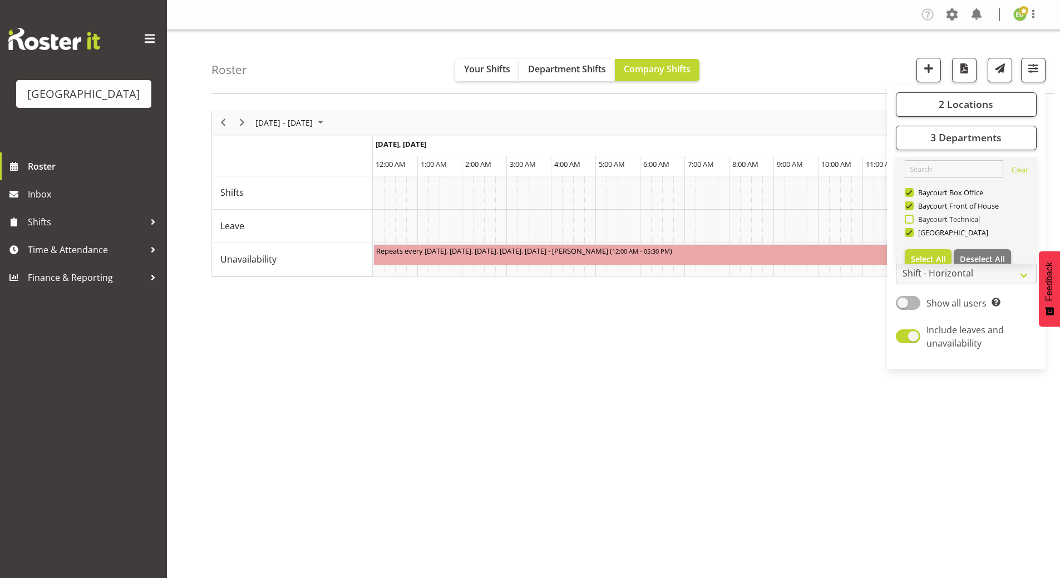
click at [912, 218] on span at bounding box center [909, 219] width 9 height 9
click at [912, 218] on input "Baycourt Technical" at bounding box center [908, 218] width 7 height 7
checkbox input "true"
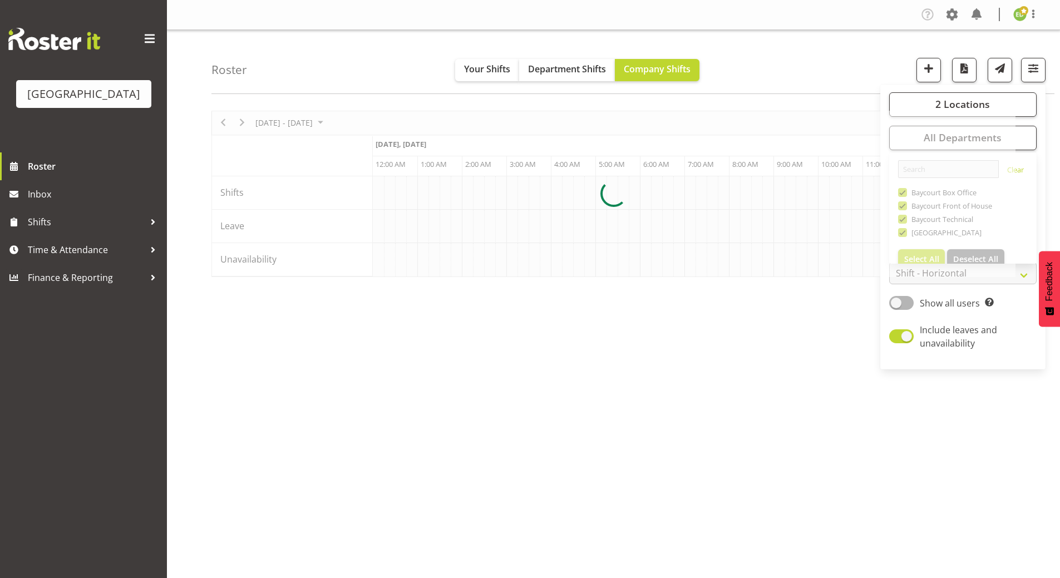
click at [858, 494] on div "[DATE] - [DATE] [DATE] Timeline Day Timeline Week Timeline Fortnight Timeline M…" at bounding box center [635, 324] width 849 height 445
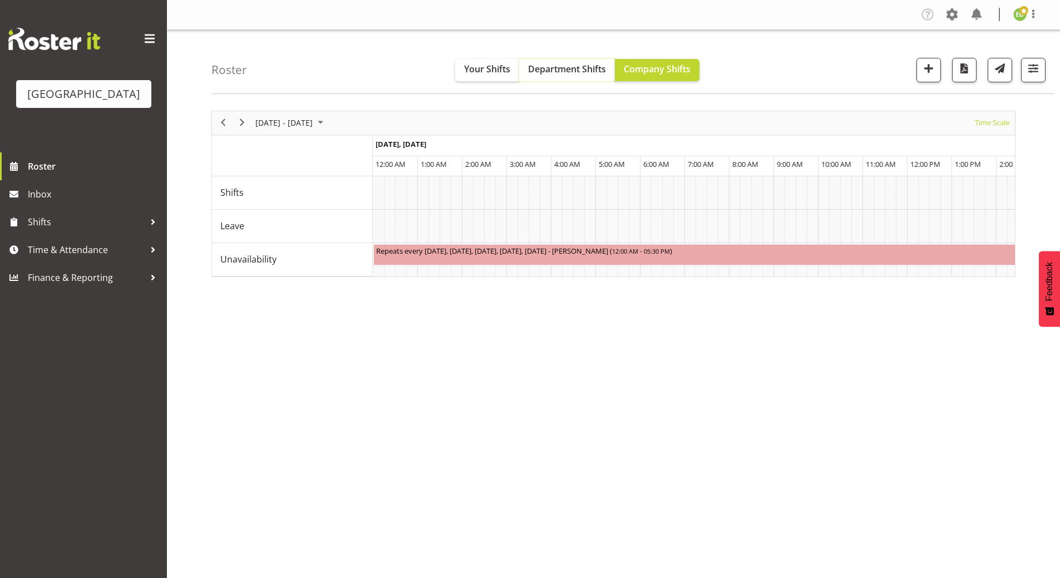
click at [563, 73] on span "Department Shifts" at bounding box center [567, 69] width 78 height 12
click at [496, 64] on span "Your Shifts" at bounding box center [487, 69] width 46 height 12
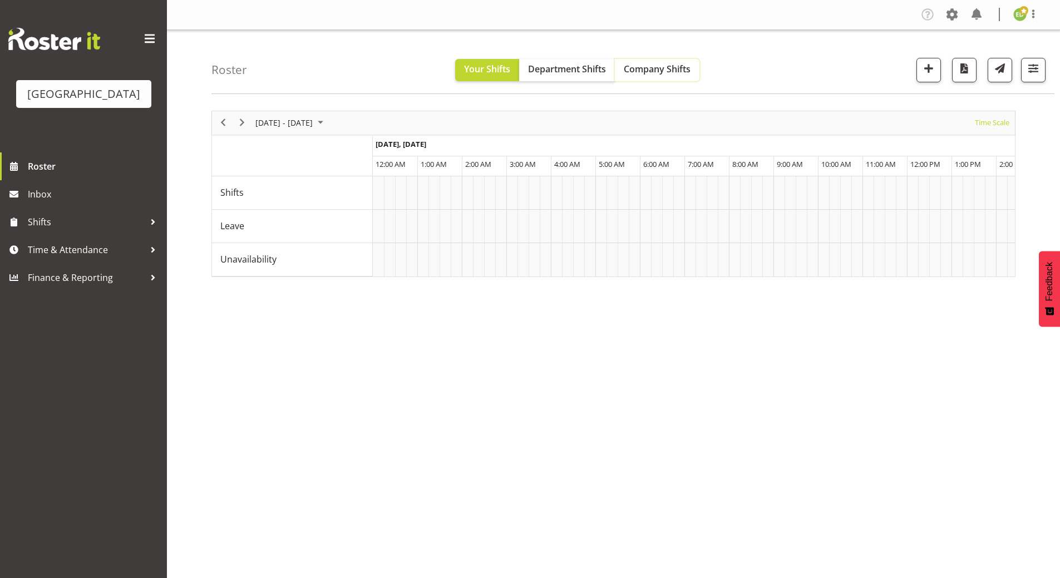
click at [650, 74] on span "Company Shifts" at bounding box center [657, 69] width 67 height 12
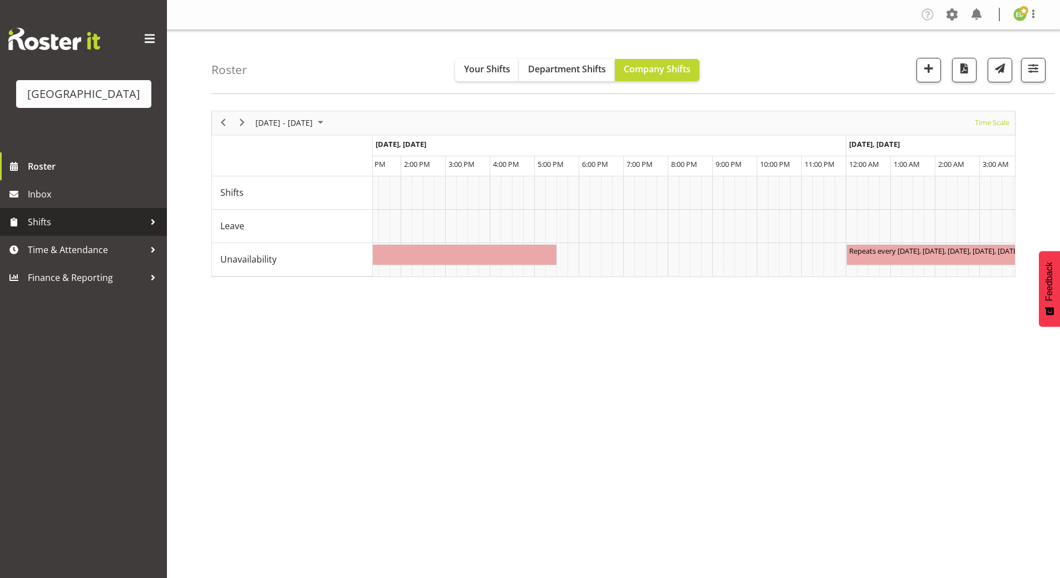
click at [39, 230] on span "Shifts" at bounding box center [86, 222] width 117 height 17
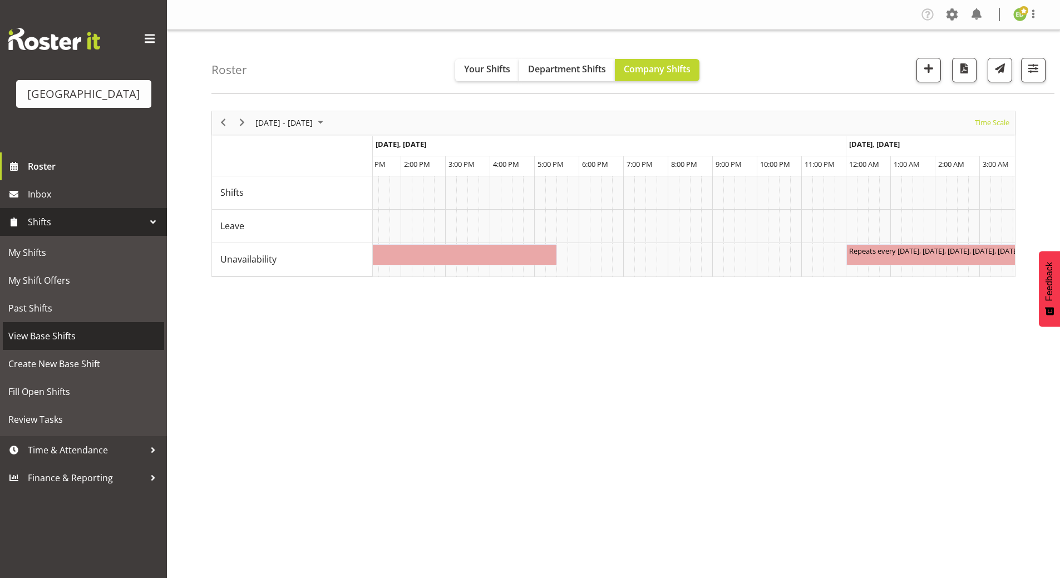
click at [40, 344] on span "View Base Shifts" at bounding box center [83, 336] width 150 height 17
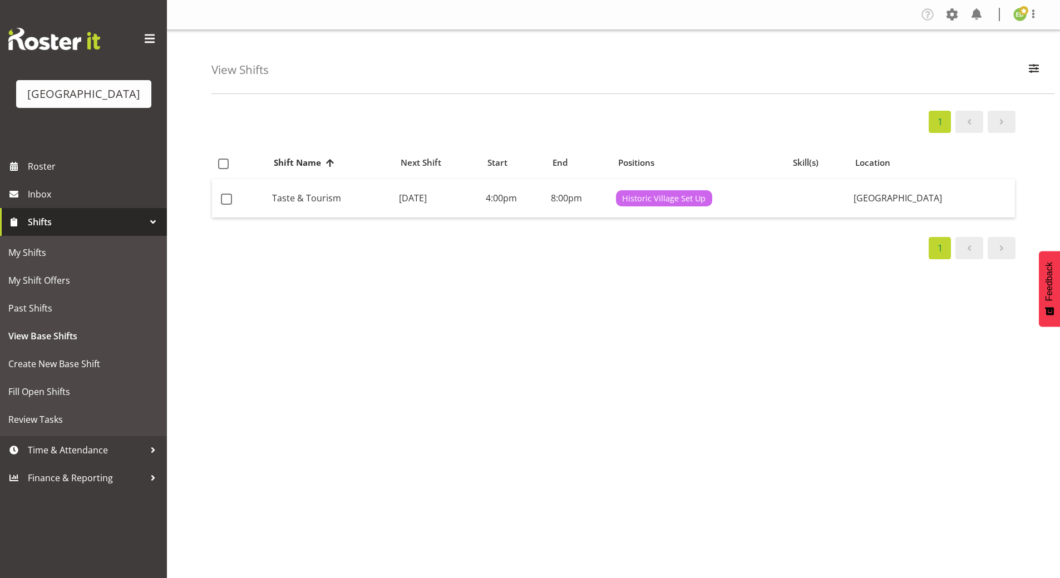
click at [579, 366] on div "1 Shift Name Location Shift Name Next Shift Start End Positions Skill(s) Locati…" at bounding box center [635, 324] width 849 height 445
click at [35, 175] on span "Roster" at bounding box center [95, 166] width 134 height 17
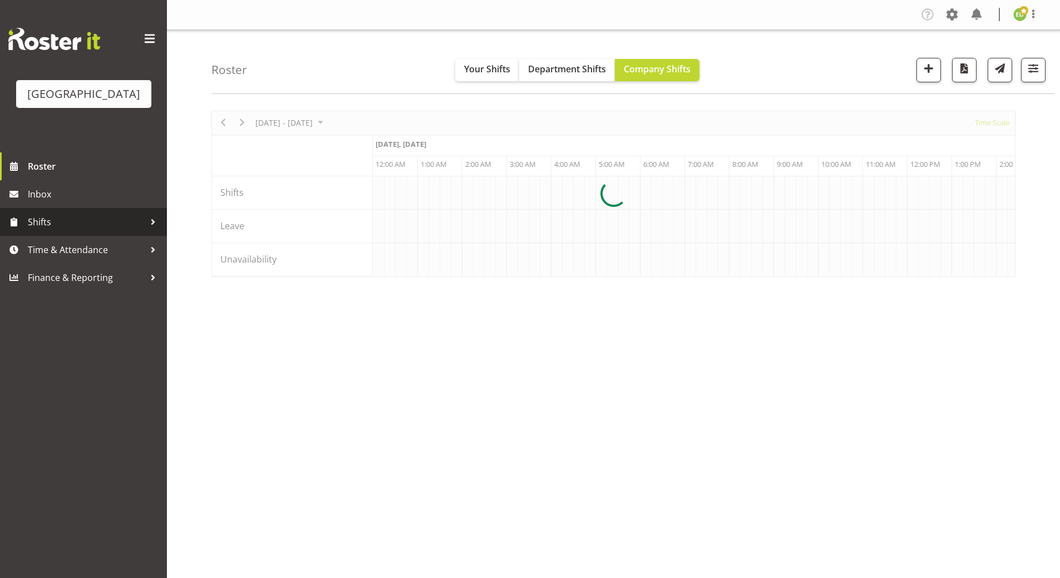
scroll to position [0, 1069]
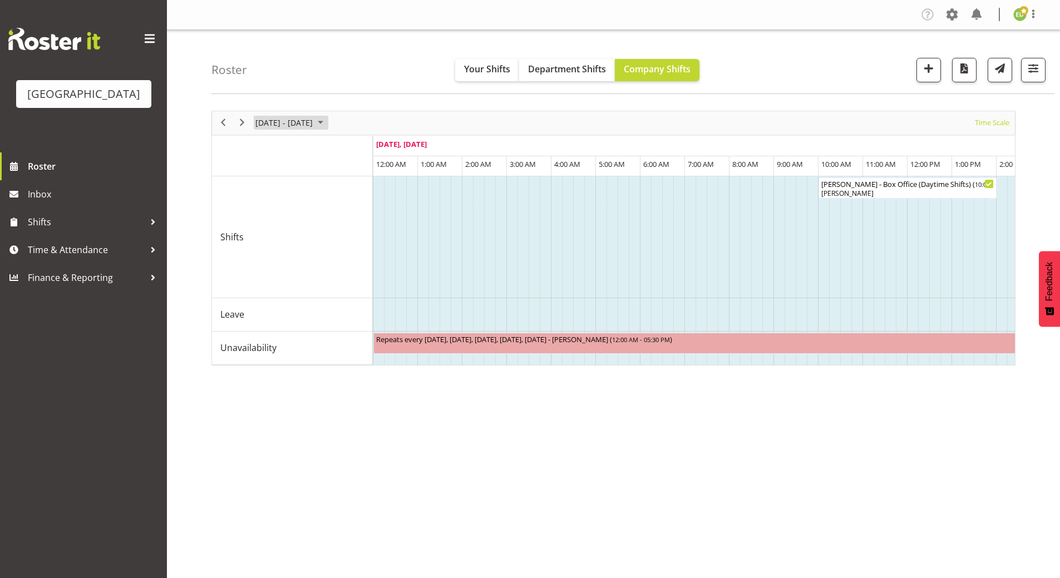
click at [327, 120] on span "August 2025" at bounding box center [320, 123] width 13 height 14
click at [372, 148] on span "next month" at bounding box center [372, 151] width 19 height 20
click at [266, 210] on span "8" at bounding box center [267, 208] width 17 height 17
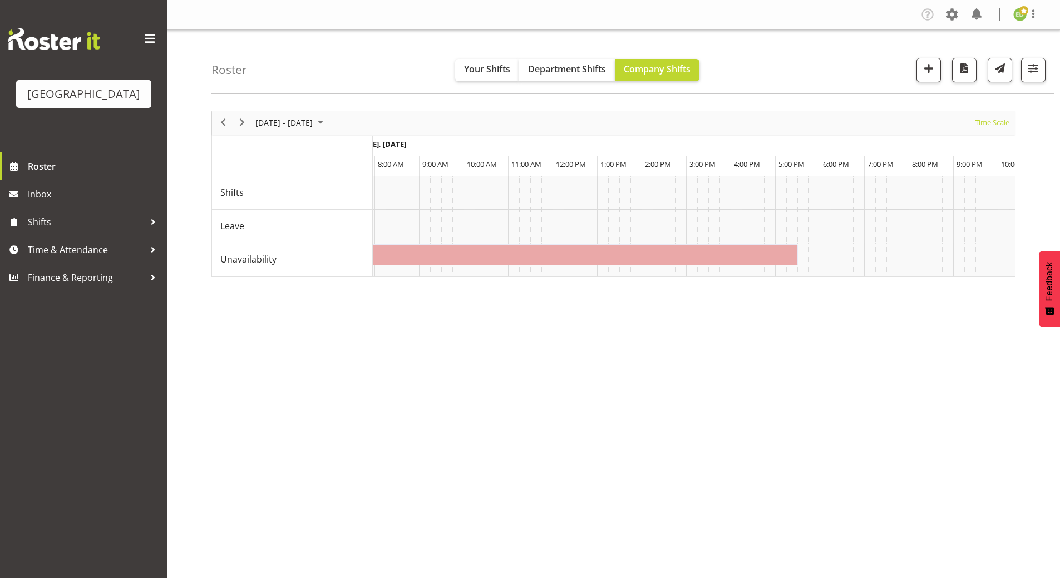
scroll to position [0, 328]
drag, startPoint x: 426, startPoint y: 336, endPoint x: 384, endPoint y: 362, distance: 50.0
click at [427, 336] on div "[DATE] - [DATE] [DATE] Timeline Day Timeline Week Timeline Fortnight Timeline M…" at bounding box center [635, 324] width 849 height 445
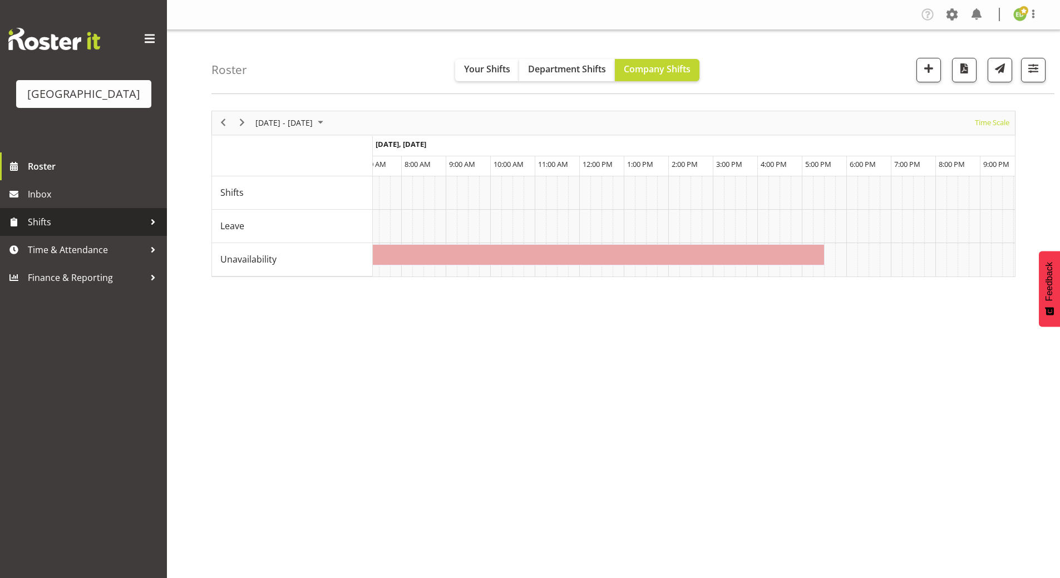
click at [104, 230] on span "Shifts" at bounding box center [86, 222] width 117 height 17
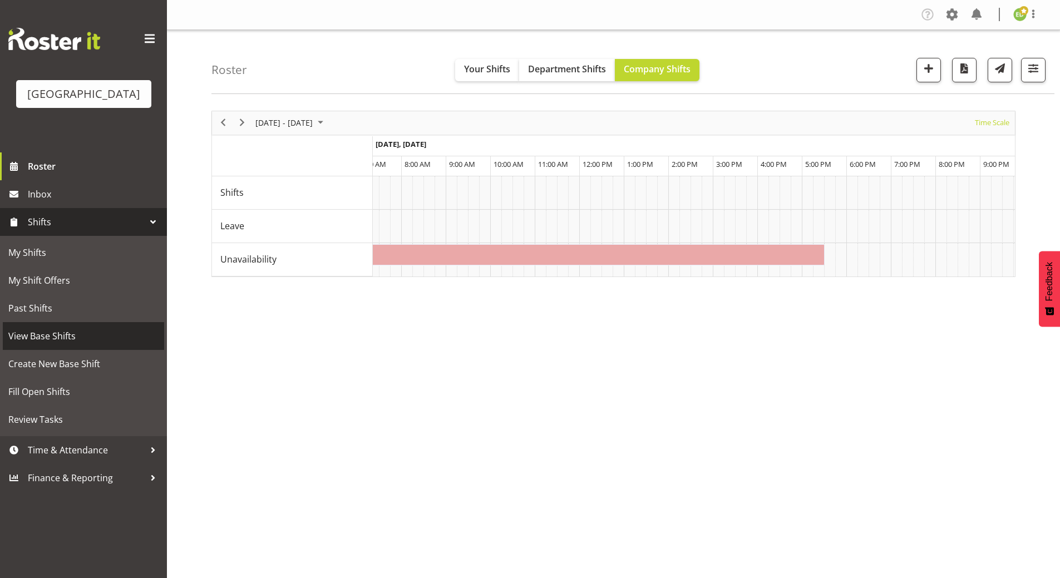
click at [63, 344] on span "View Base Shifts" at bounding box center [83, 336] width 150 height 17
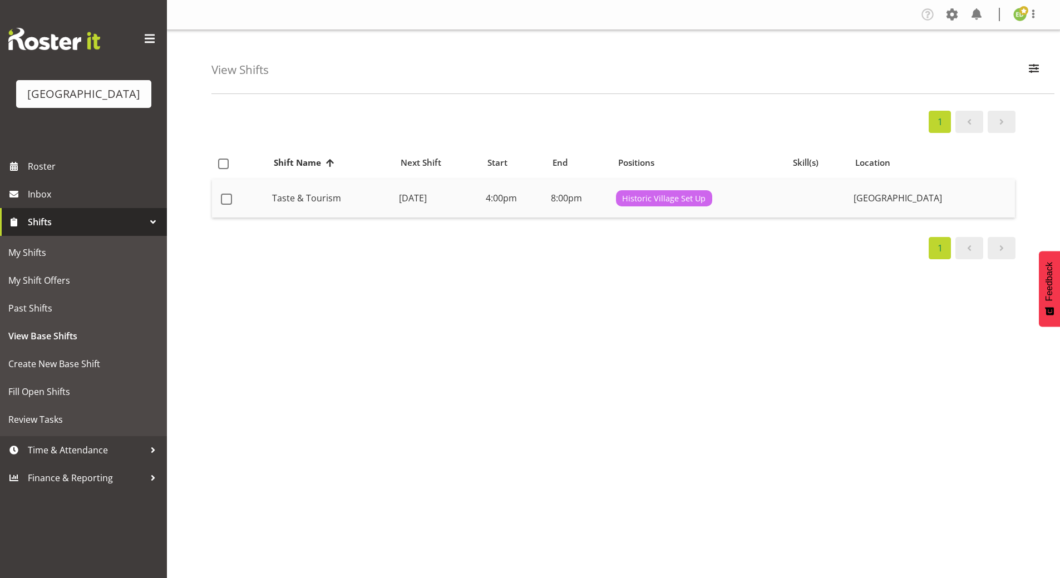
click at [481, 203] on td "[DATE]" at bounding box center [438, 198] width 87 height 39
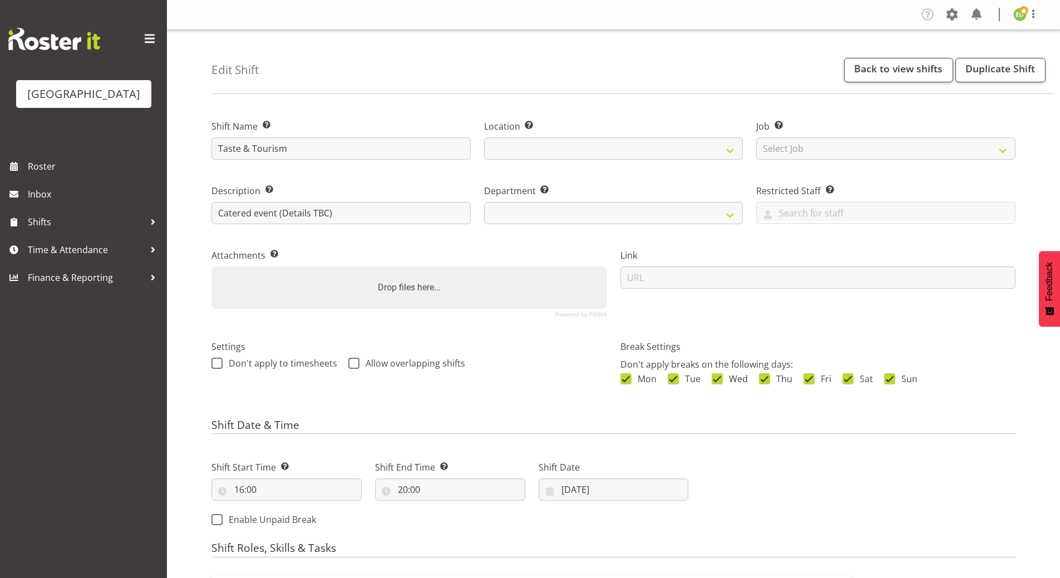
select select
select select "791"
click at [862, 486] on div "Next Shifts" at bounding box center [858, 490] width 327 height 90
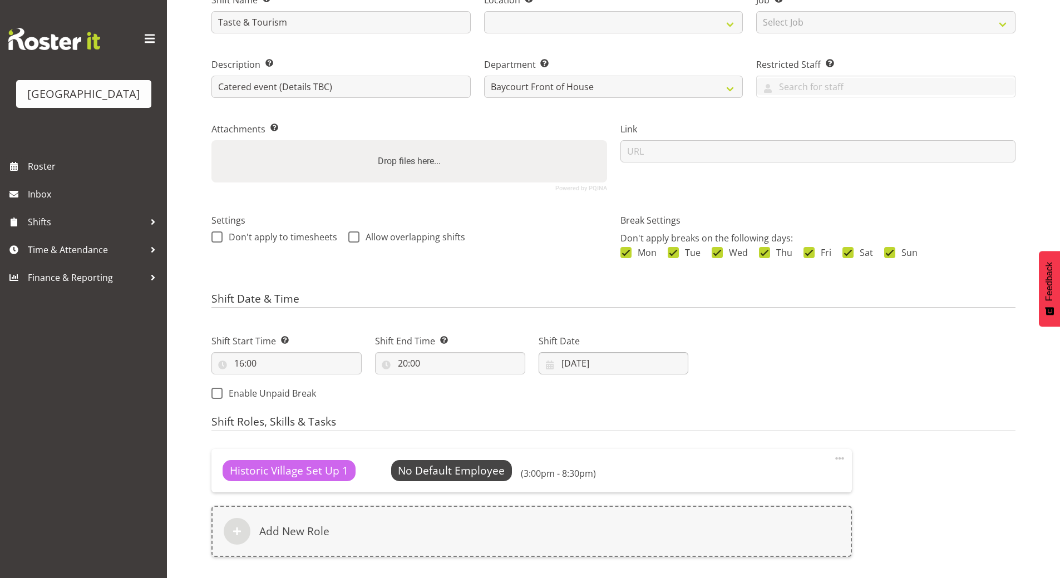
scroll to position [272, 0]
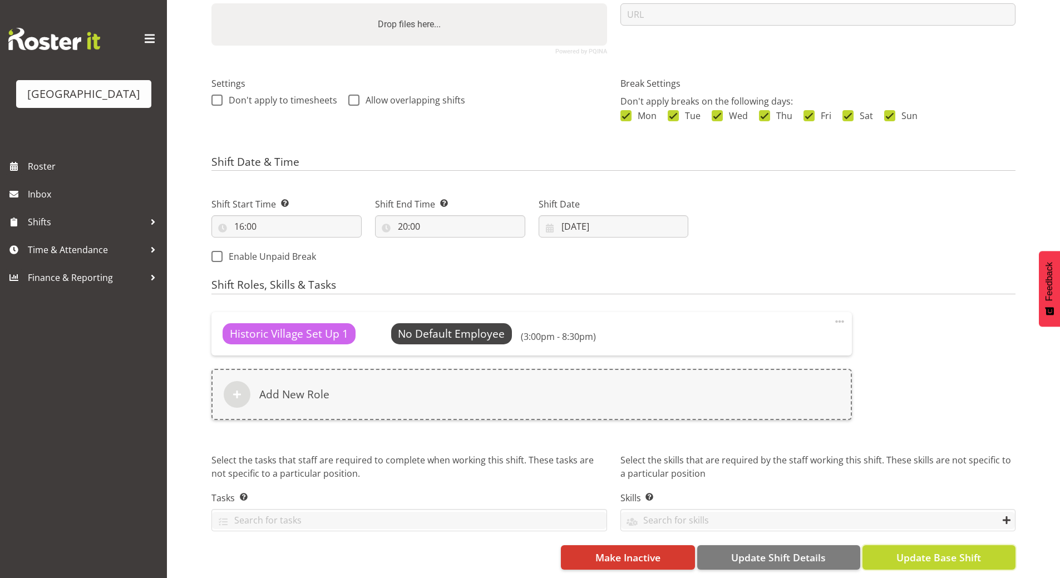
click at [952, 550] on span "Update Base Shift" at bounding box center [939, 557] width 85 height 14
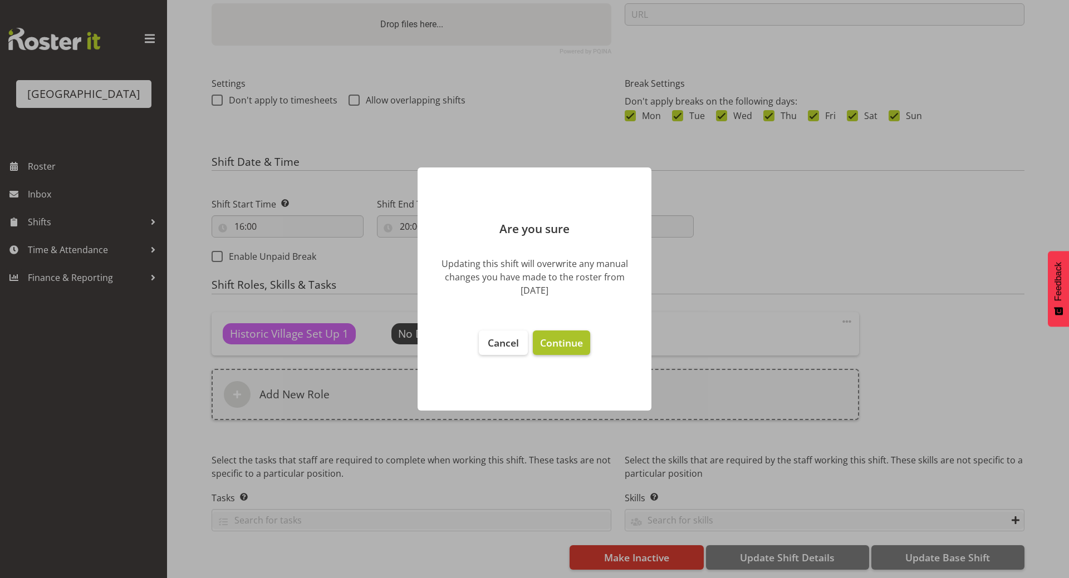
click at [561, 341] on span "Continue" at bounding box center [561, 342] width 43 height 13
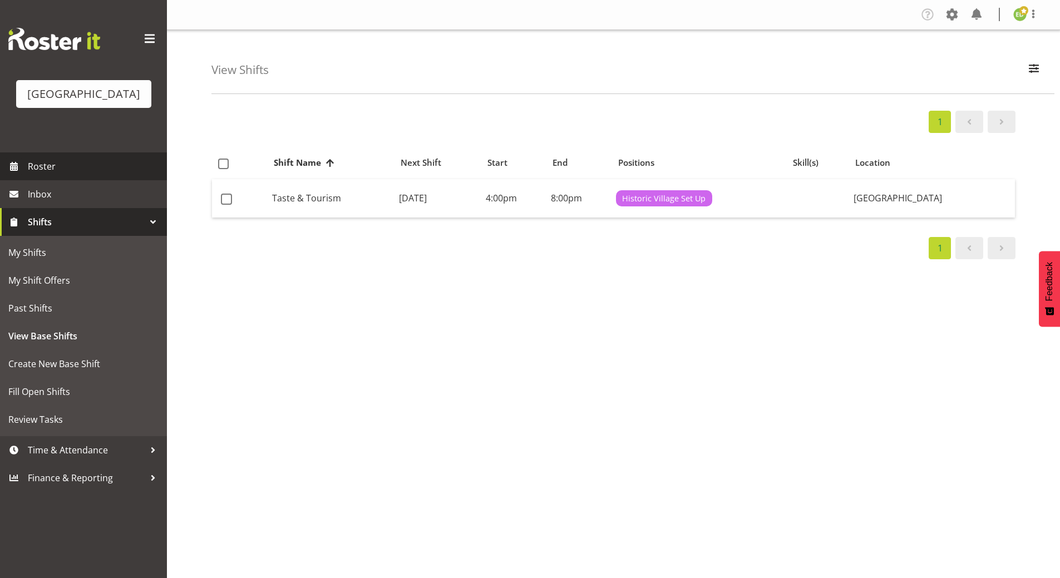
click at [55, 175] on span "Roster" at bounding box center [95, 166] width 134 height 17
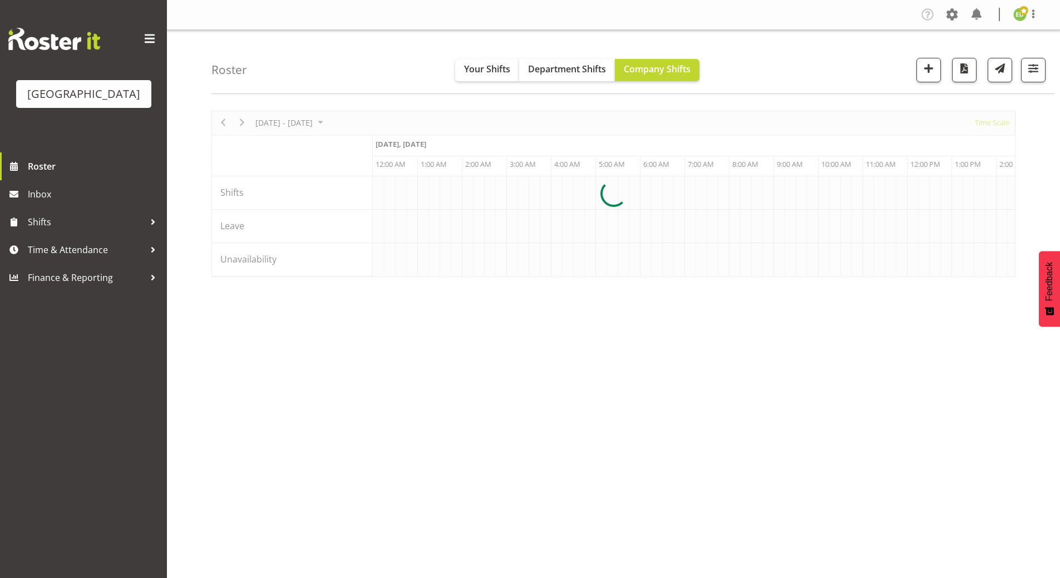
scroll to position [0, 1069]
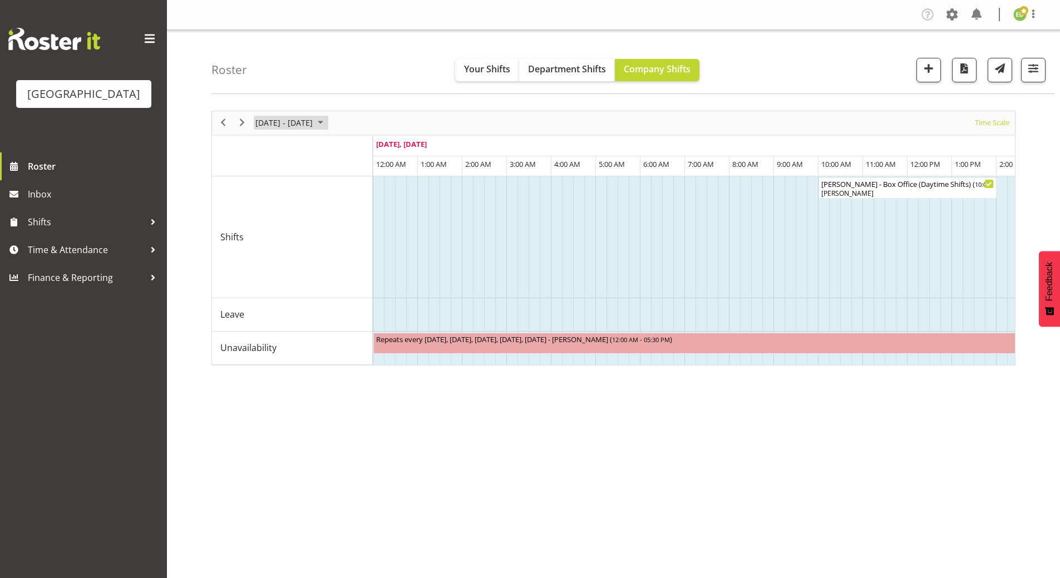
click at [327, 121] on span "August 2025" at bounding box center [320, 123] width 13 height 14
click at [372, 152] on span "next month" at bounding box center [372, 151] width 19 height 20
click at [272, 206] on span "8" at bounding box center [267, 208] width 17 height 17
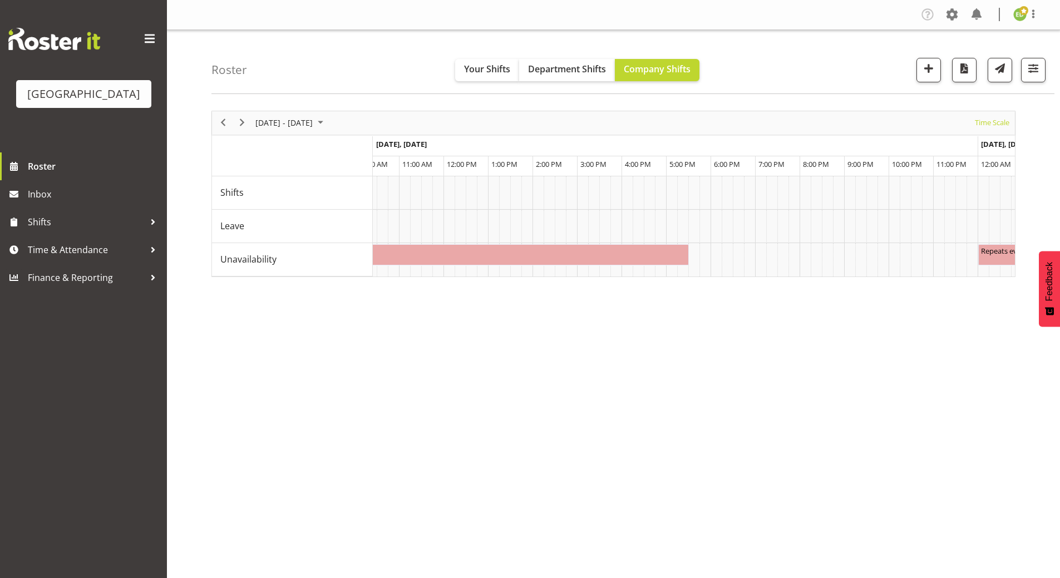
scroll to position [0, 1519]
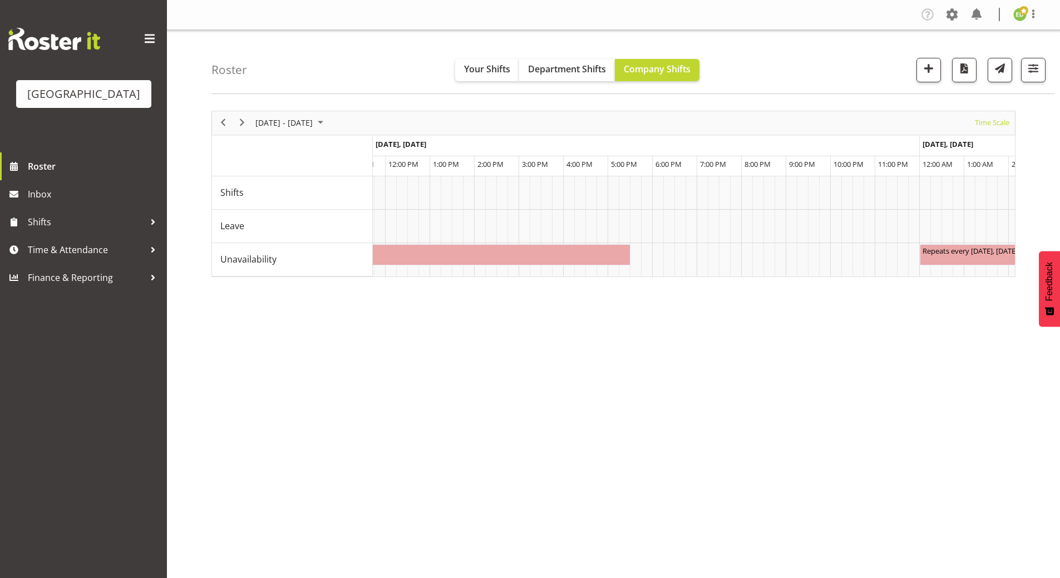
drag, startPoint x: 466, startPoint y: 374, endPoint x: 463, endPoint y: 366, distance: 8.8
click at [467, 374] on div "[DATE] - [DATE] [DATE] Timeline Day Timeline Week Timeline Fortnight Timeline M…" at bounding box center [635, 324] width 849 height 445
click at [105, 230] on span "Shifts" at bounding box center [86, 222] width 117 height 17
